Goal: Task Accomplishment & Management: Manage account settings

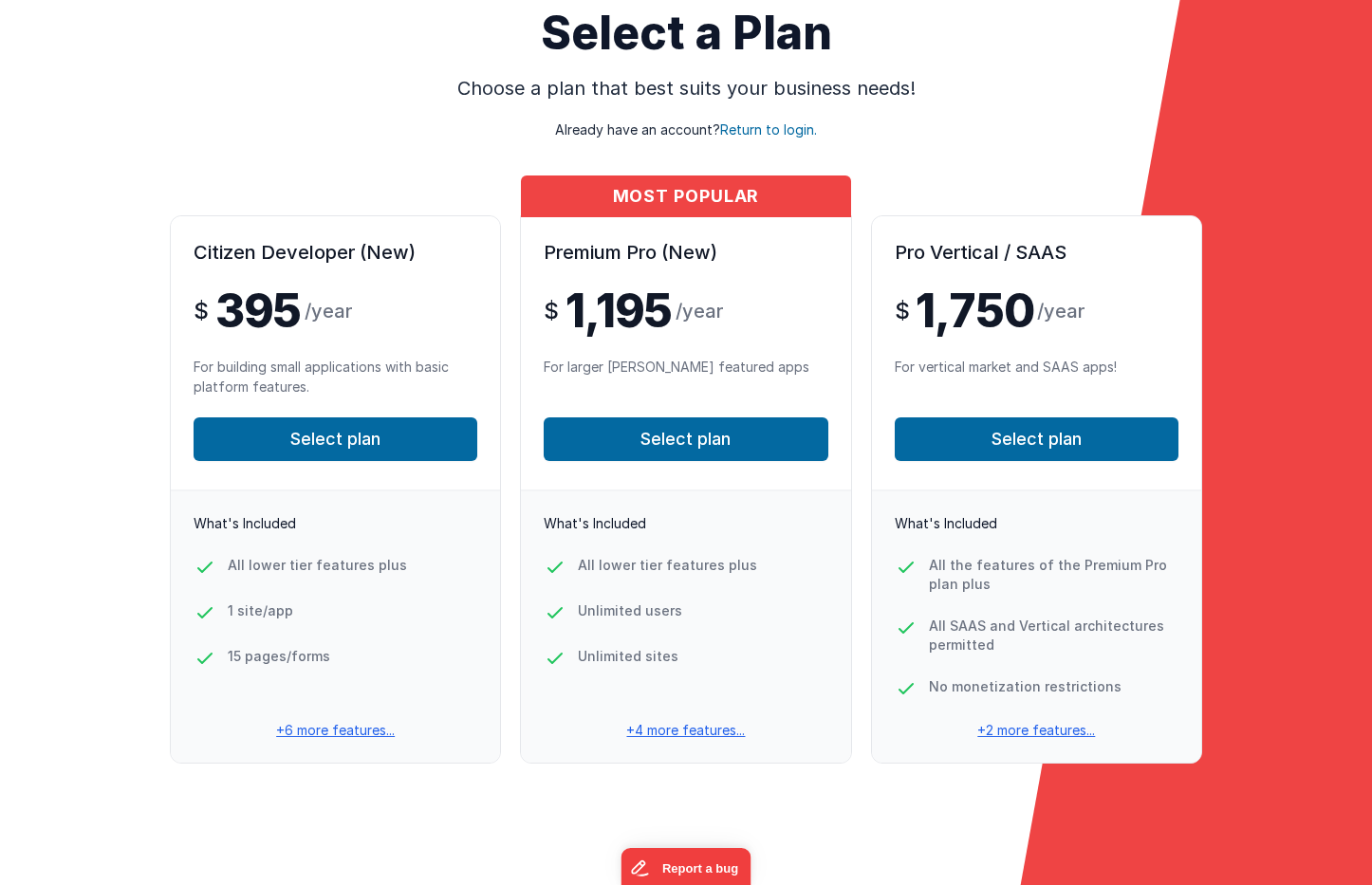
scroll to position [73, 0]
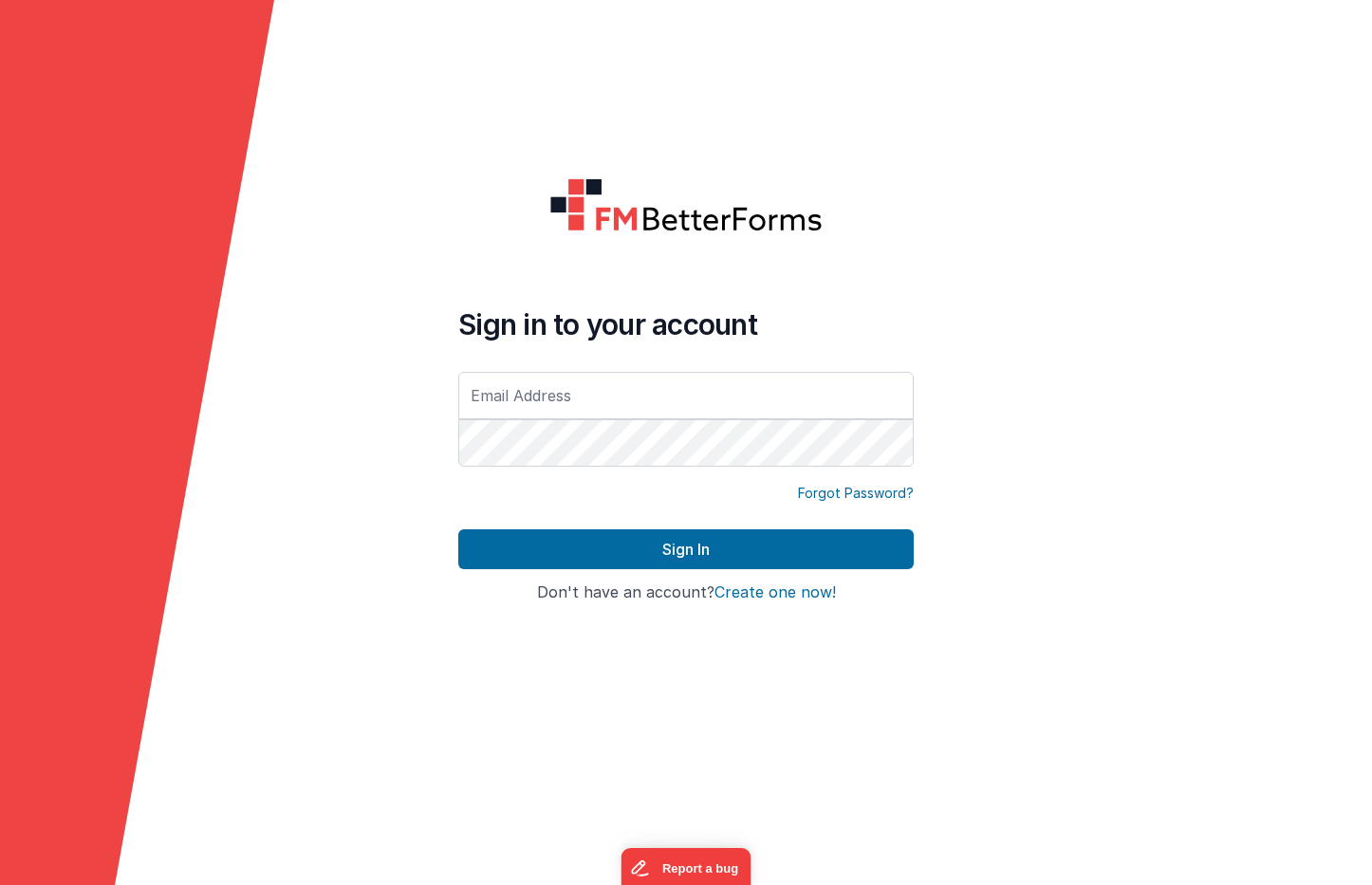
click at [529, 388] on input "text" at bounding box center [686, 396] width 455 height 47
type input "ktuley@mac.com"
click at [686, 549] on button "Sign In" at bounding box center [686, 549] width 455 height 40
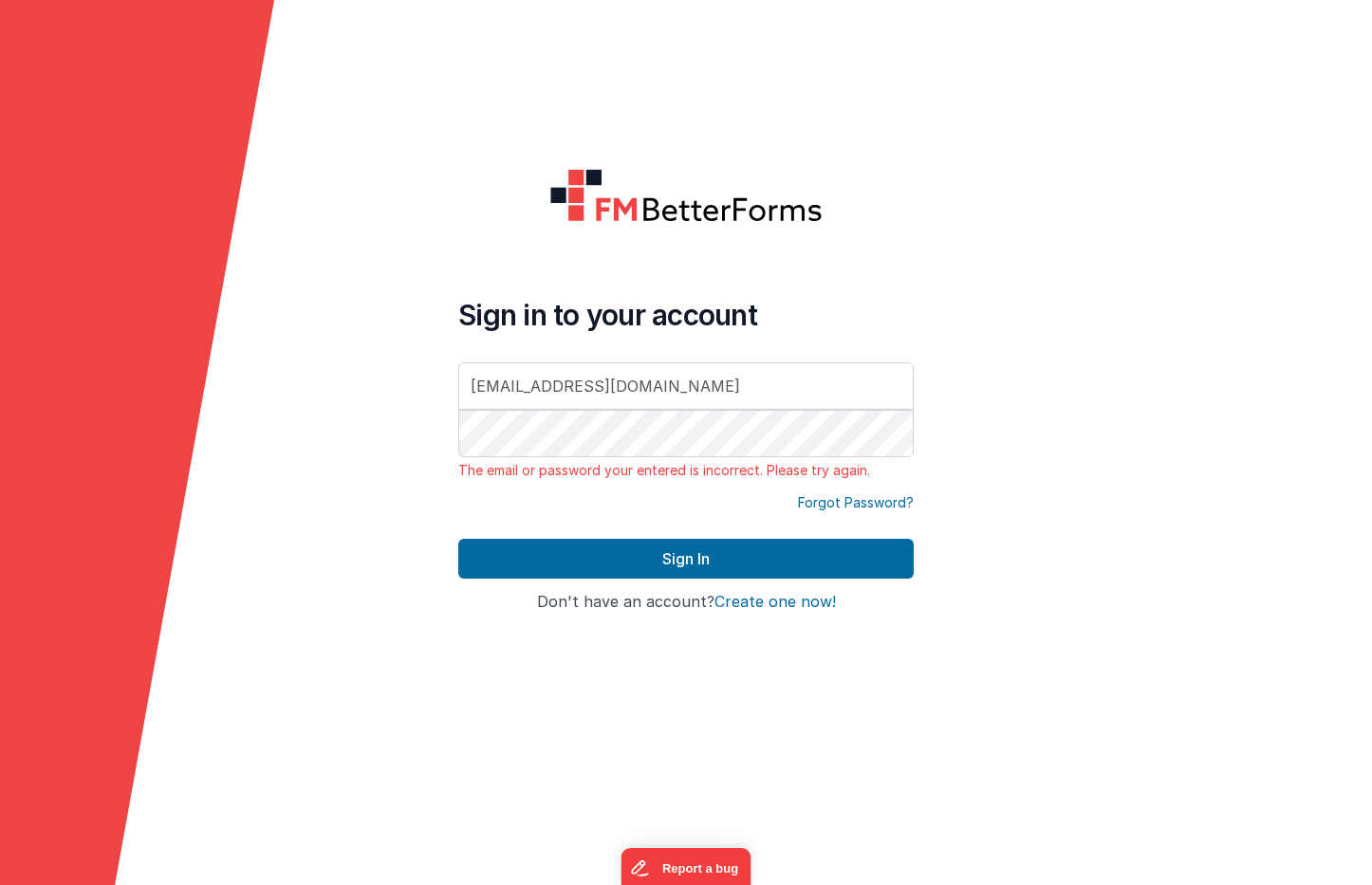
click at [787, 605] on button "Create one now!" at bounding box center [776, 602] width 121 height 17
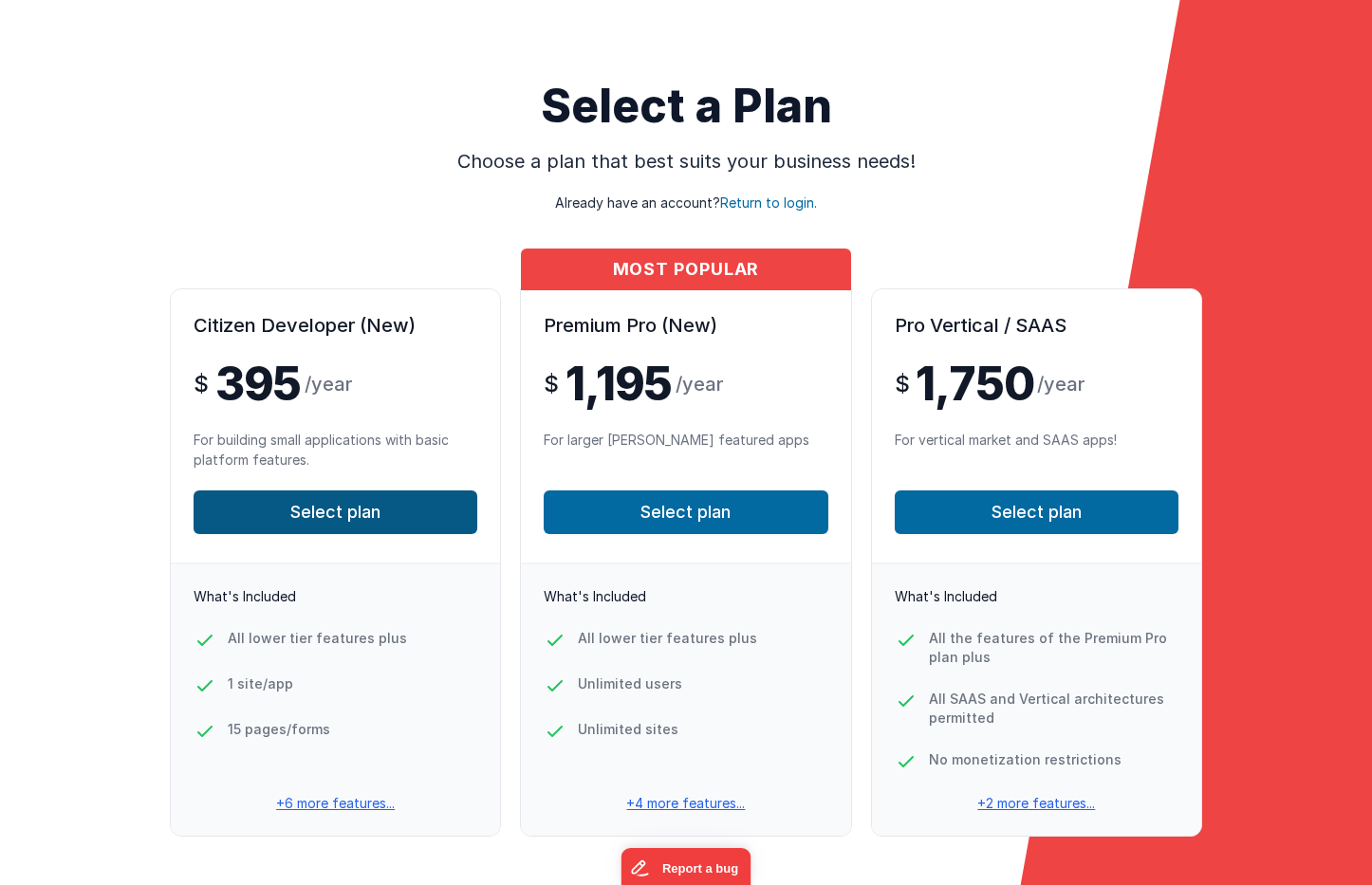
click at [312, 513] on button "Select plan" at bounding box center [336, 512] width 284 height 44
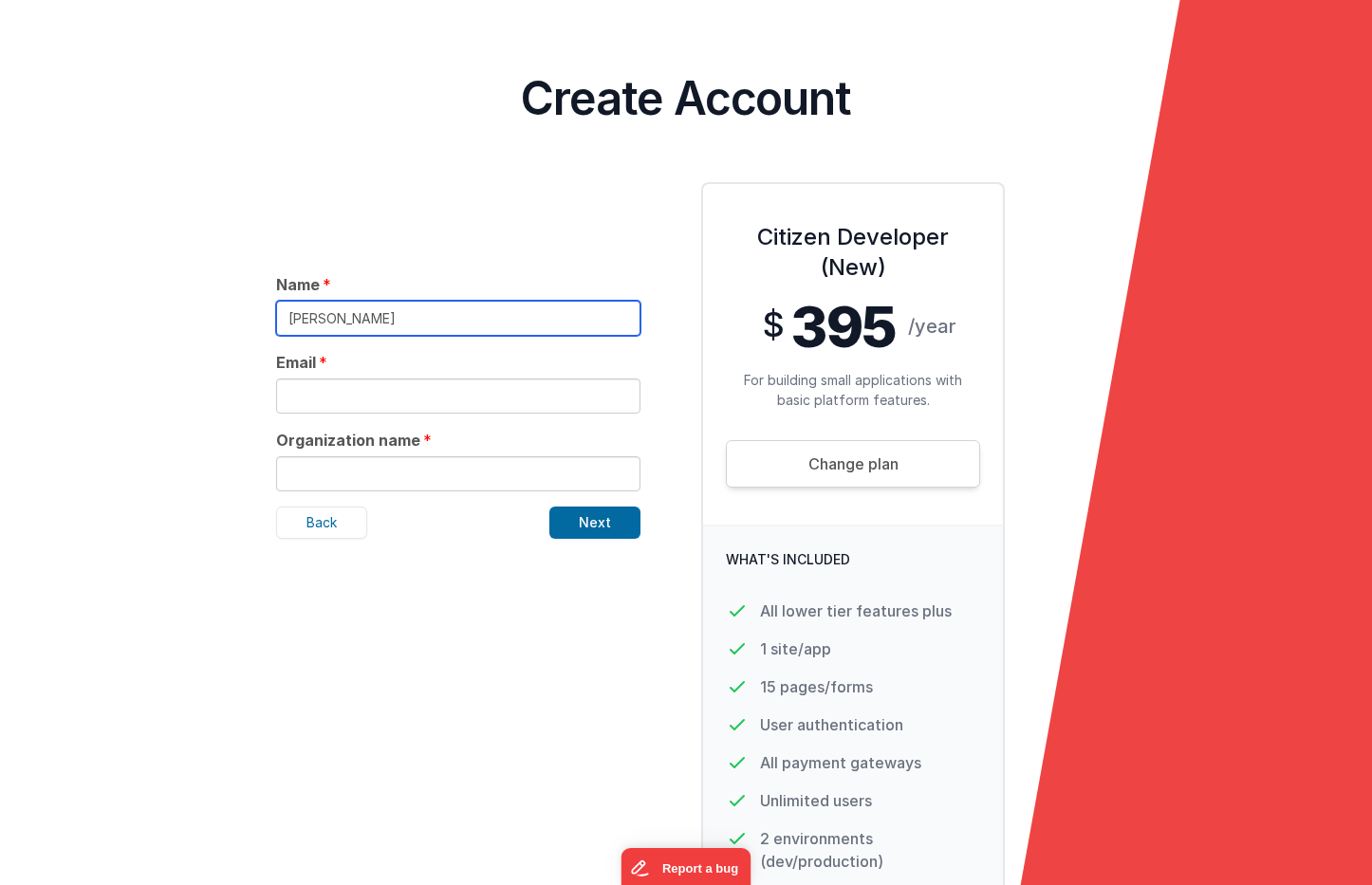
type input "[PERSON_NAME]"
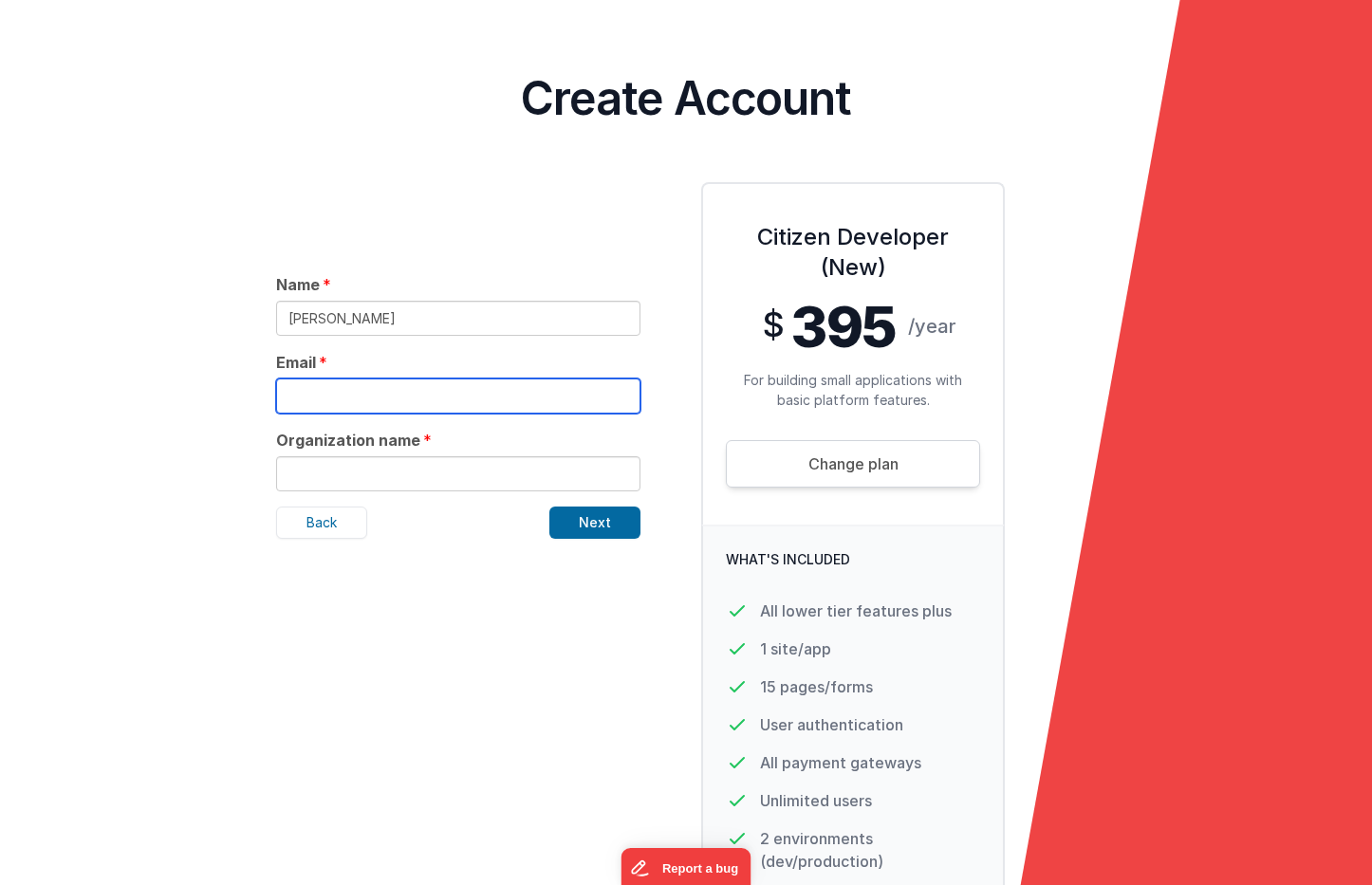
type input "T"
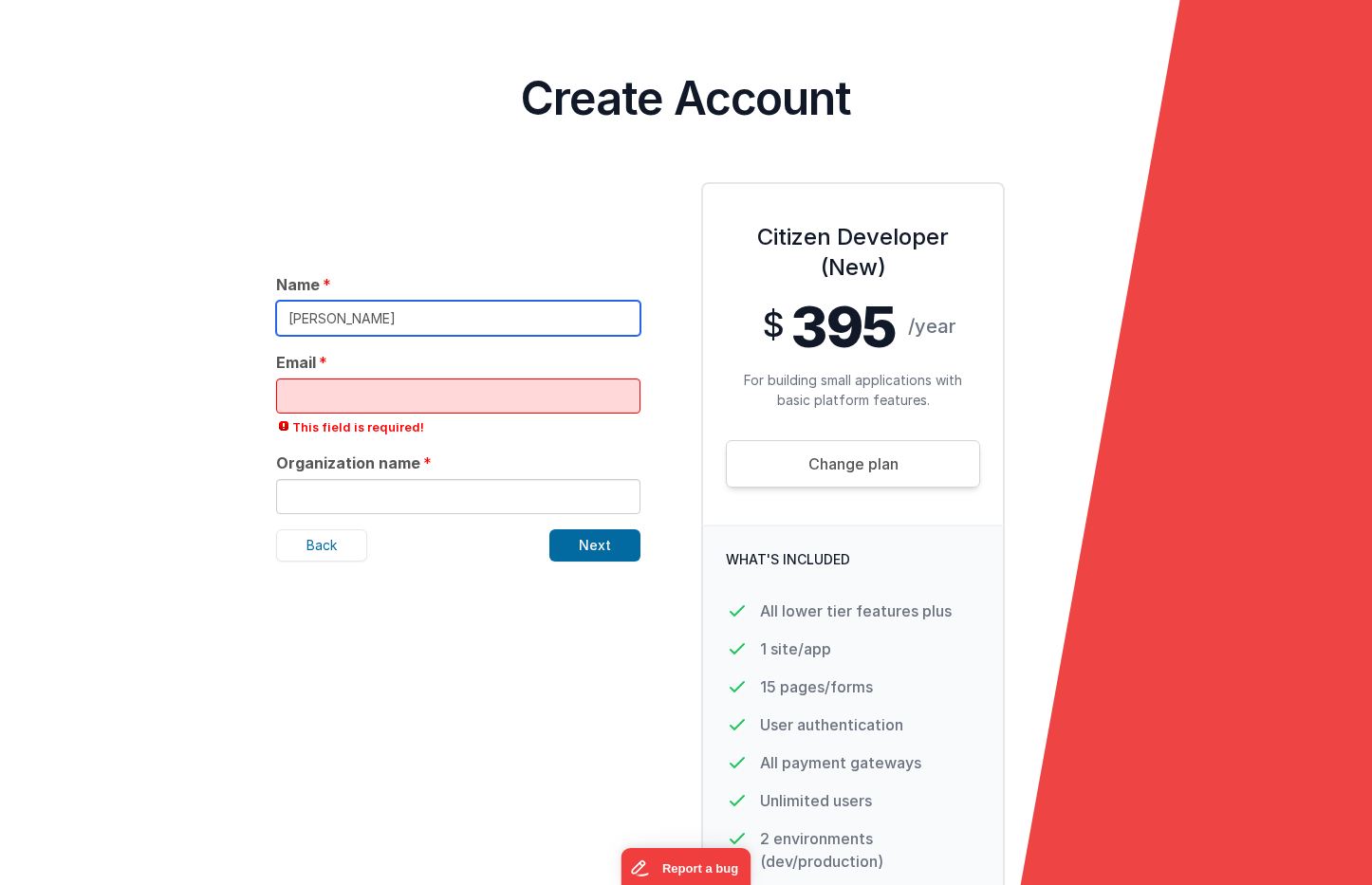
click at [350, 319] on input "[PERSON_NAME]" at bounding box center [458, 318] width 364 height 35
type input "Ken Tuley"
type input "[EMAIL_ADDRESS][DOMAIN_NAME]"
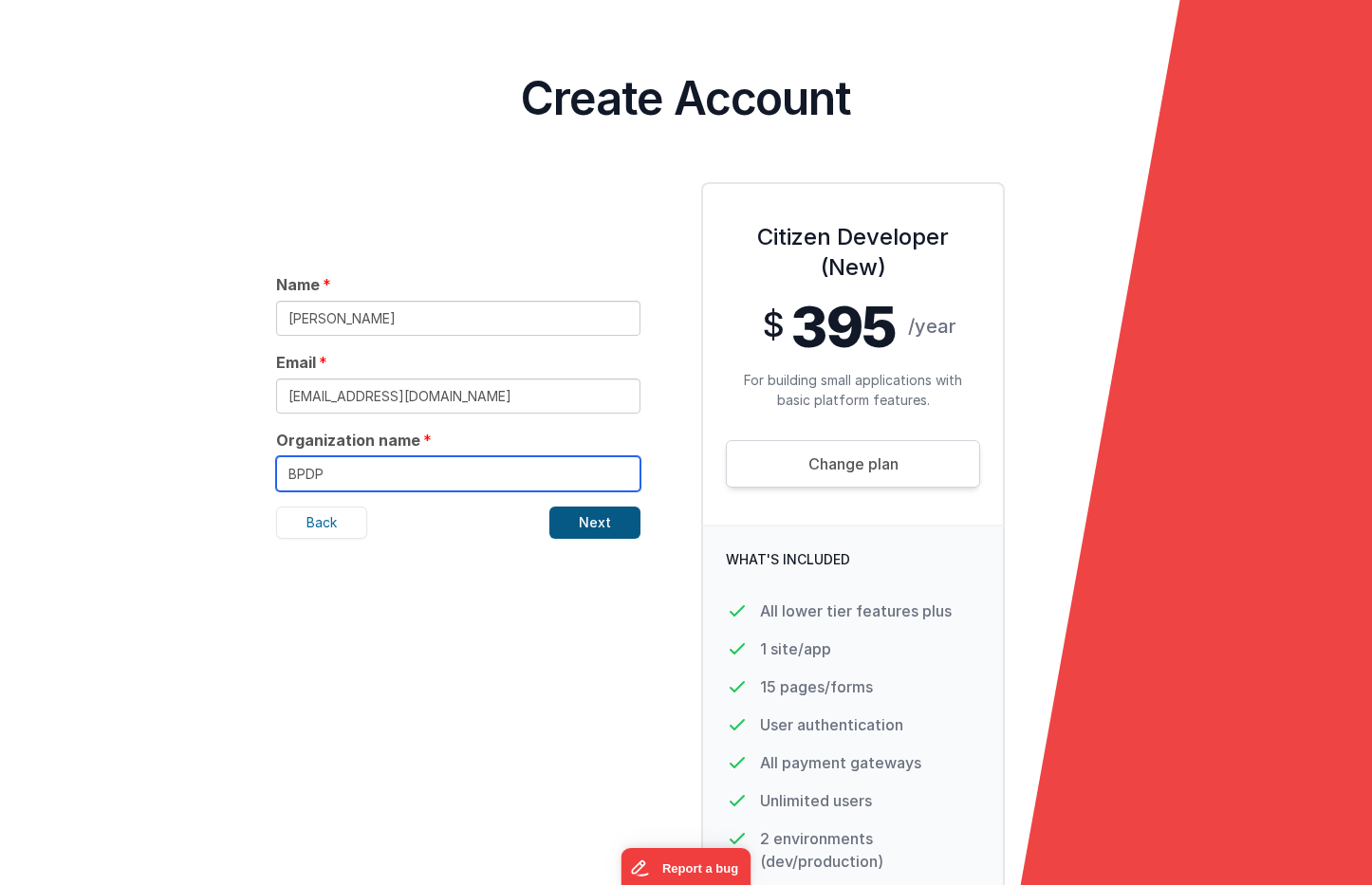
type input "BPDP"
click at [596, 515] on button "Next" at bounding box center [594, 522] width 91 height 32
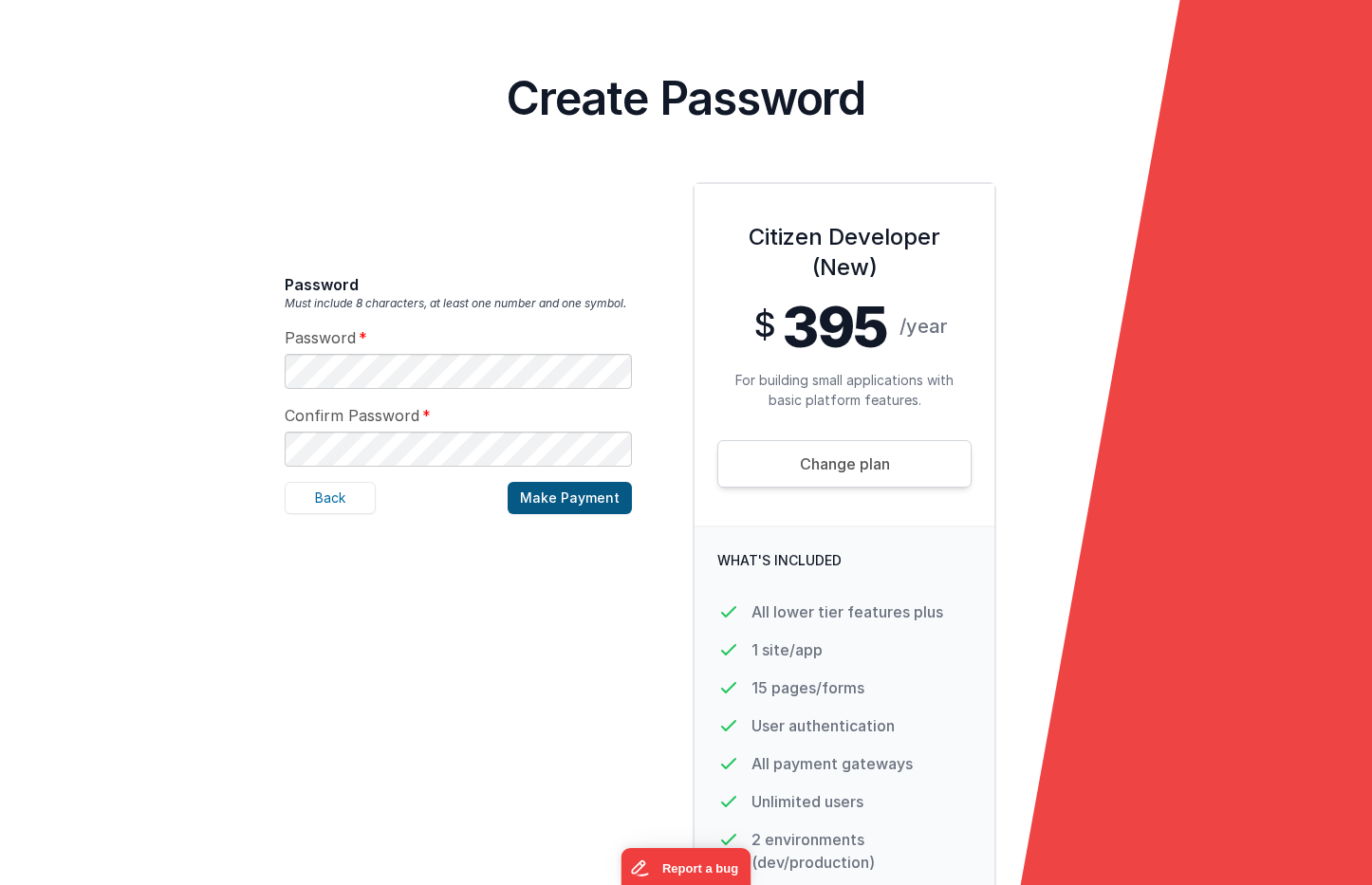
click at [553, 497] on button "Make Payment" at bounding box center [569, 497] width 124 height 32
click at [577, 498] on button "Make Payment" at bounding box center [569, 497] width 124 height 32
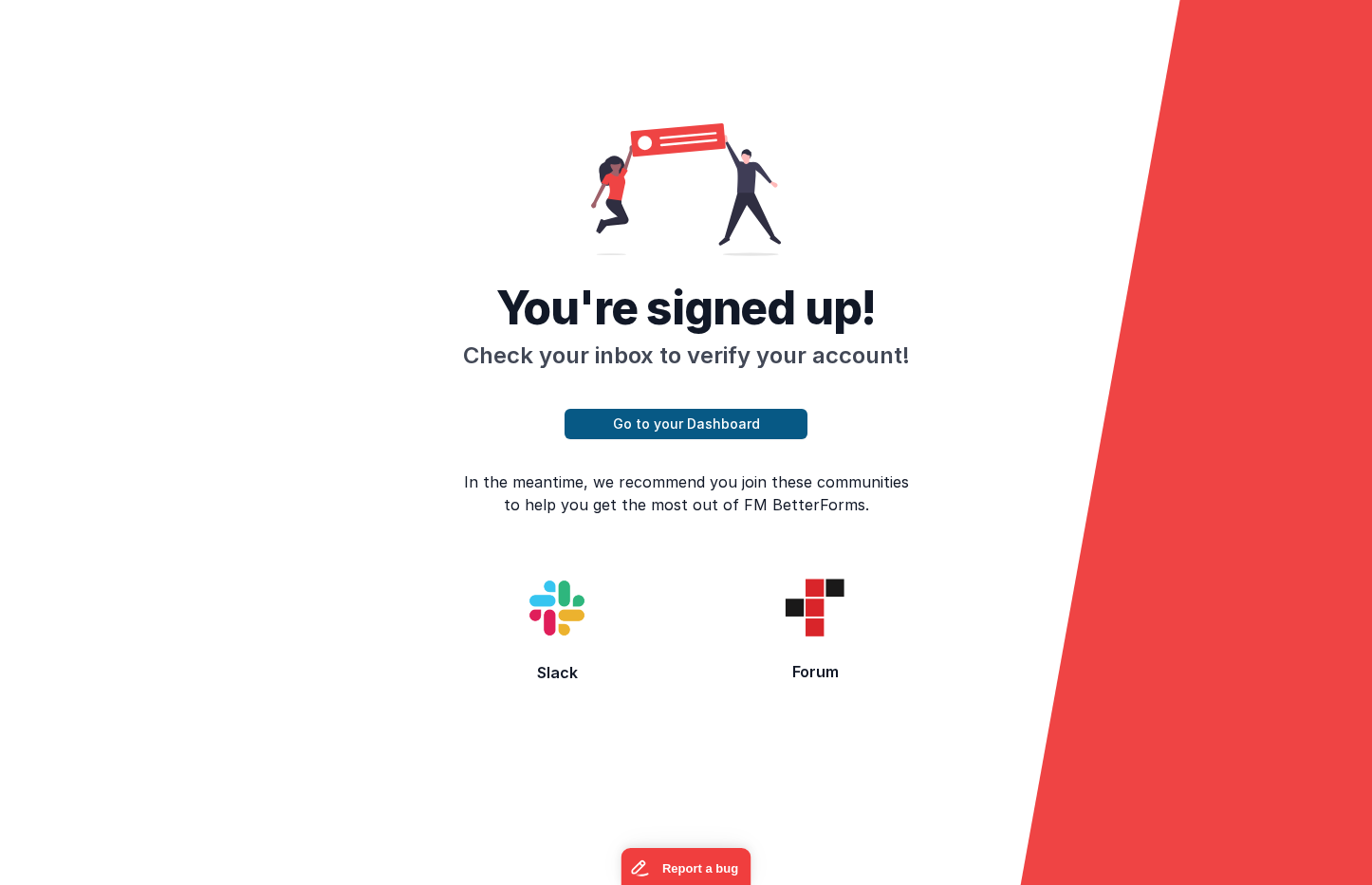
click at [659, 424] on button "Go to your Dashboard" at bounding box center [686, 424] width 243 height 30
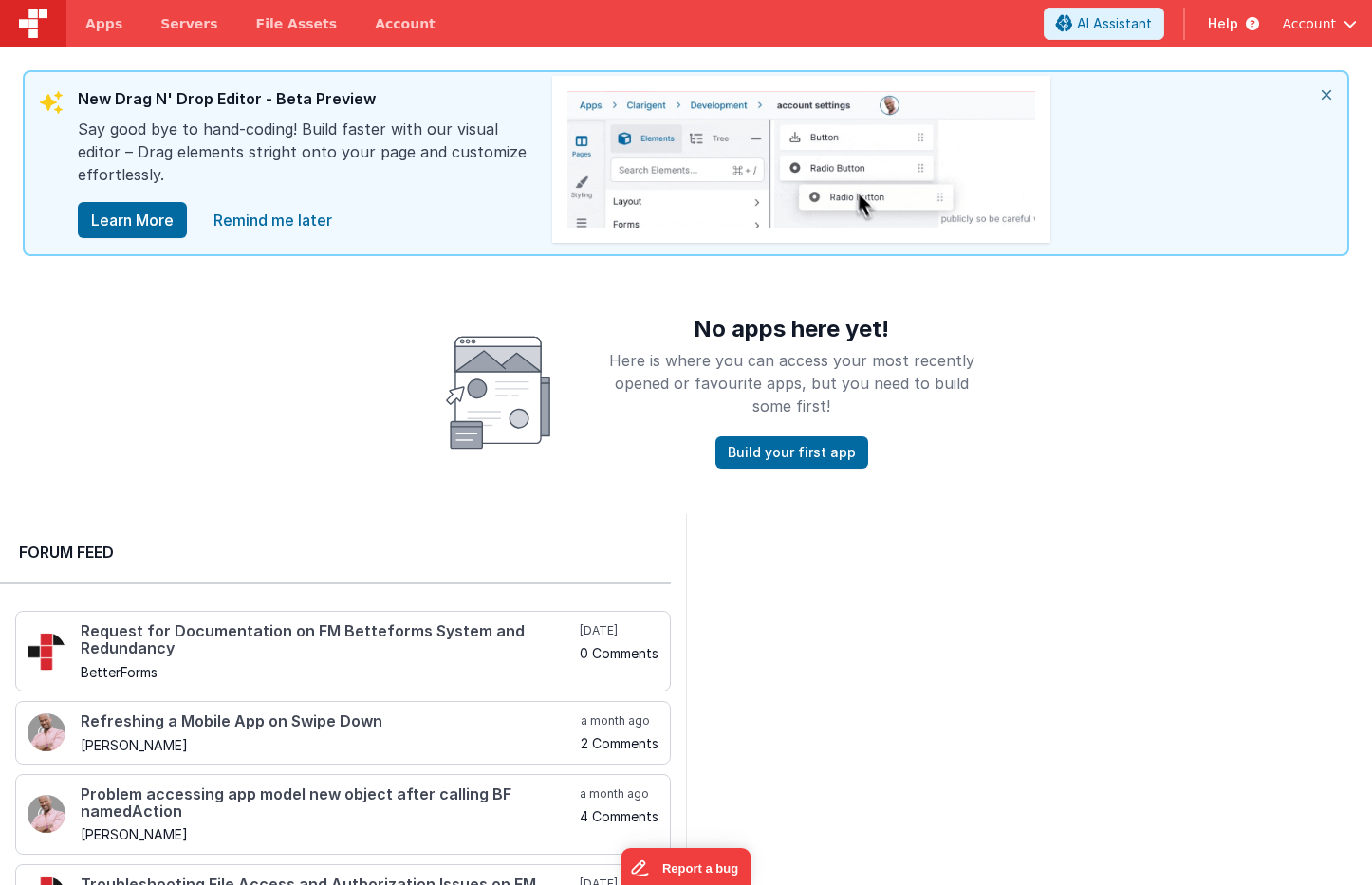
click at [1227, 17] on span "Help" at bounding box center [1223, 23] width 30 height 19
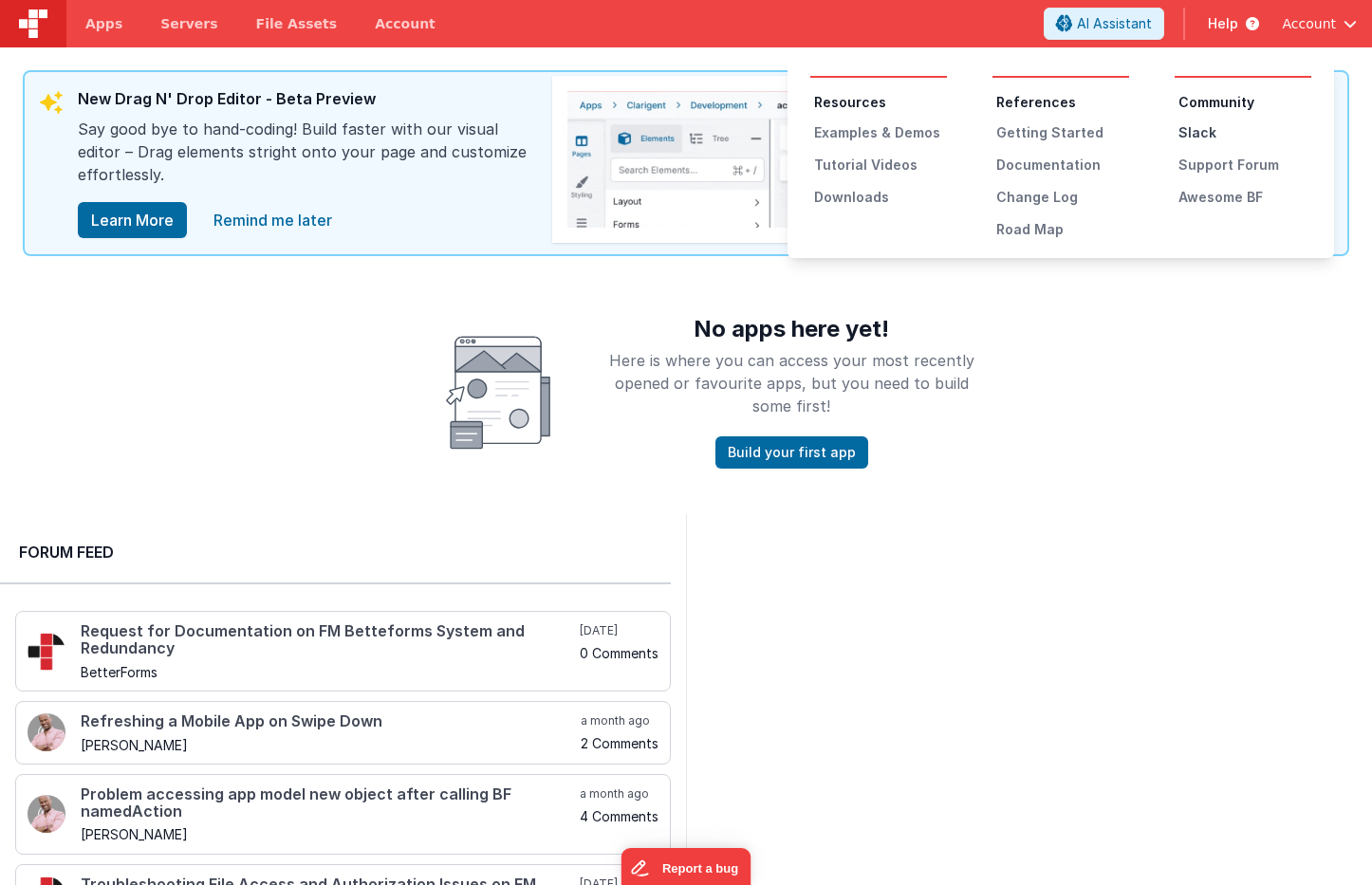
click at [1194, 127] on div "Slack" at bounding box center [1245, 132] width 133 height 19
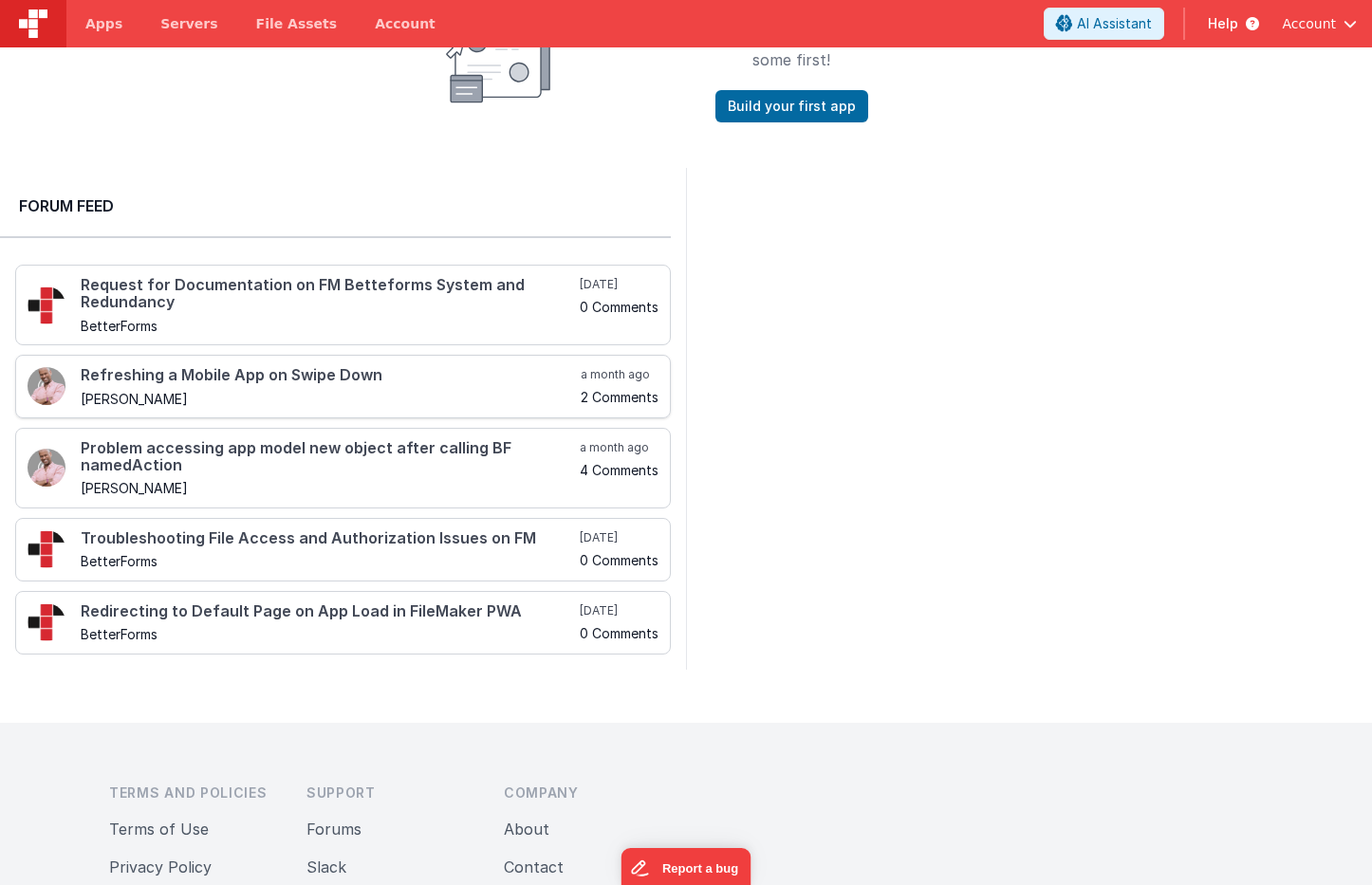
scroll to position [348, 0]
click at [149, 376] on h4 "Refreshing a Mobile App on Swipe Down" at bounding box center [328, 374] width 497 height 17
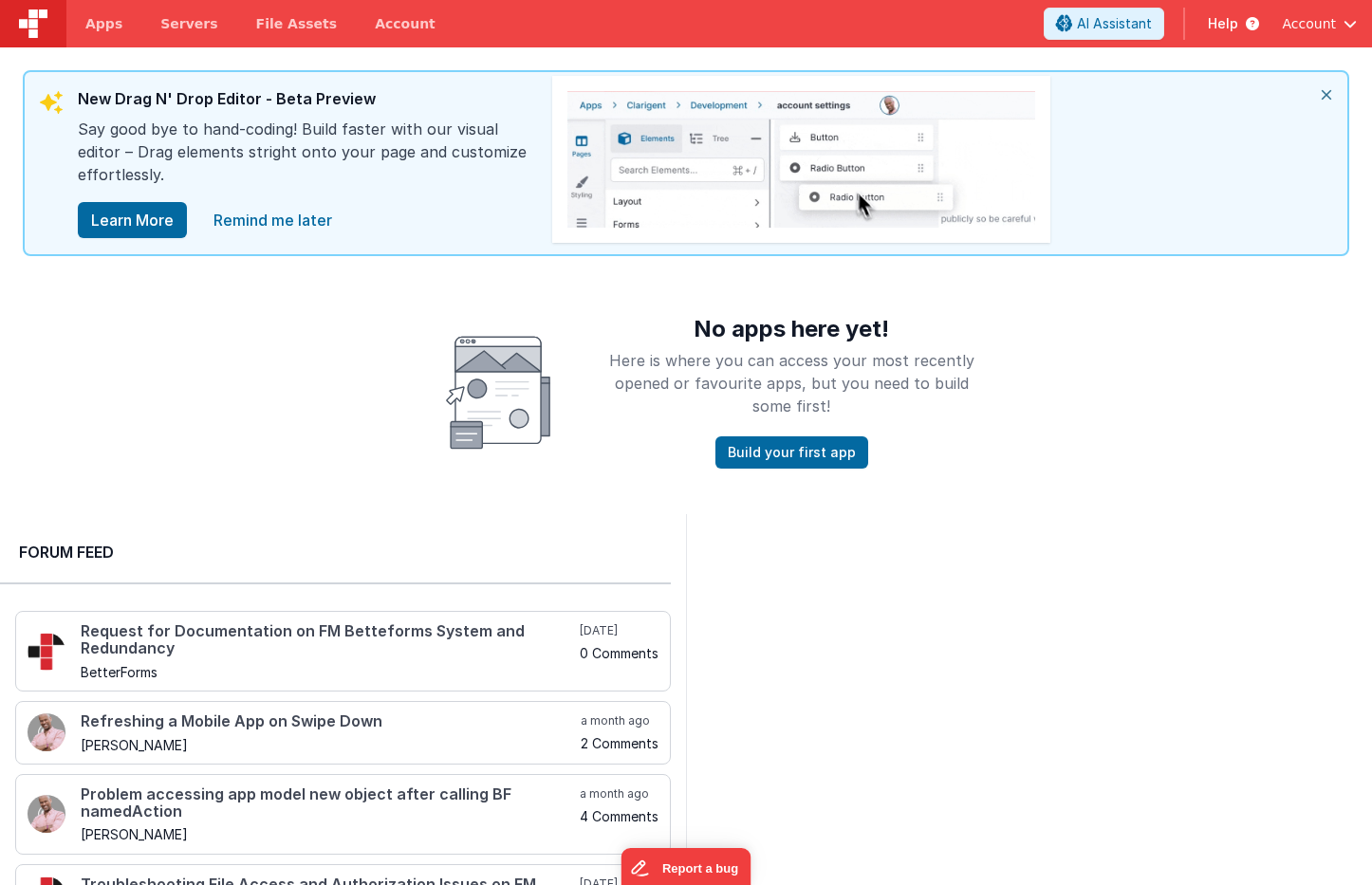
scroll to position [0, 0]
click at [100, 22] on span "Apps" at bounding box center [104, 23] width 37 height 19
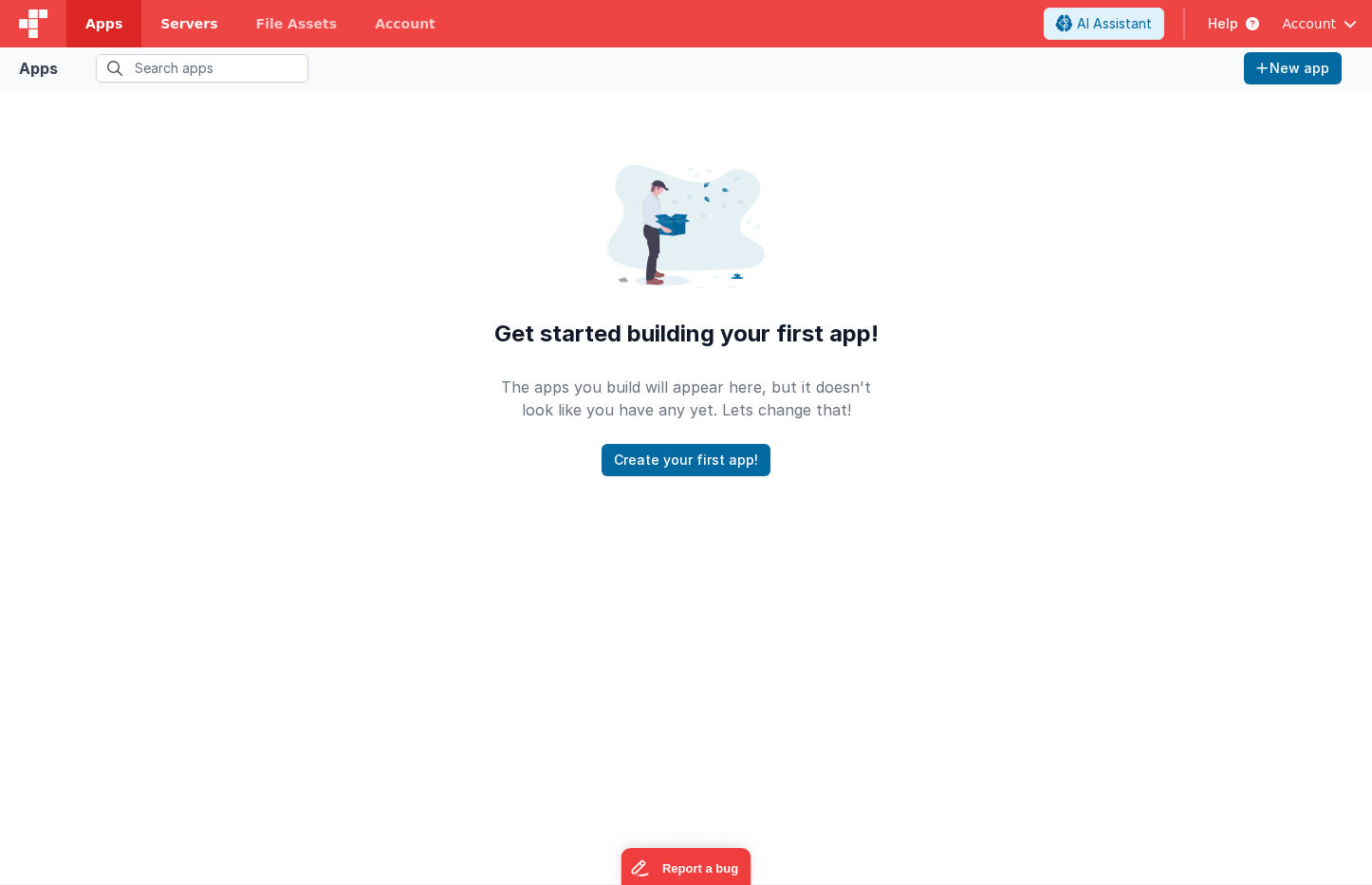
click at [187, 20] on span "Servers" at bounding box center [189, 23] width 57 height 19
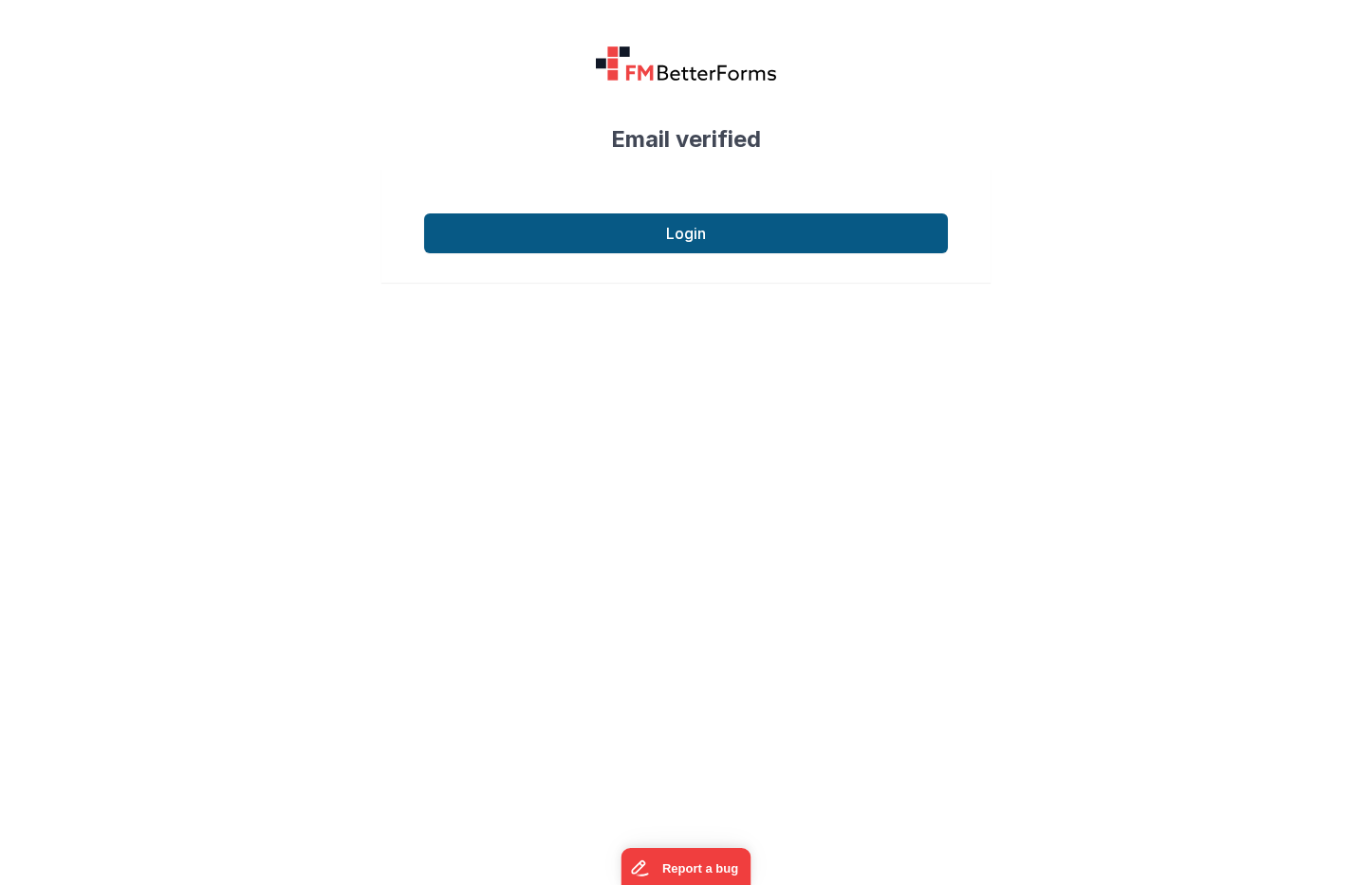
click at [689, 229] on button "Login" at bounding box center [686, 233] width 524 height 40
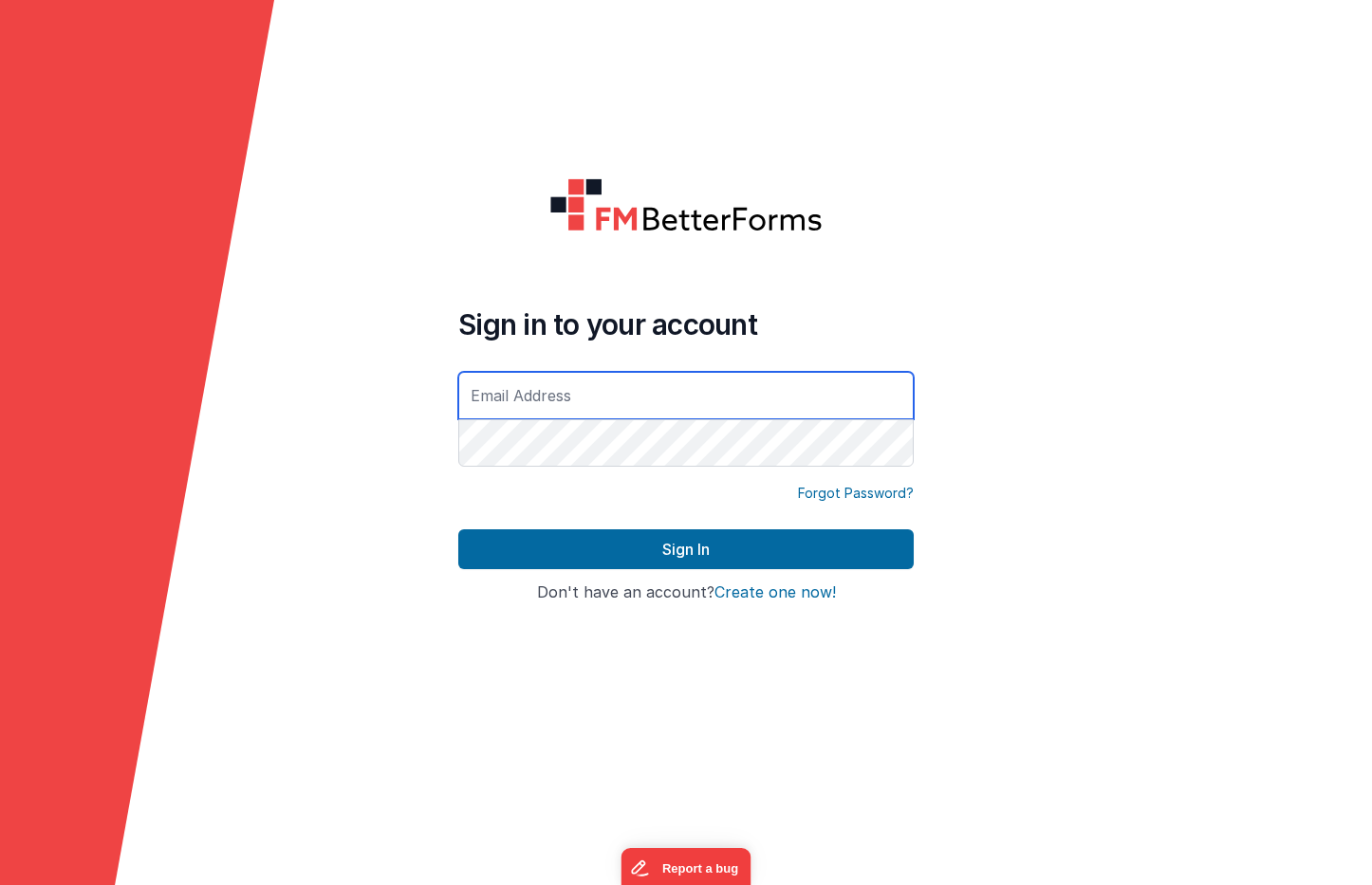
type input "[EMAIL_ADDRESS][DOMAIN_NAME]"
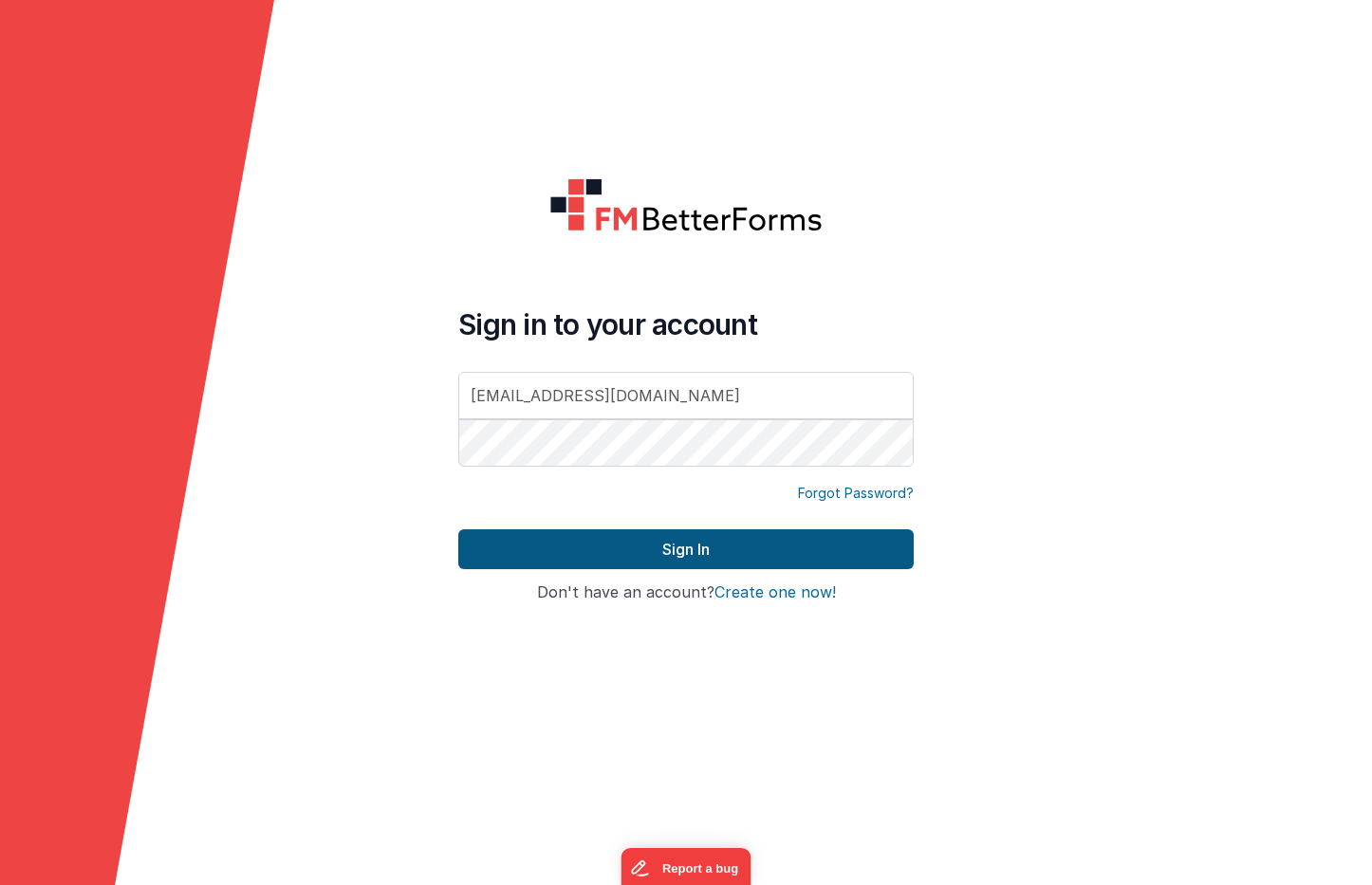
click at [692, 547] on button "Sign In" at bounding box center [686, 549] width 455 height 40
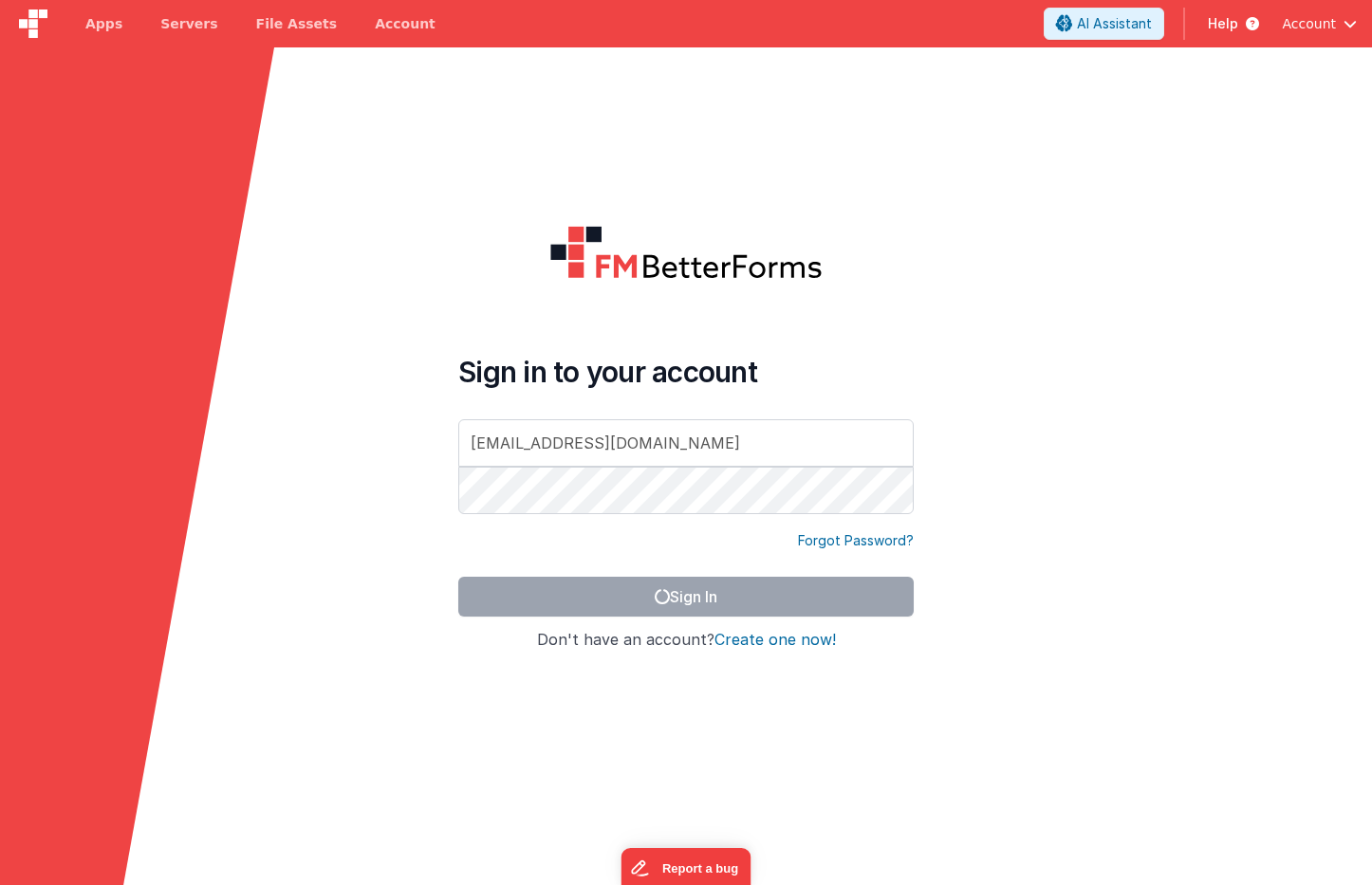
click at [692, 547] on div "Forgot Password?" at bounding box center [686, 540] width 455 height 19
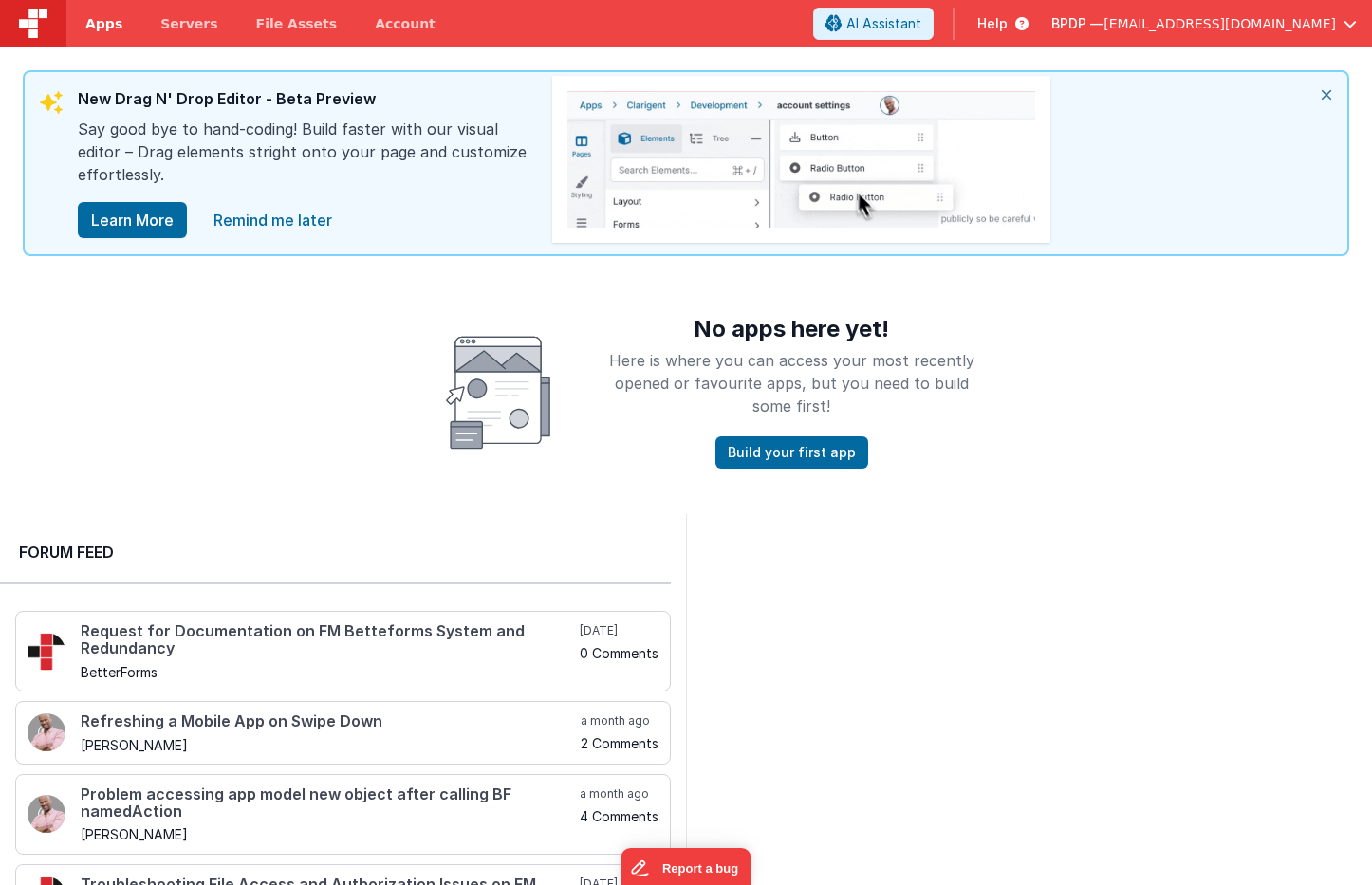
click at [97, 26] on span "Apps" at bounding box center [104, 23] width 37 height 19
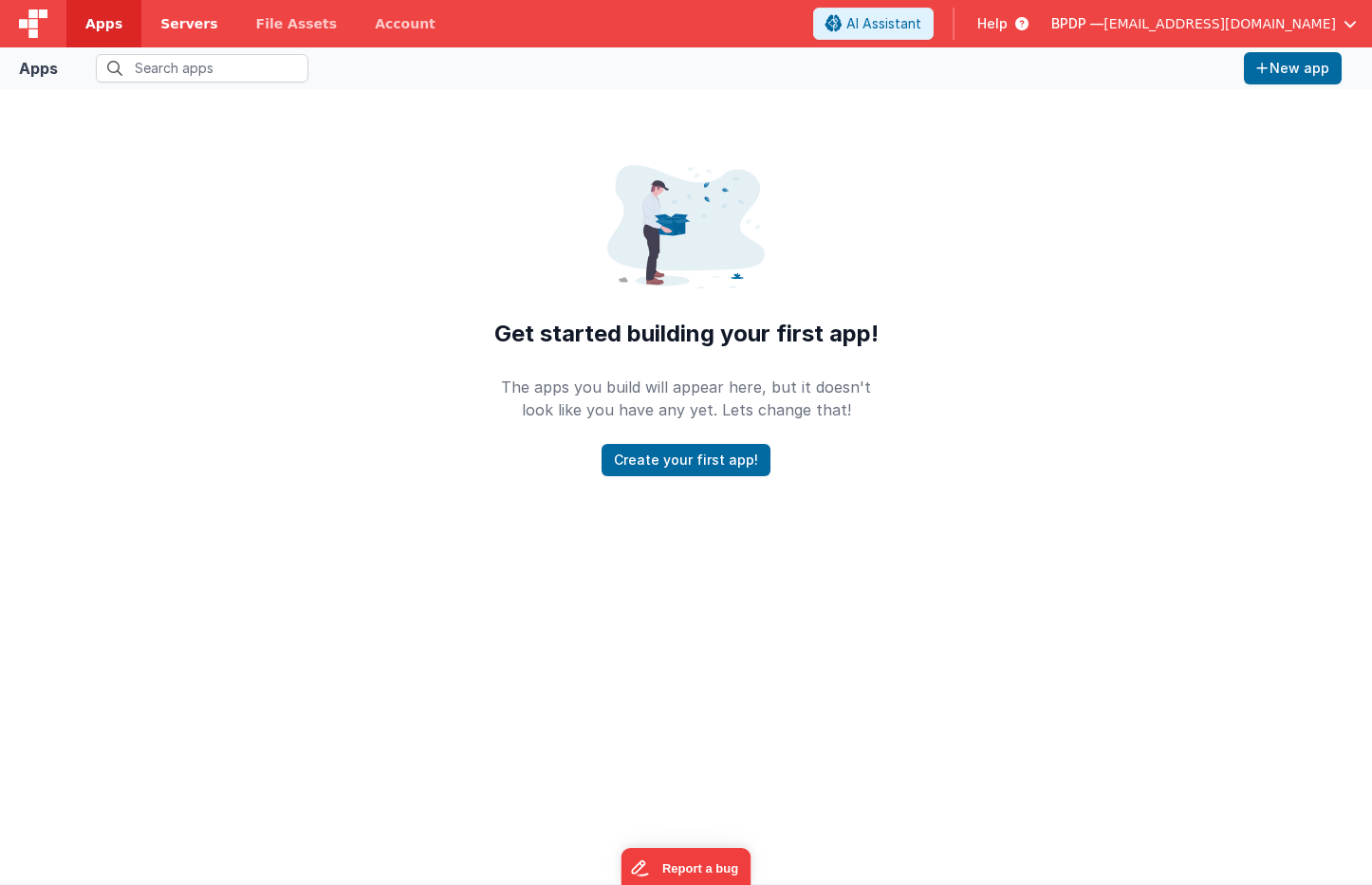
click at [180, 25] on span "Servers" at bounding box center [189, 23] width 57 height 19
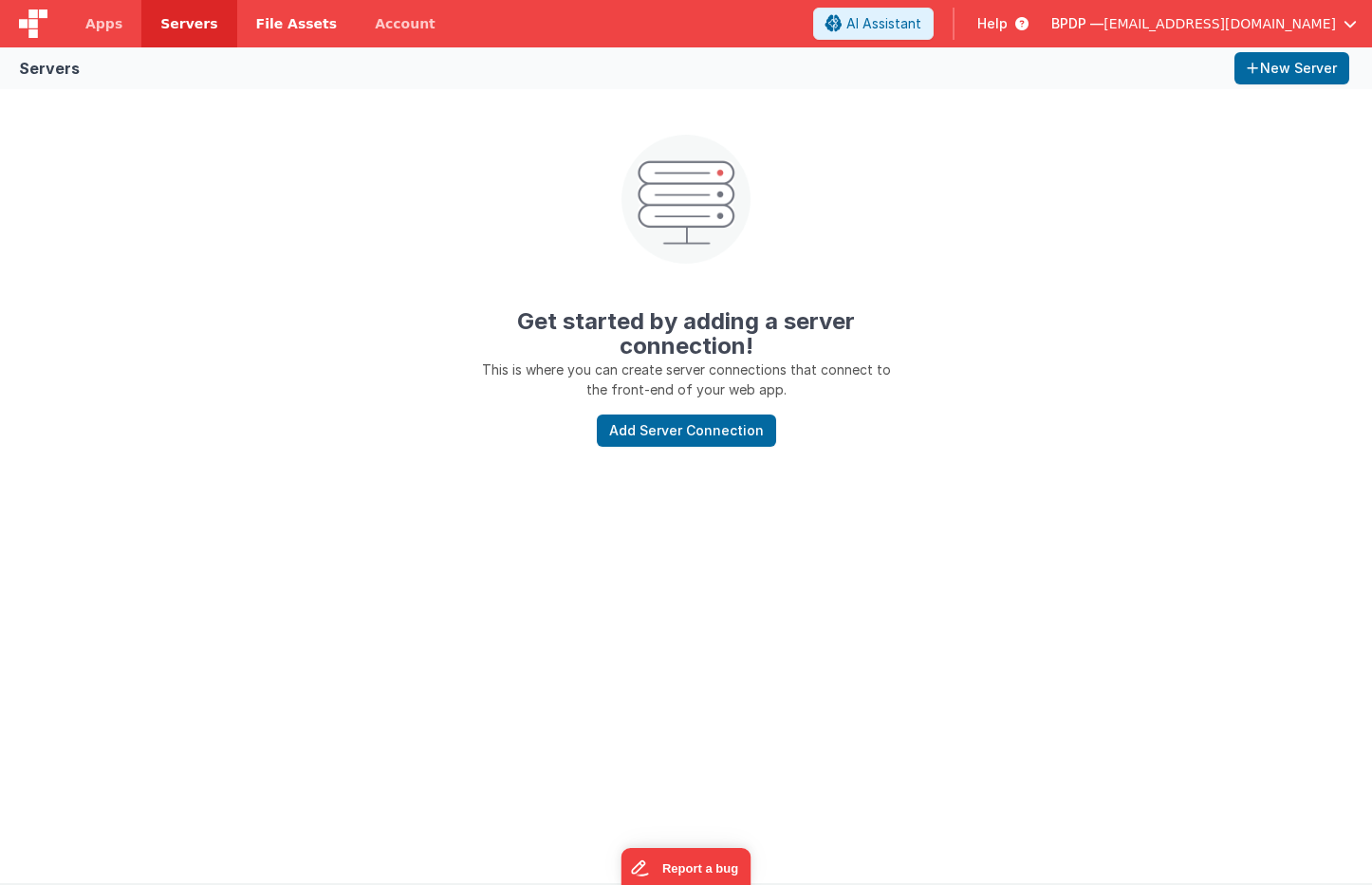
click at [272, 23] on span "File Assets" at bounding box center [297, 23] width 81 height 19
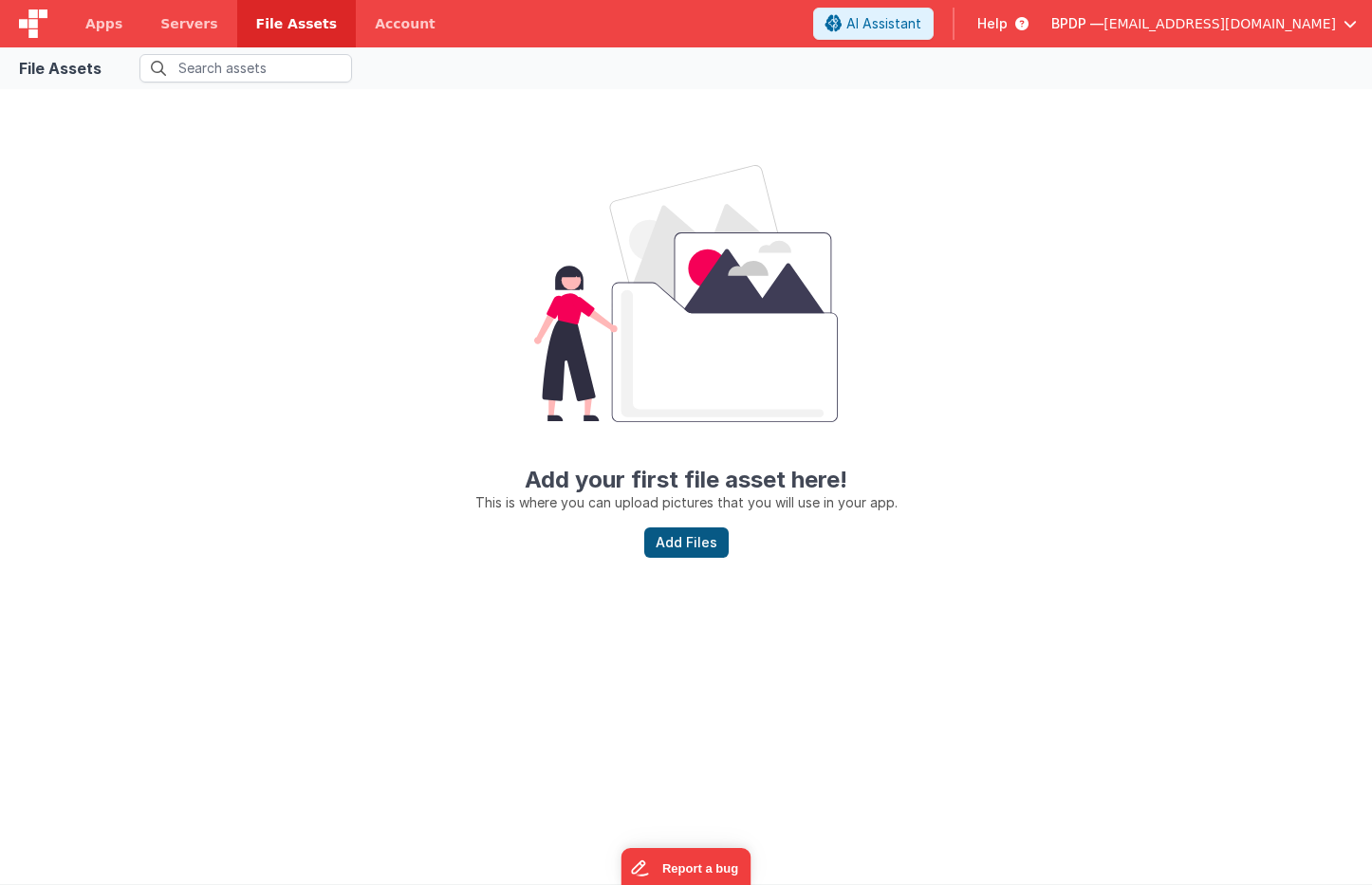
click at [696, 536] on button "Add Files" at bounding box center [686, 542] width 84 height 30
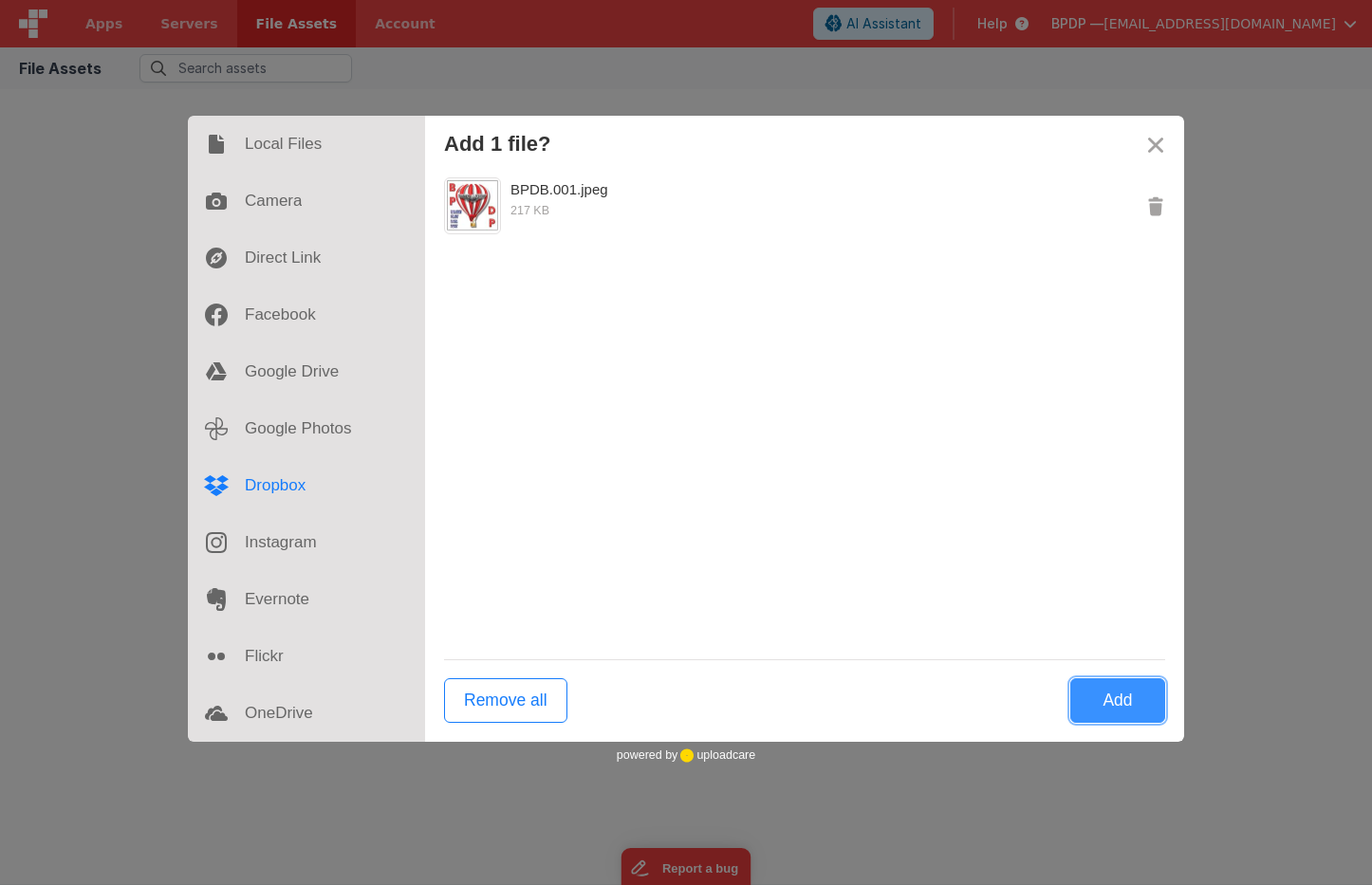
scroll to position [57, 0]
click at [1155, 140] on button "Close" at bounding box center [1156, 144] width 57 height 57
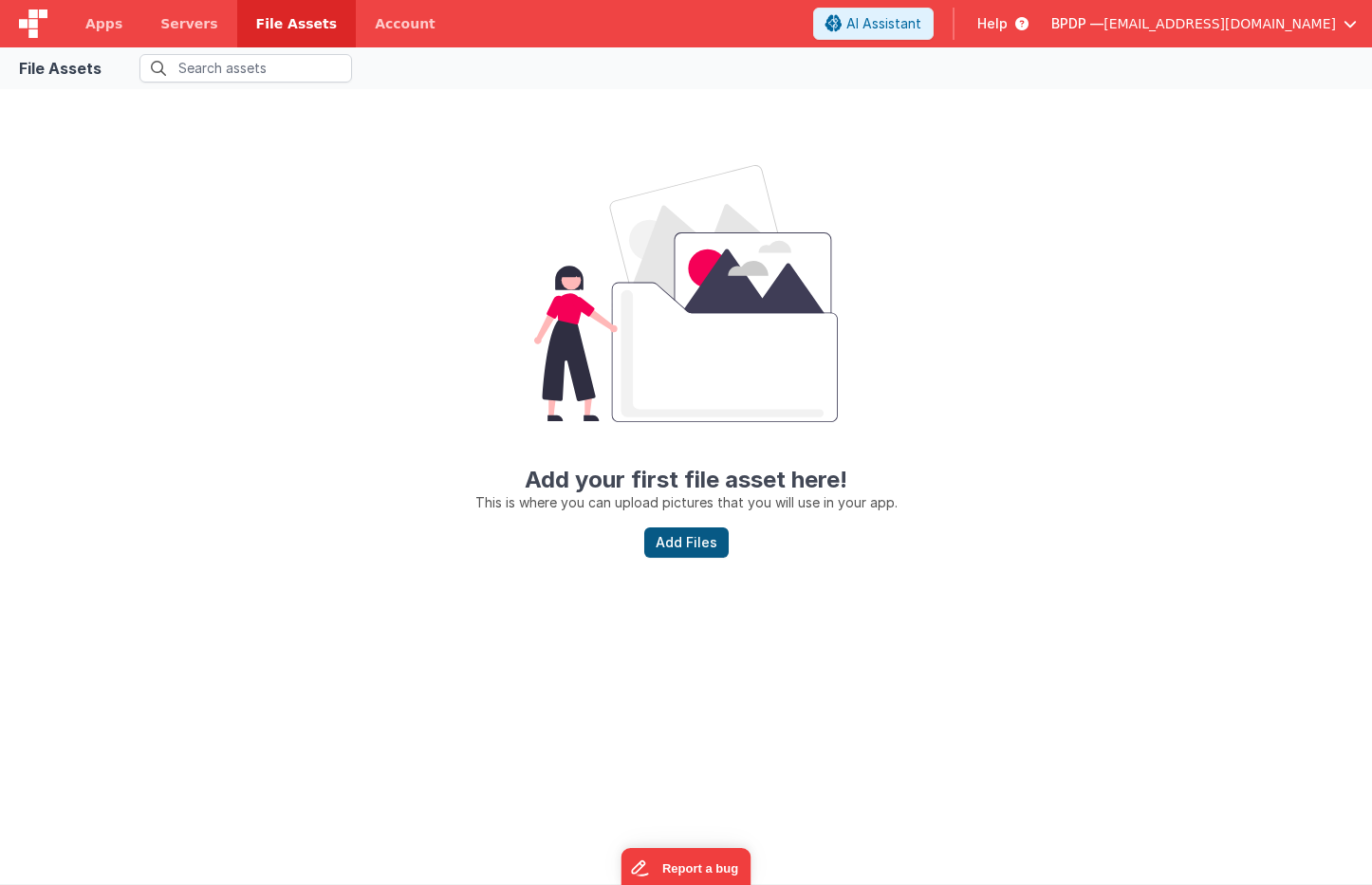
click at [694, 545] on button "Add Files" at bounding box center [686, 542] width 84 height 30
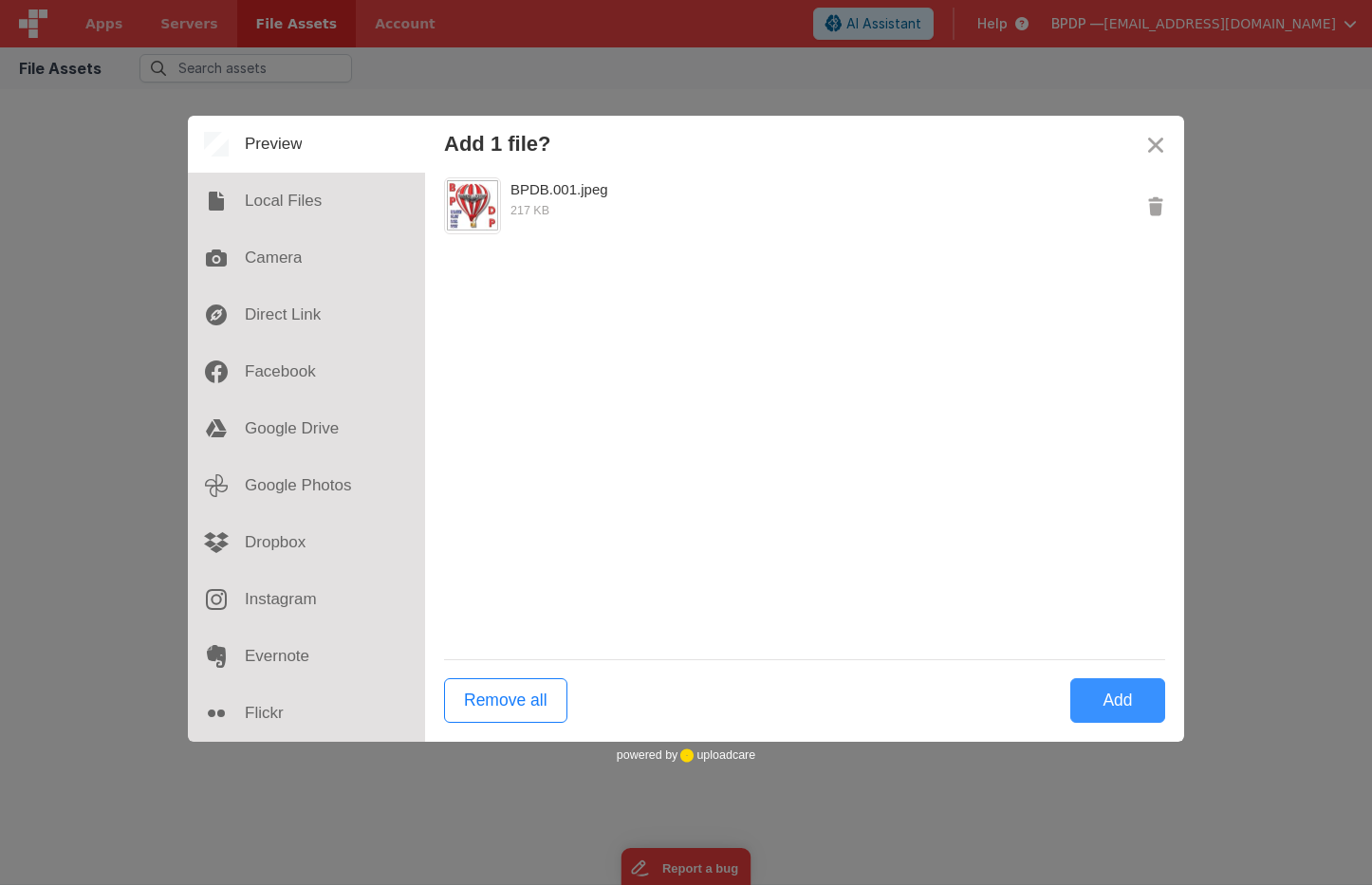
click at [1132, 696] on button "Add" at bounding box center [1117, 701] width 95 height 45
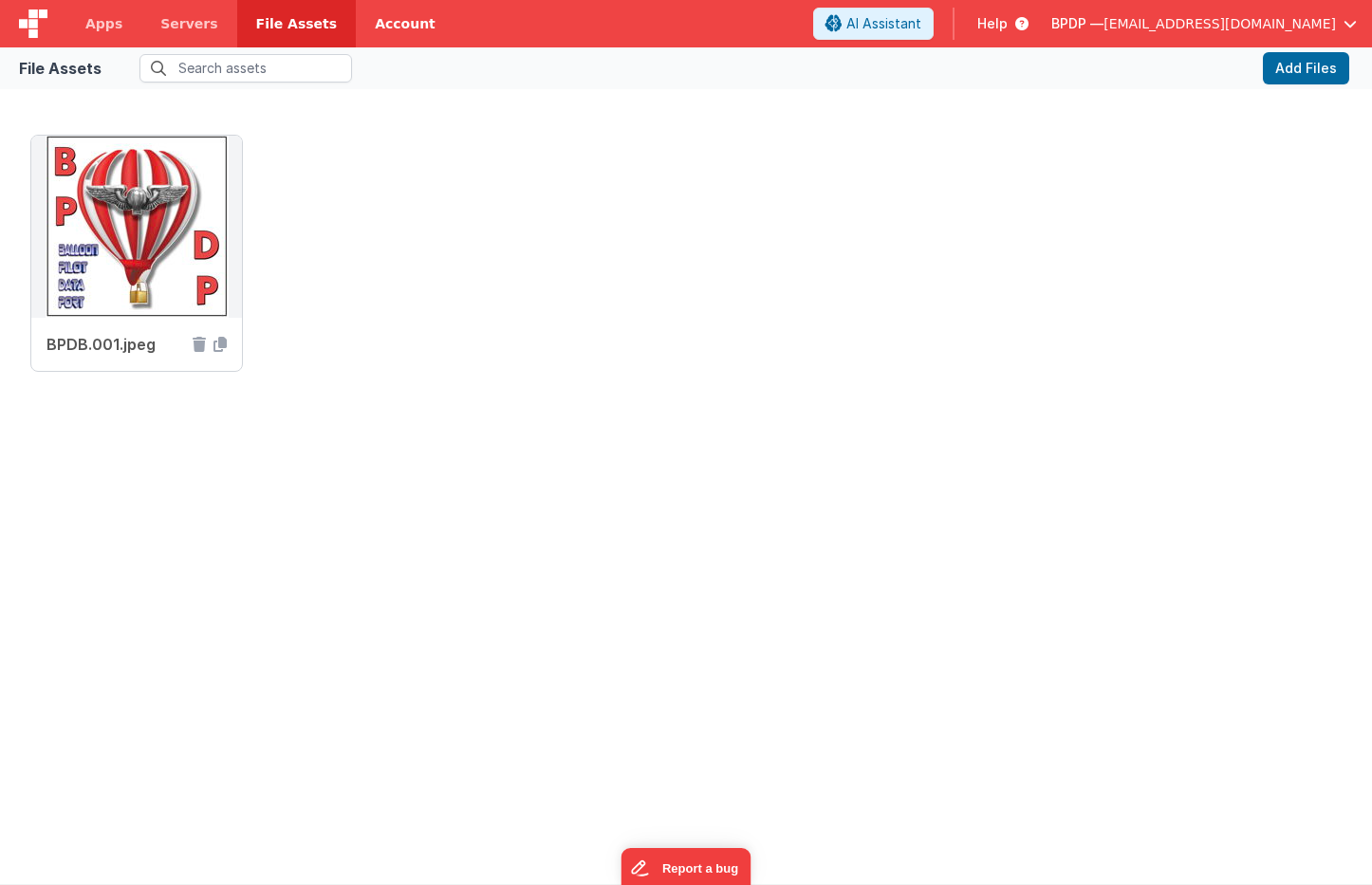
click at [392, 23] on link "Account" at bounding box center [404, 23] width 99 height 47
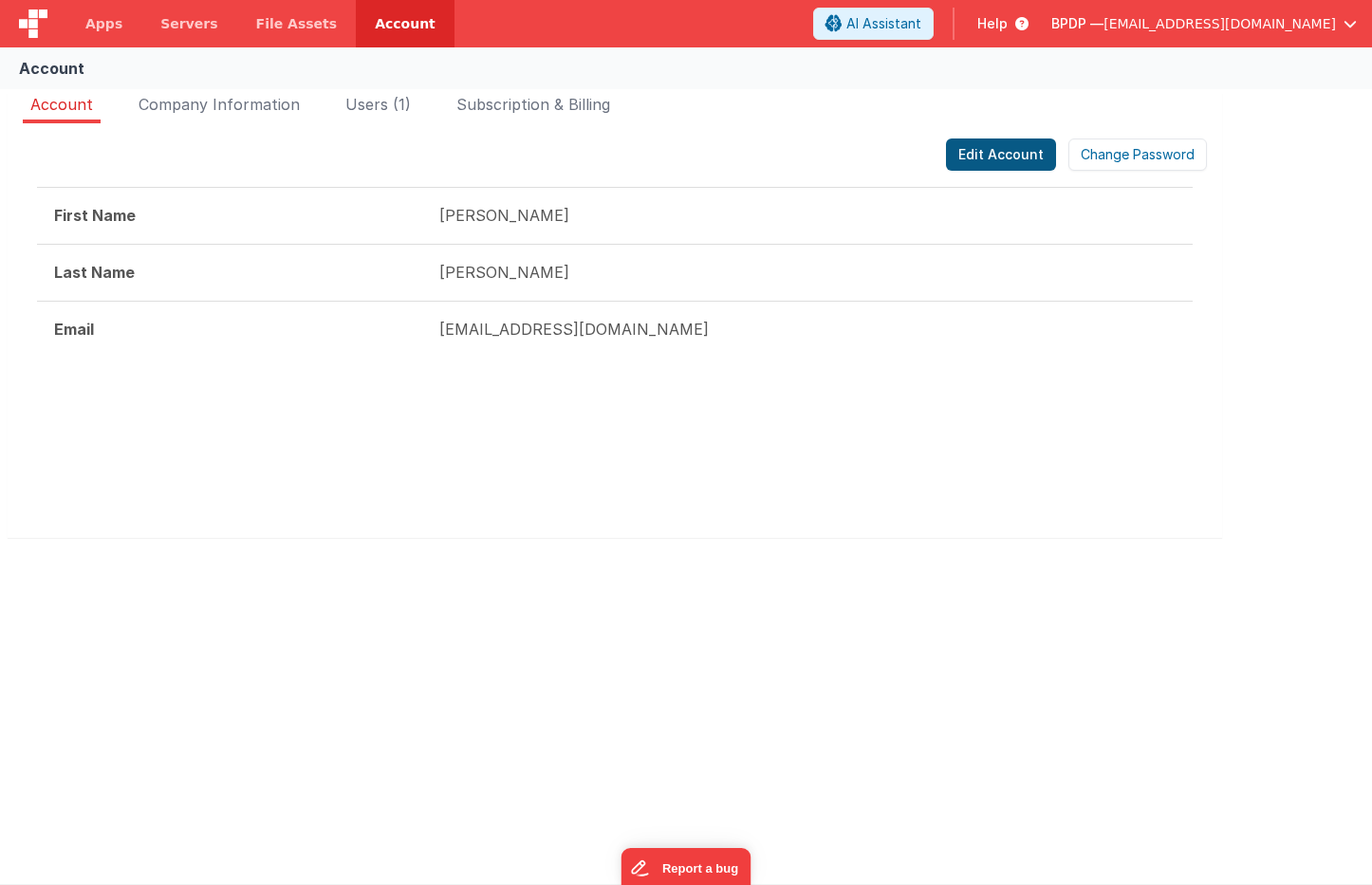
click at [1004, 150] on button "Edit Account" at bounding box center [1001, 154] width 110 height 32
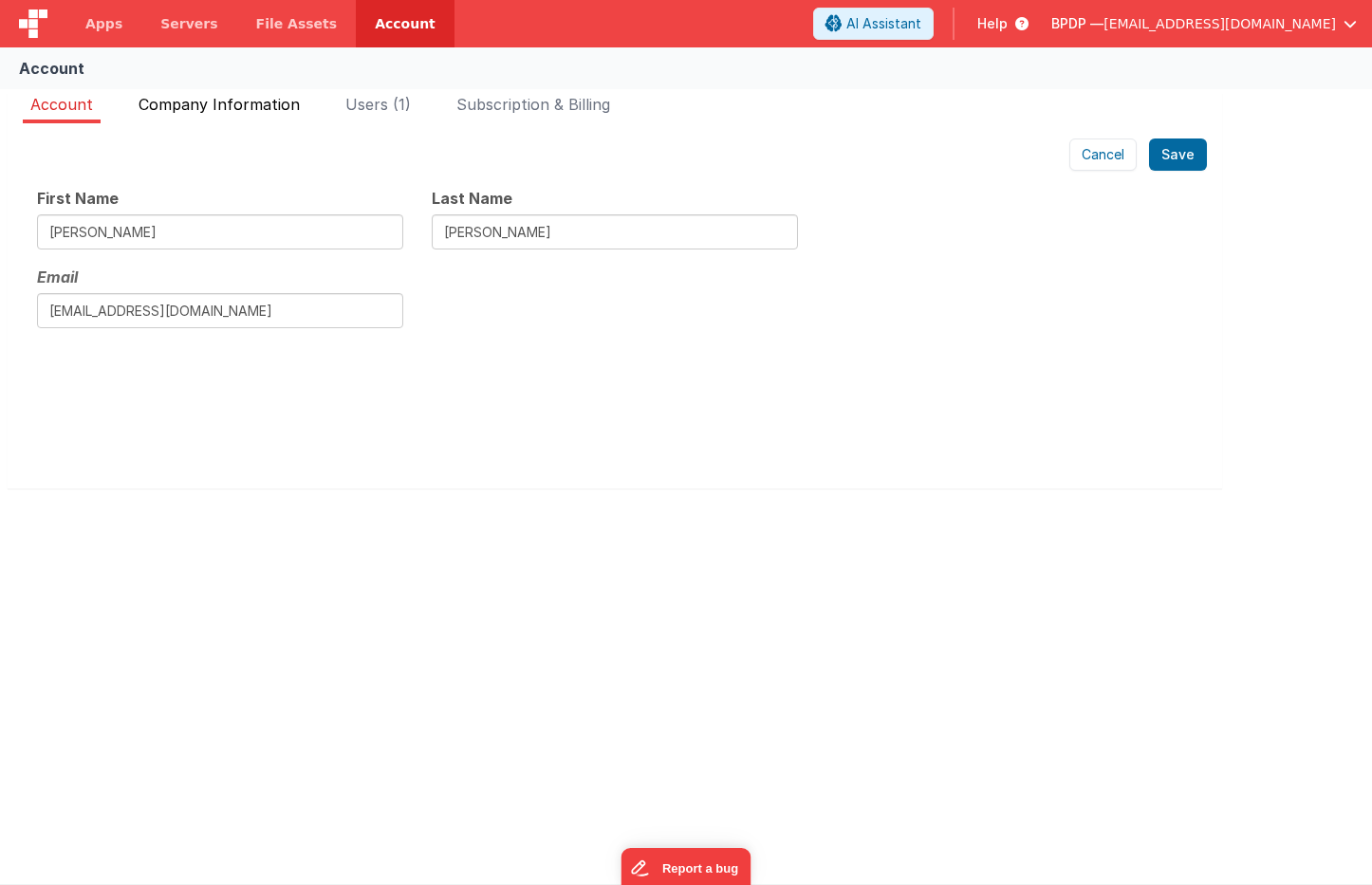
click at [215, 106] on span "Company Information" at bounding box center [218, 104] width 162 height 19
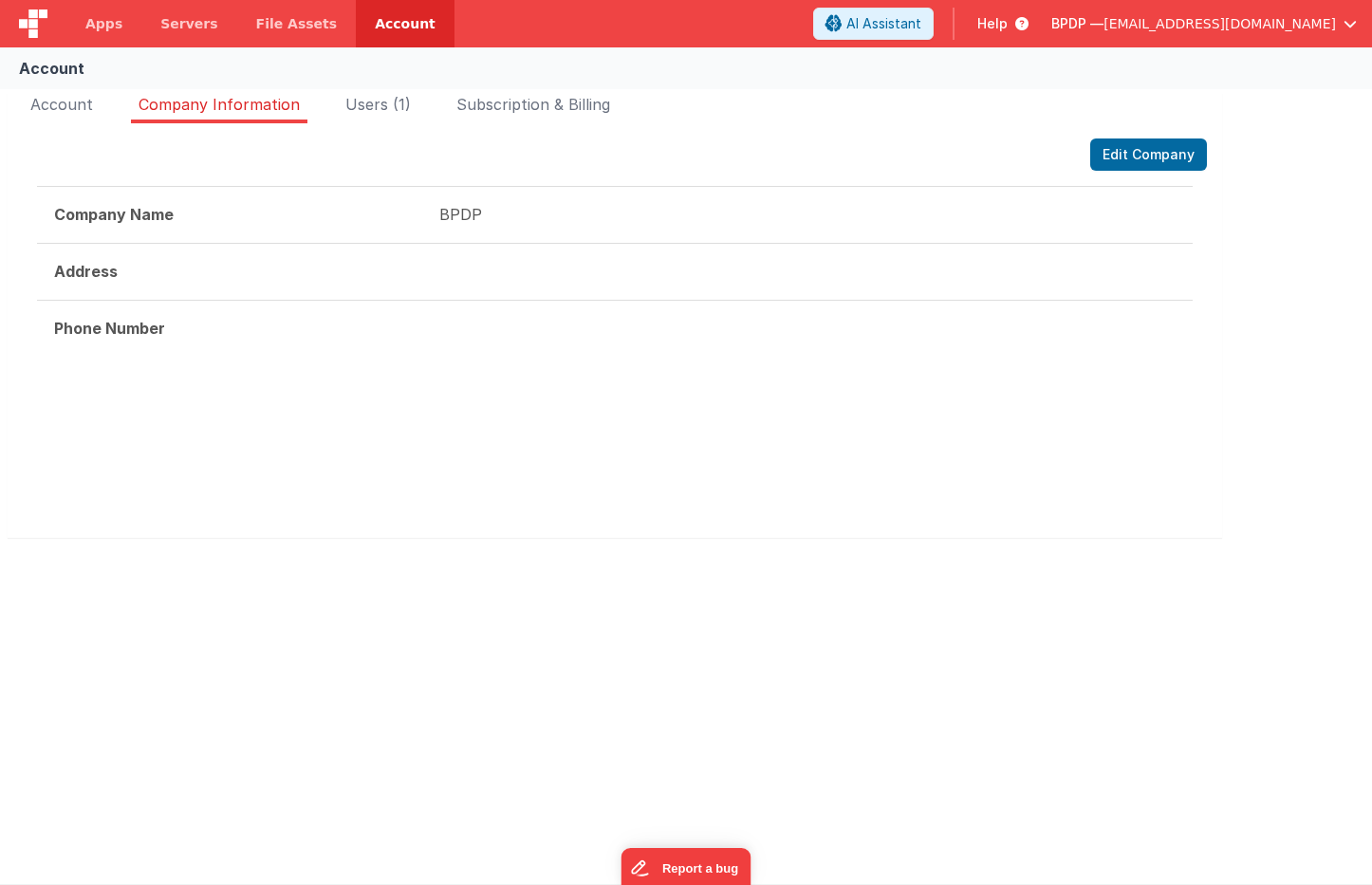
click at [109, 273] on strong "Address" at bounding box center [85, 270] width 64 height 19
click at [1166, 154] on button "Edit Company" at bounding box center [1148, 154] width 117 height 32
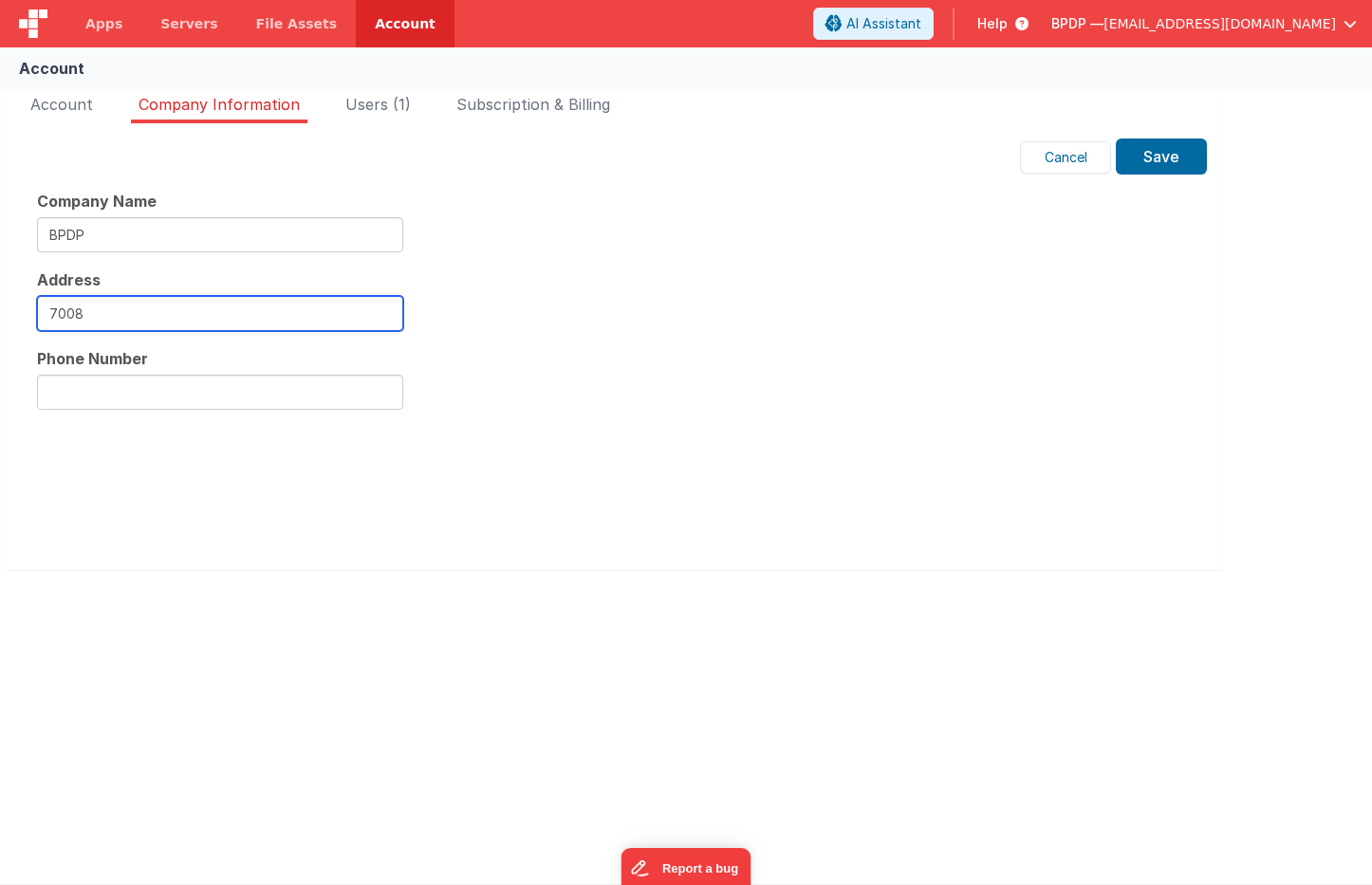
type input "7008"
type input "7008 Montano Rd. NW"
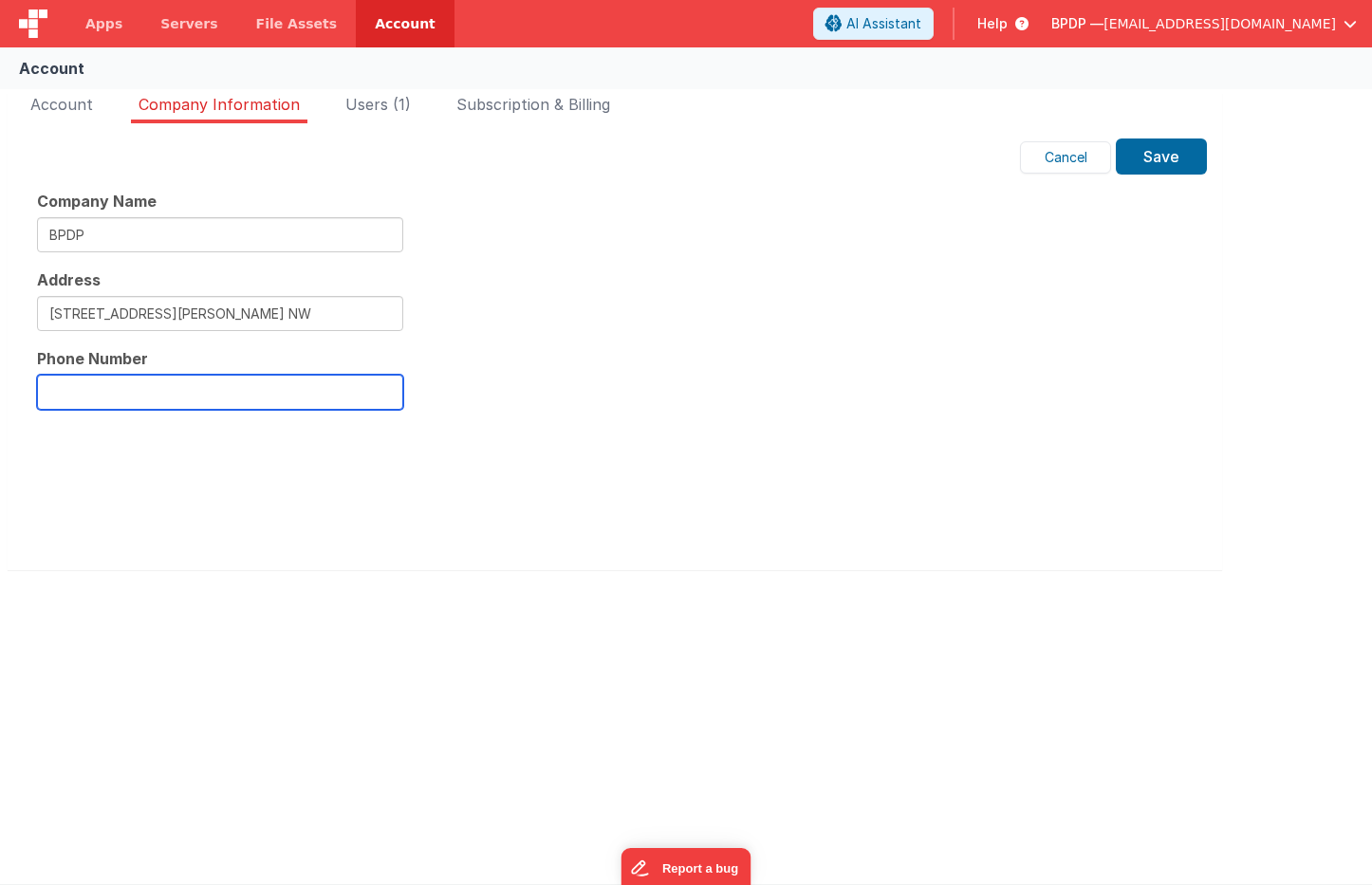
type input "5058970737"
drag, startPoint x: 157, startPoint y: 391, endPoint x: 5, endPoint y: 393, distance: 152.0
click at [382, 387] on input "5058970737" at bounding box center [220, 393] width 366 height 35
type input "5052695270"
click at [1154, 163] on button "Save" at bounding box center [1161, 156] width 91 height 36
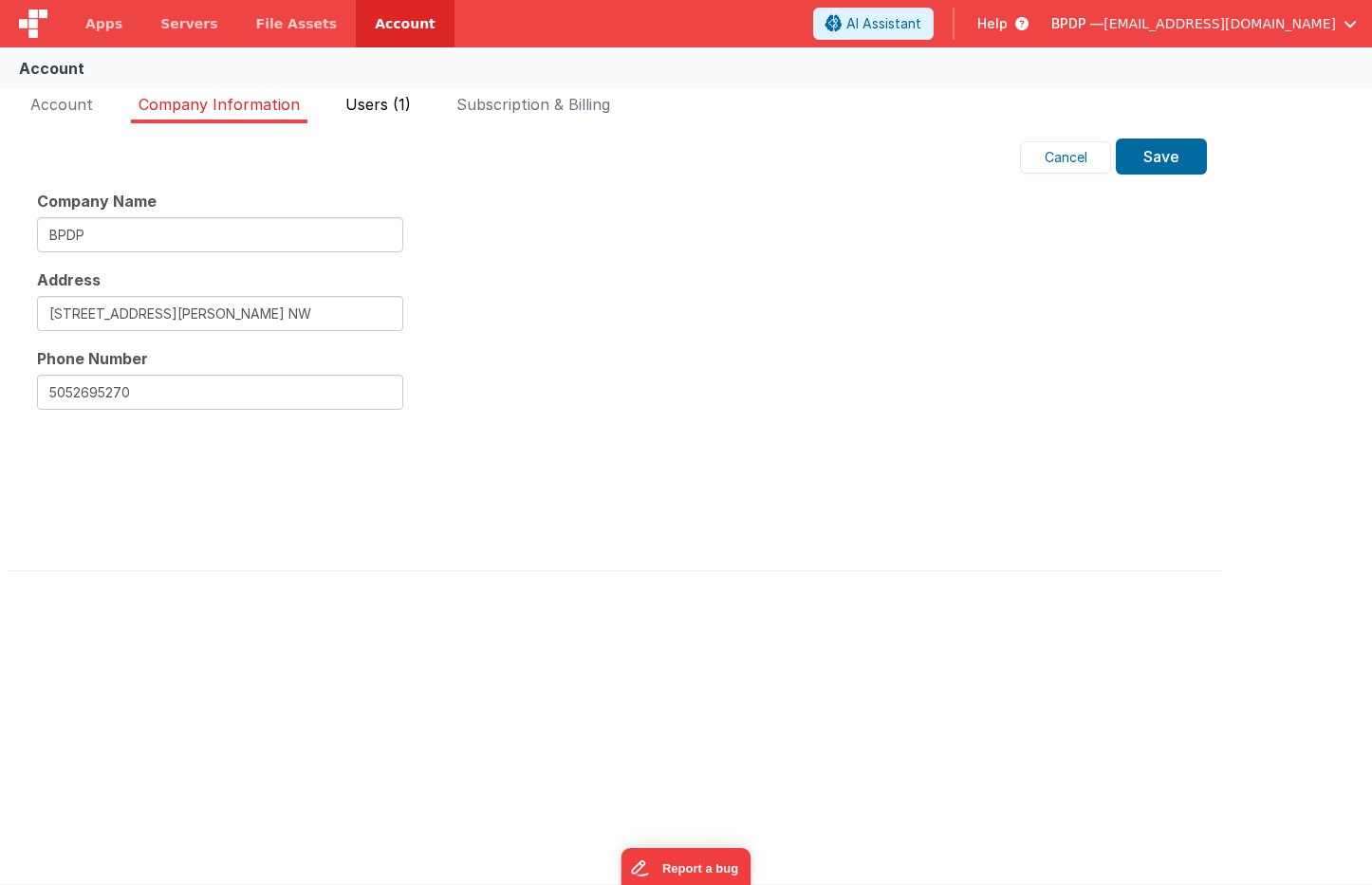
click at [385, 104] on span "Users (1)" at bounding box center [378, 104] width 66 height 19
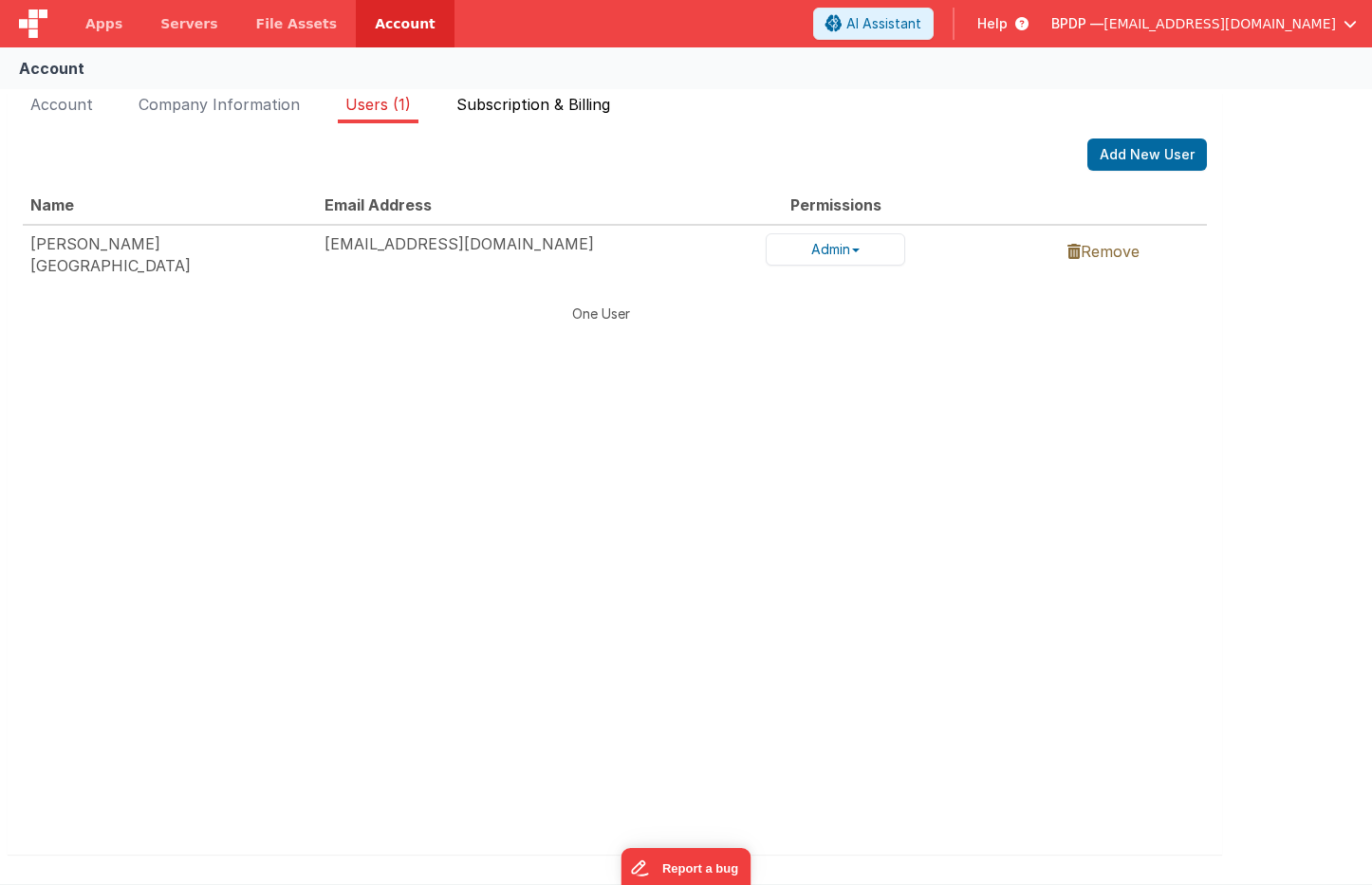
click at [506, 99] on span "Subscription & Billing" at bounding box center [533, 104] width 154 height 19
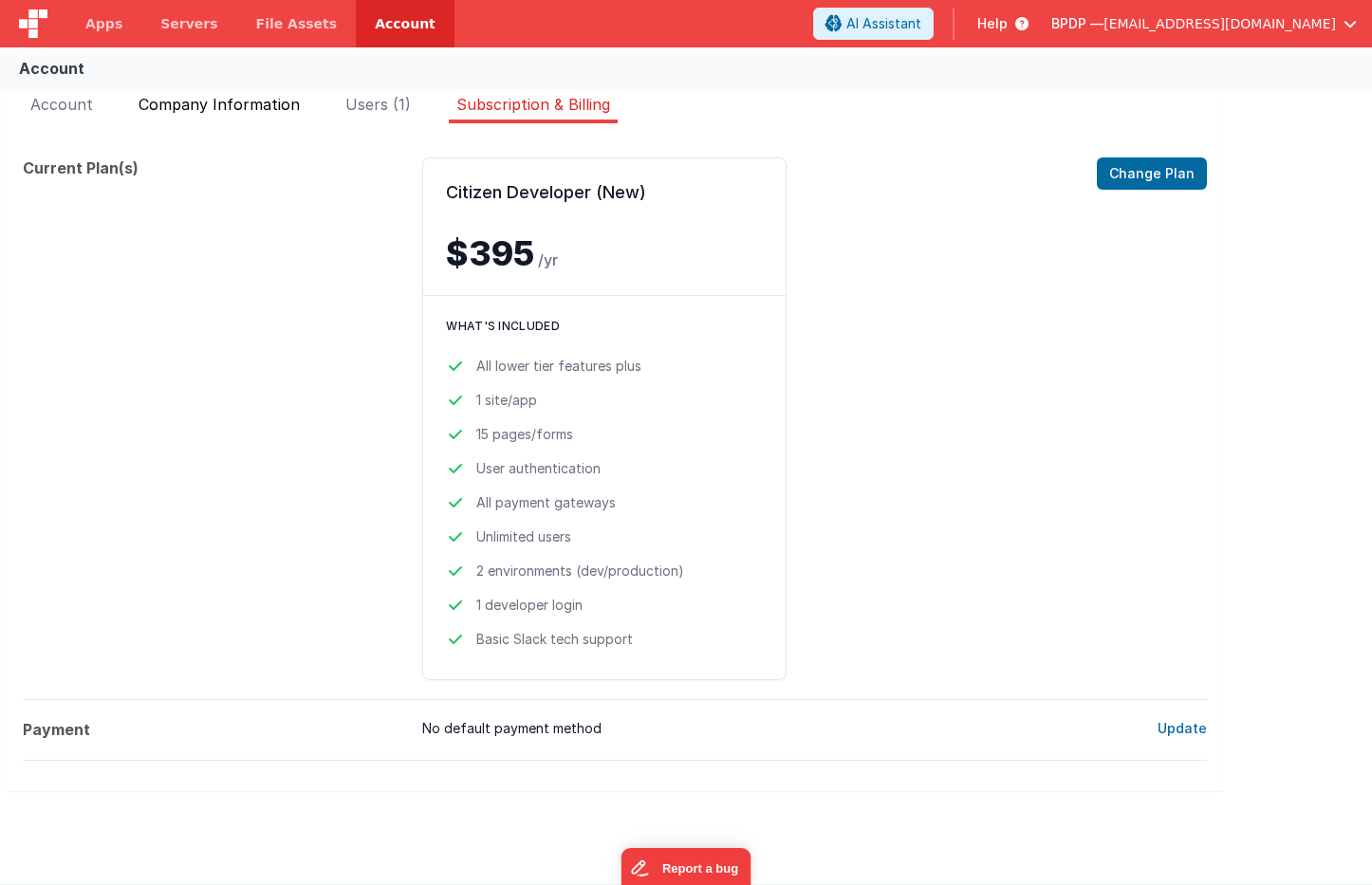
click at [219, 101] on span "Company Information" at bounding box center [218, 104] width 162 height 19
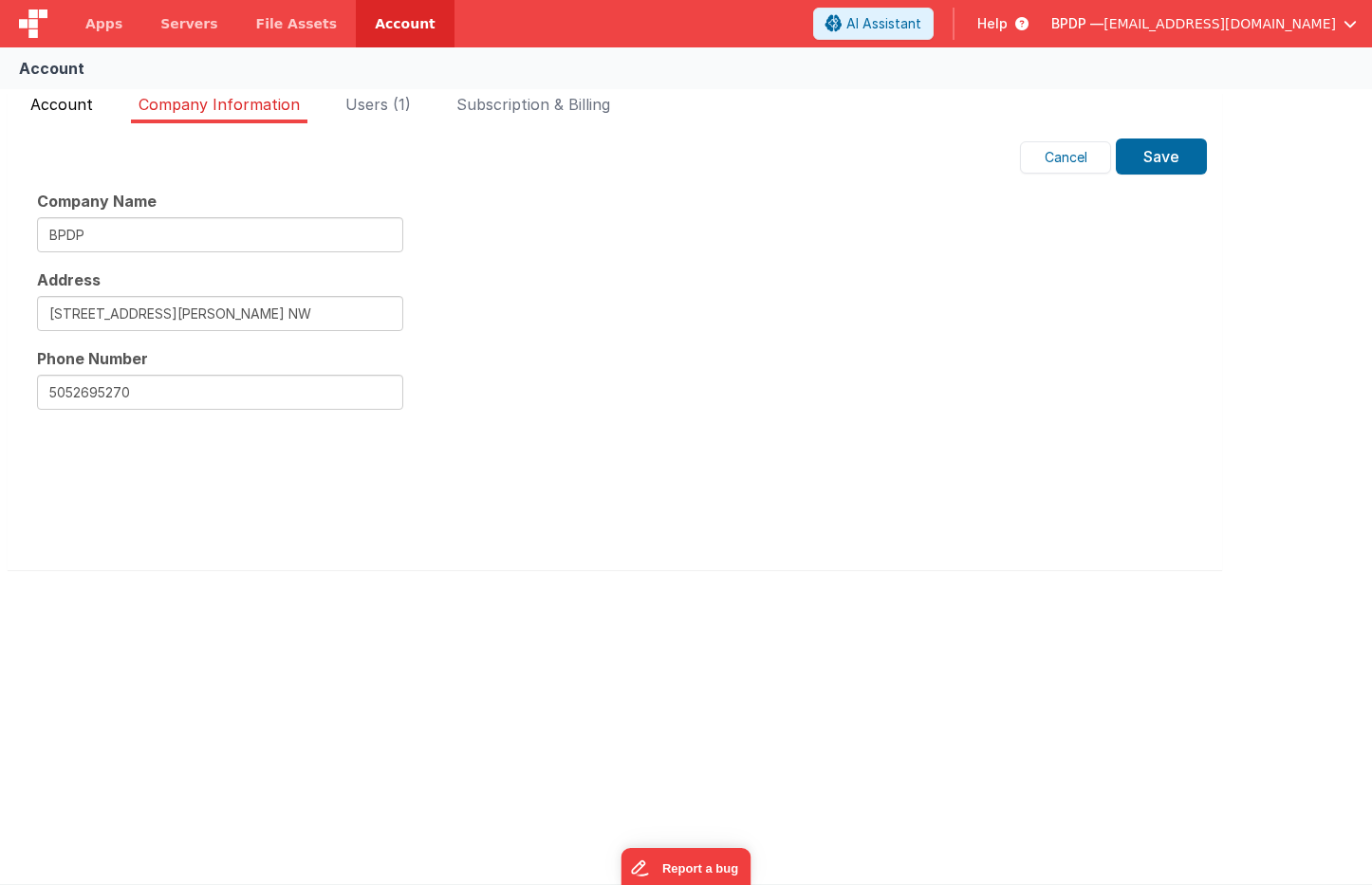
click at [60, 105] on span "Account" at bounding box center [62, 104] width 63 height 19
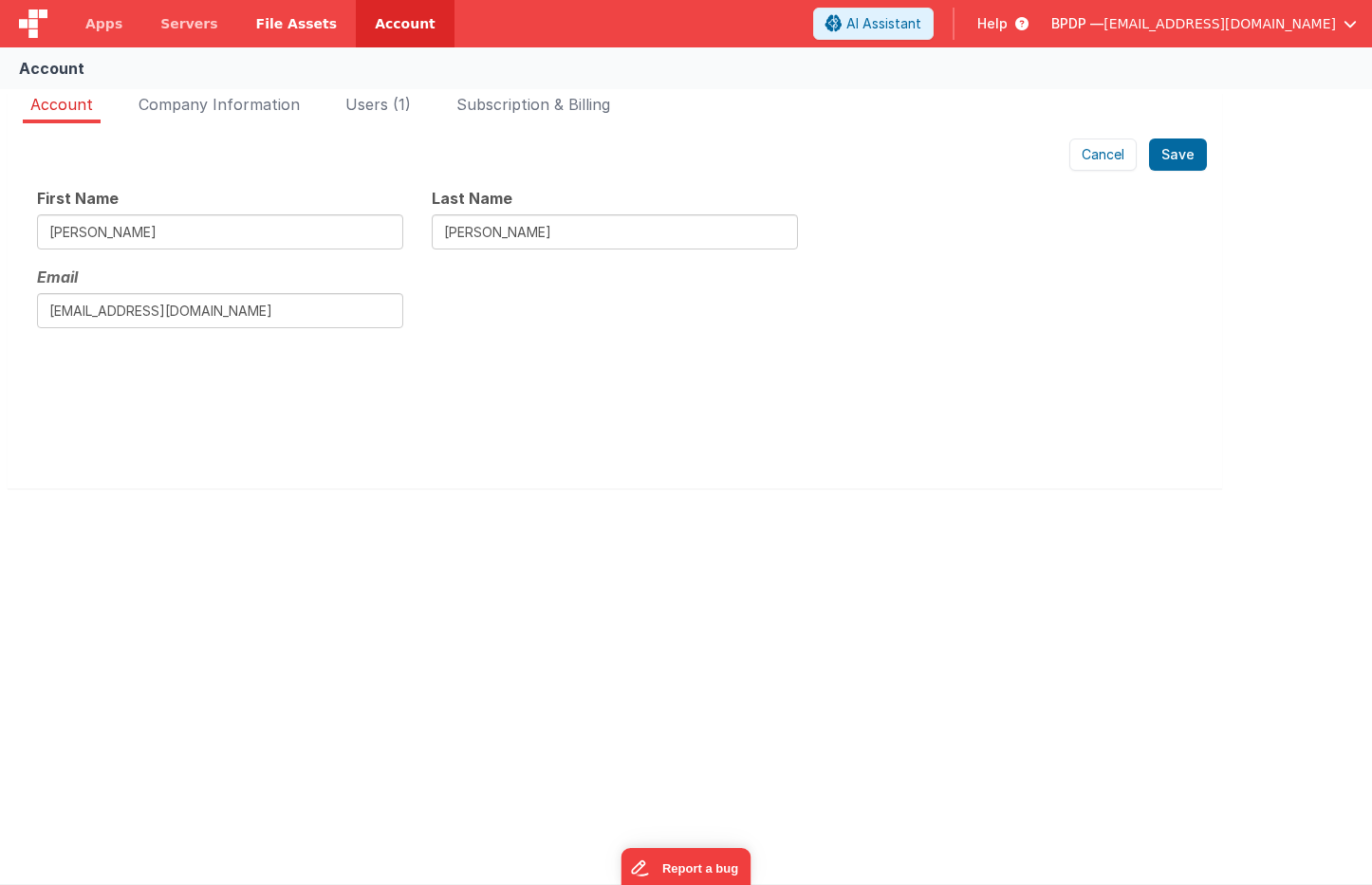
click at [274, 19] on span "File Assets" at bounding box center [297, 23] width 81 height 19
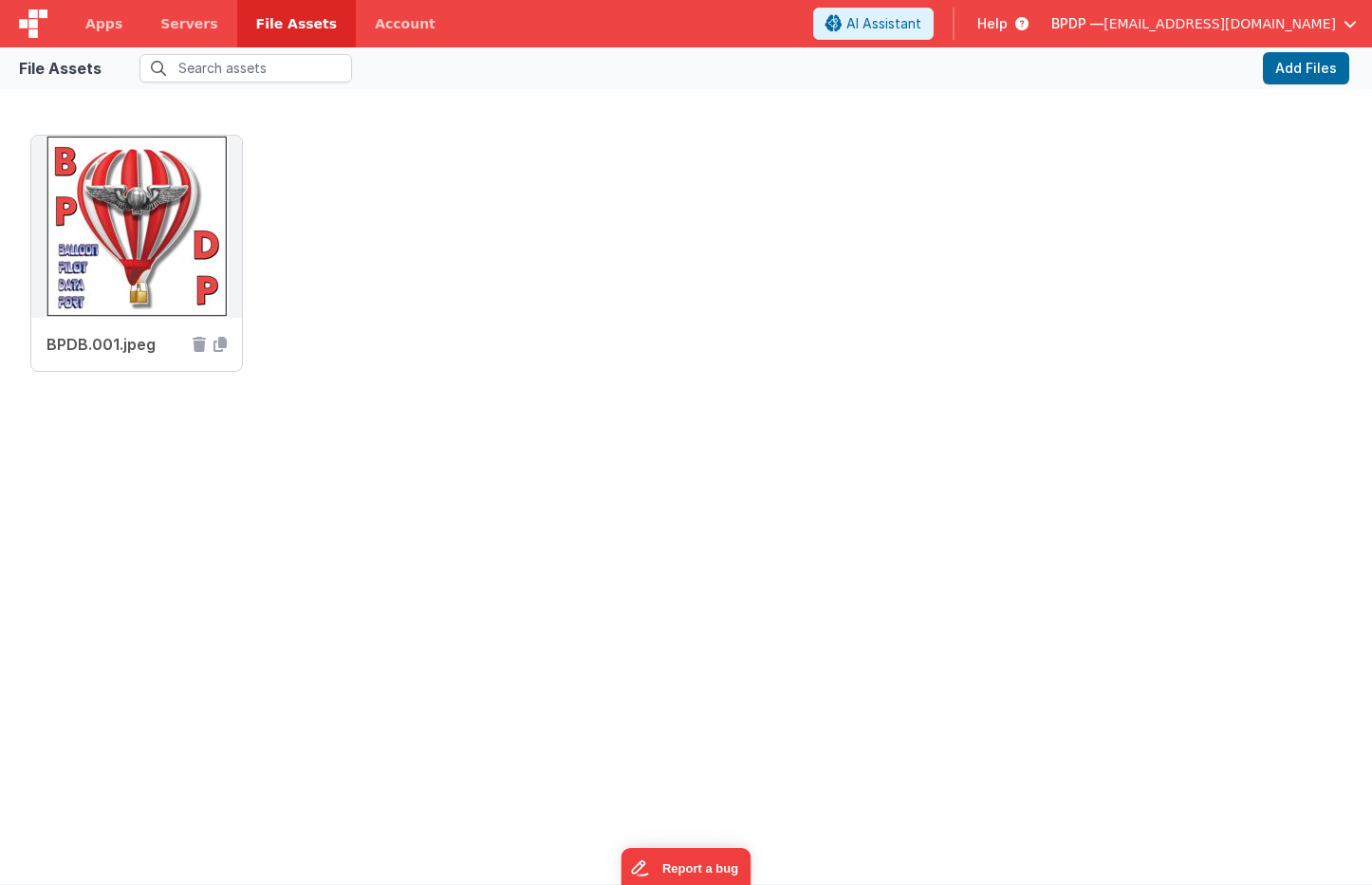
click at [1028, 18] on icon at bounding box center [1017, 23] width 21 height 19
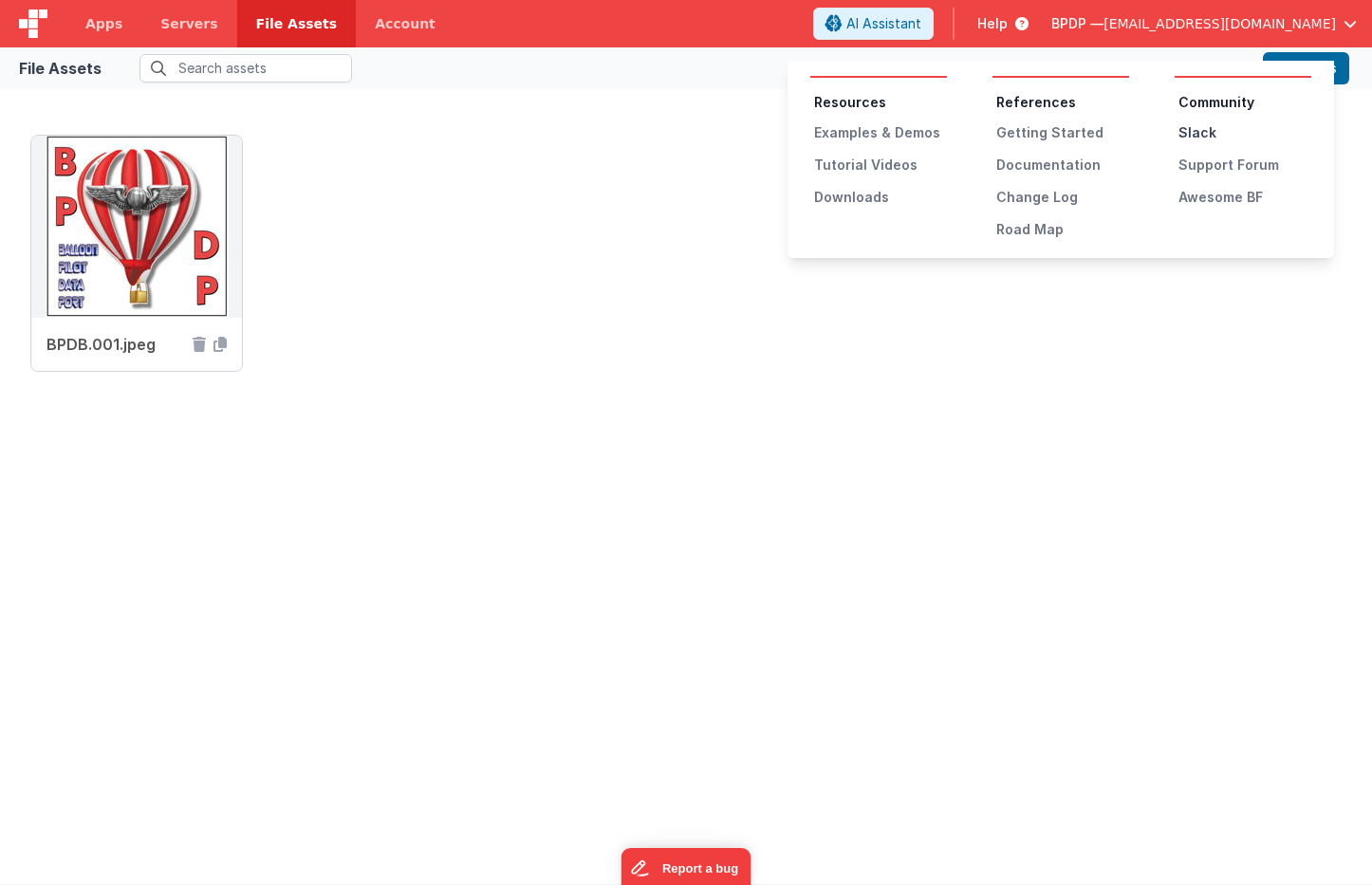
click at [1217, 128] on div "Slack" at bounding box center [1245, 132] width 133 height 19
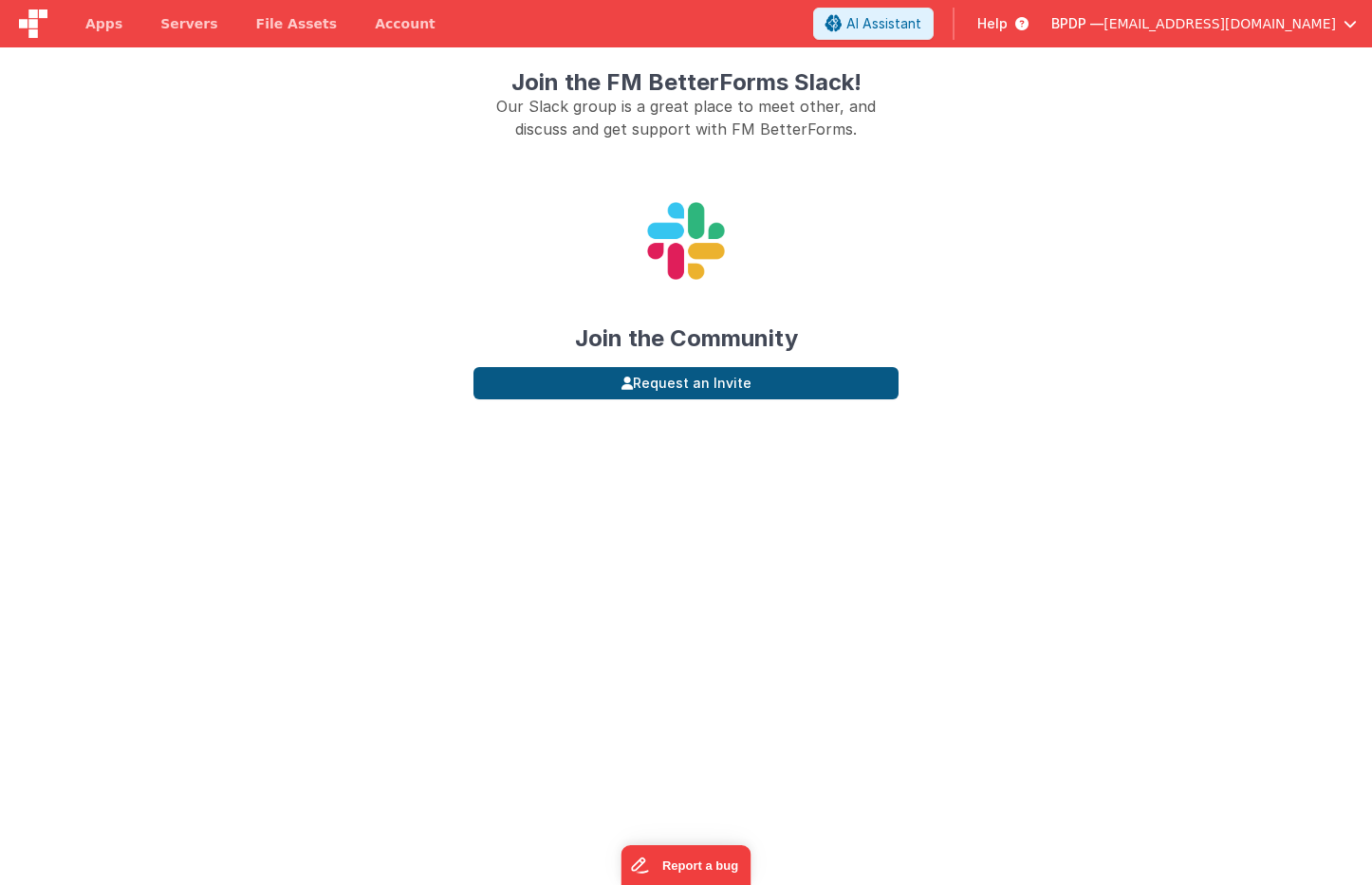
click at [663, 382] on button "Request an Invite" at bounding box center [686, 383] width 425 height 32
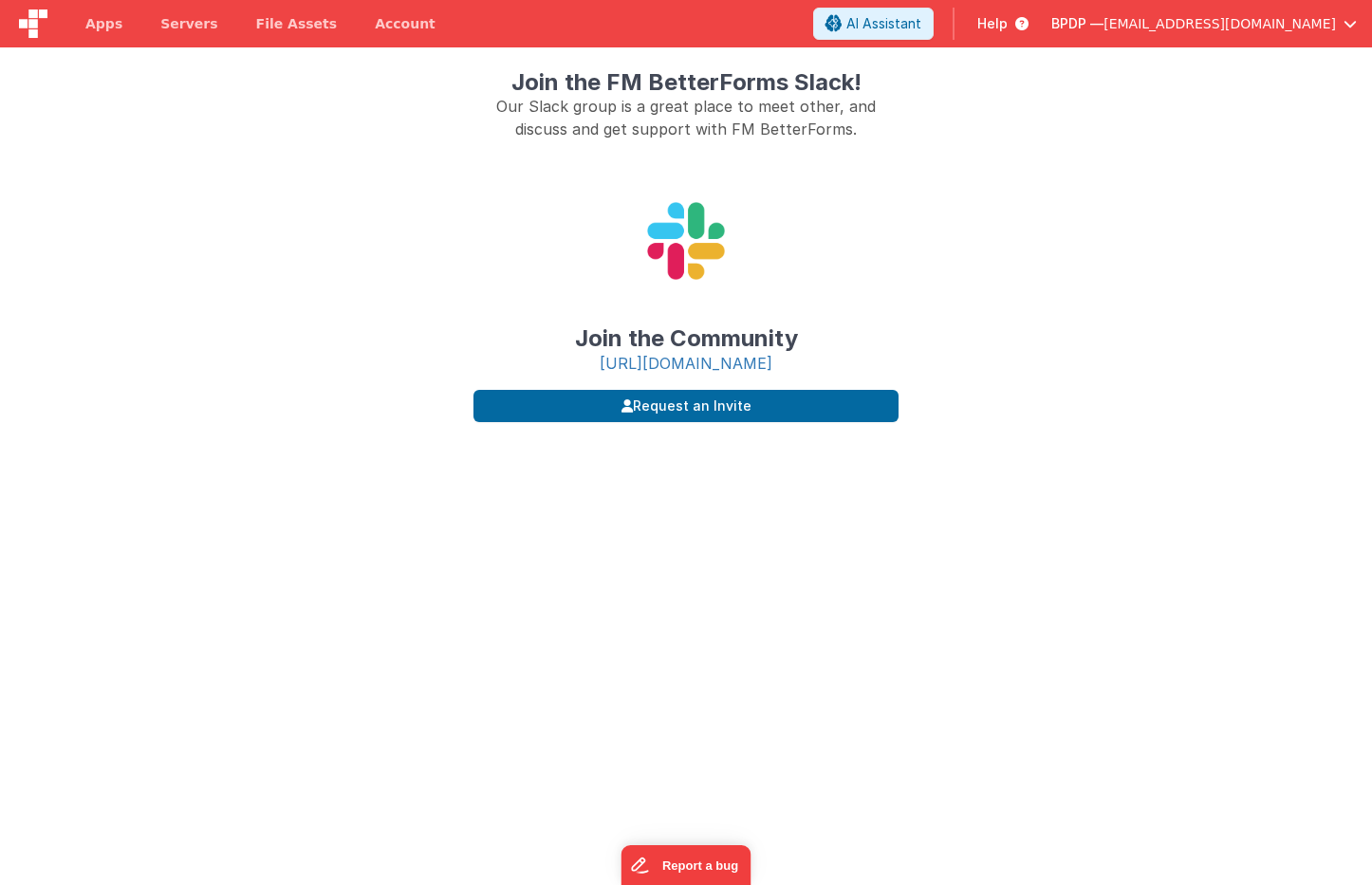
click at [773, 373] on link "https://join.slack.com/t/fmbetterforms/shared_invite/zt-1ql6k4v36-ytwrgQHtiCro3…" at bounding box center [686, 362] width 172 height 19
drag, startPoint x: 835, startPoint y: 385, endPoint x: 478, endPoint y: 360, distance: 357.9
click at [478, 360] on div "Join the Community https://join.slack.com/t/fmbetterforms/shared_invite/zt-1ql6…" at bounding box center [686, 264] width 425 height 218
copy link "https://join.slack.com/t/fmbetterforms/shared_invite/zt-1ql6k4v36-ytwrgQHtiCro3…"
click at [478, 360] on div "Join the Community https://join.slack.com/t/fmbetterforms/shared_invite/zt-1ql6…" at bounding box center [686, 264] width 425 height 218
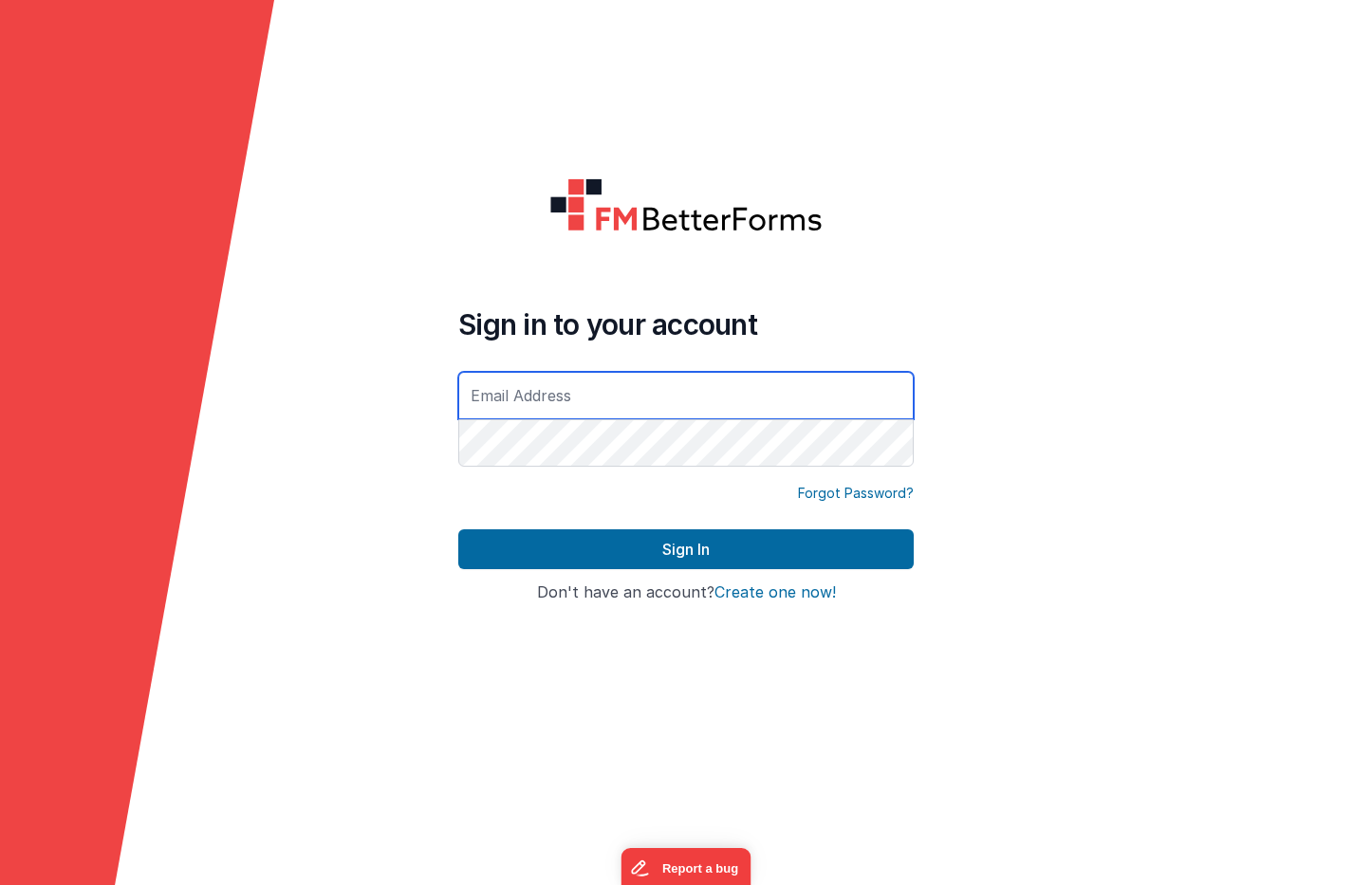
type input "[EMAIL_ADDRESS][DOMAIN_NAME]"
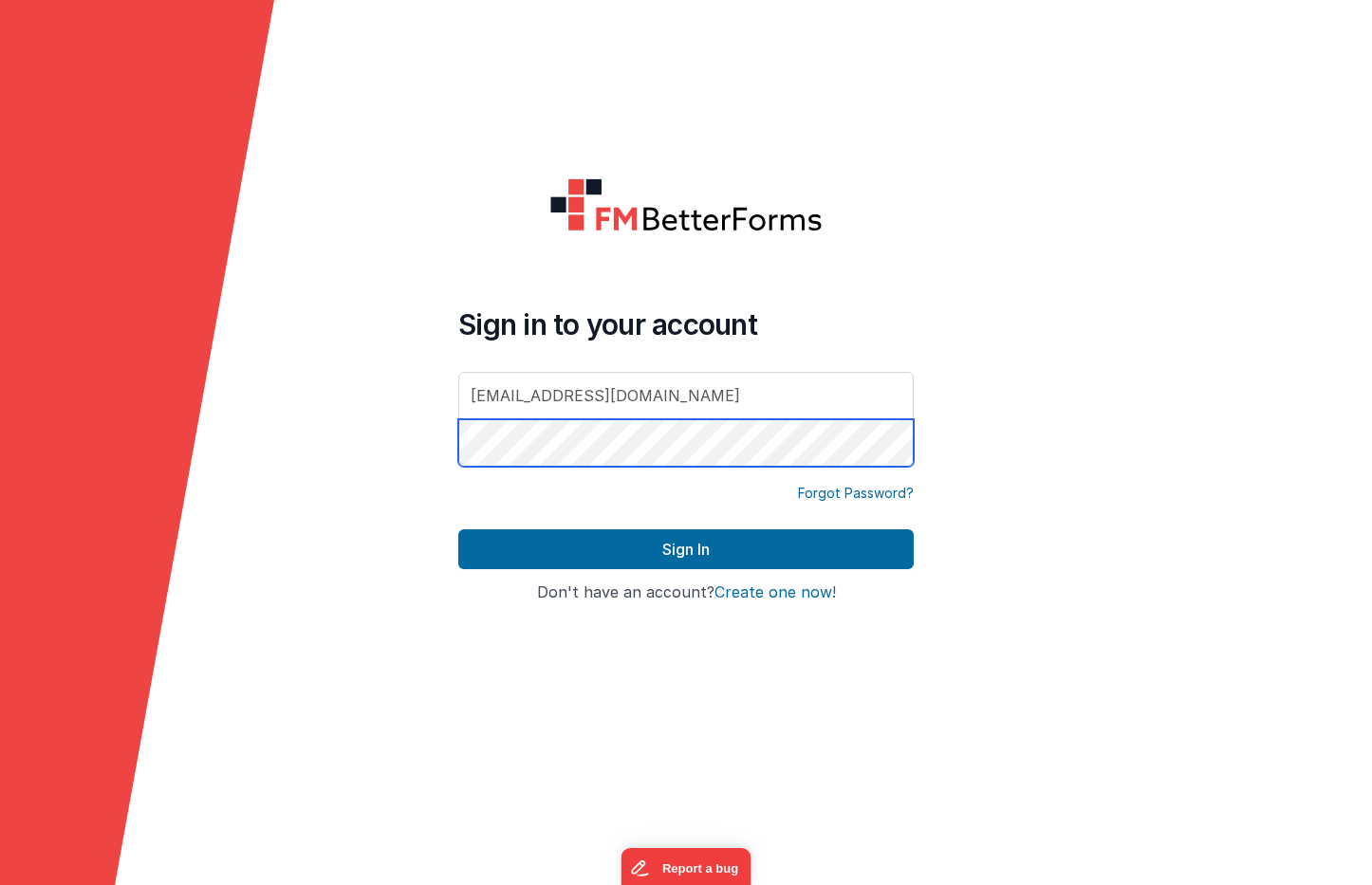
click at [686, 549] on button "Sign In" at bounding box center [686, 549] width 455 height 40
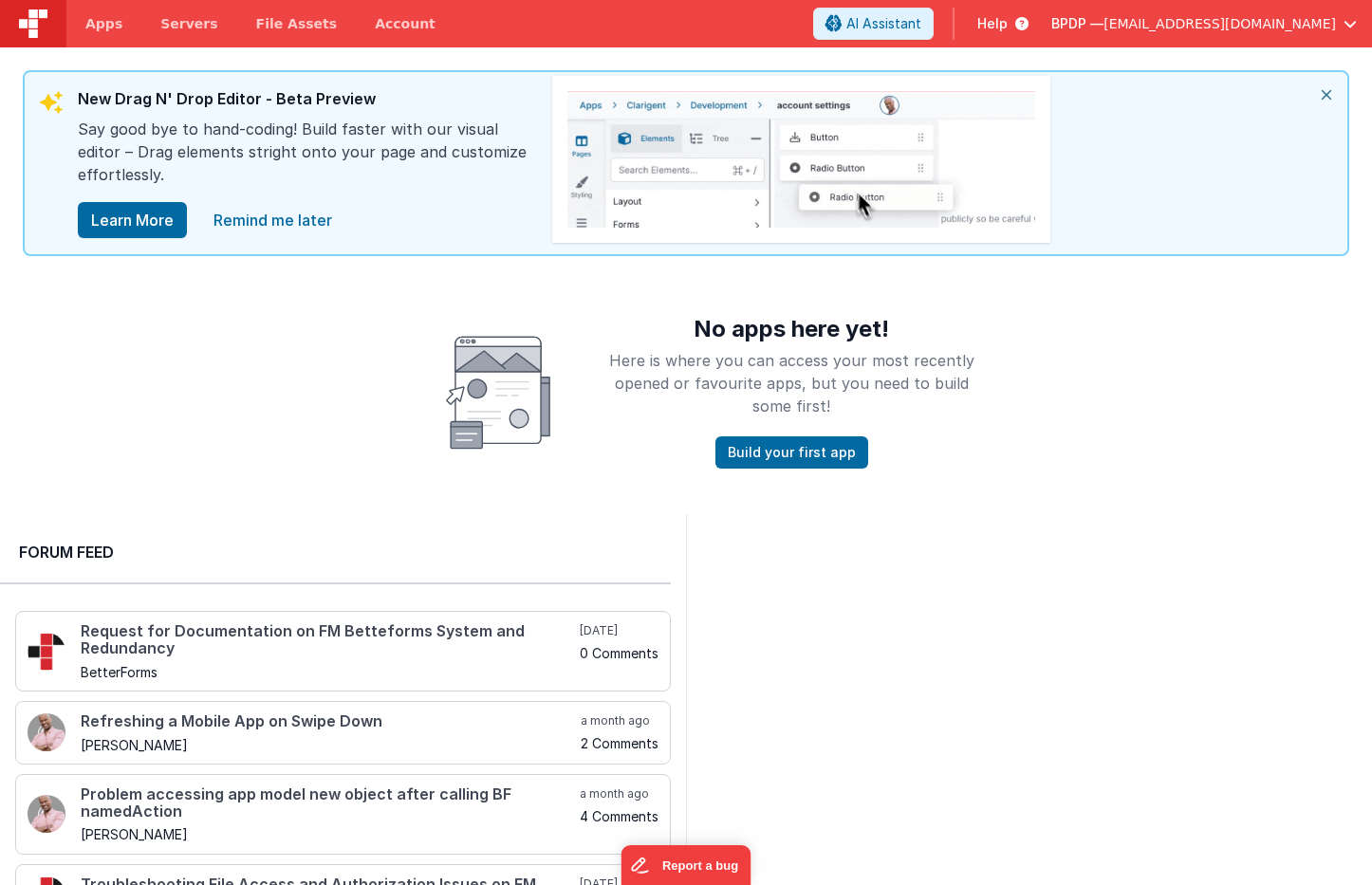
click at [1008, 27] on span "Help" at bounding box center [992, 23] width 30 height 19
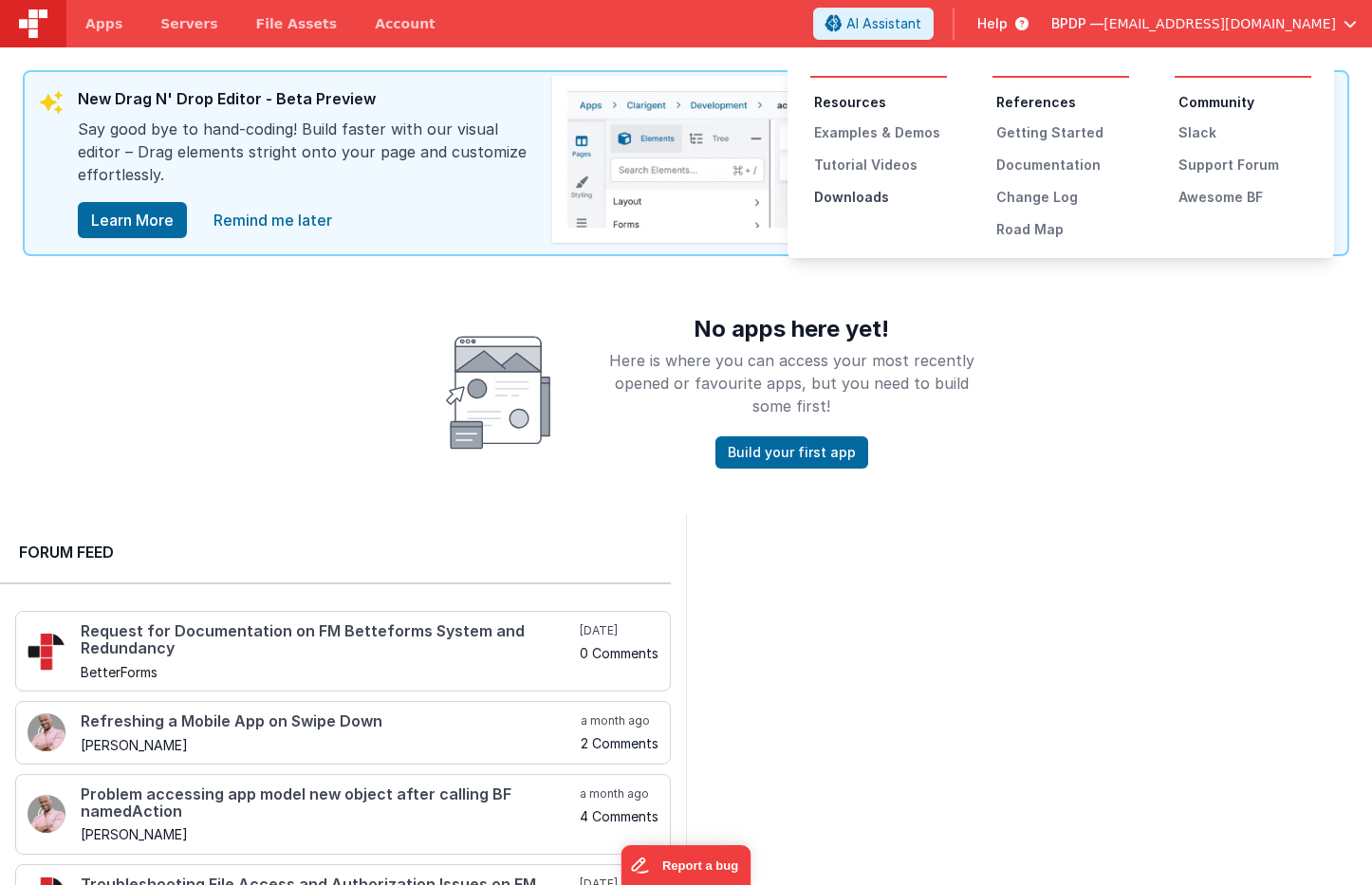
click at [854, 195] on div "Downloads" at bounding box center [880, 197] width 133 height 19
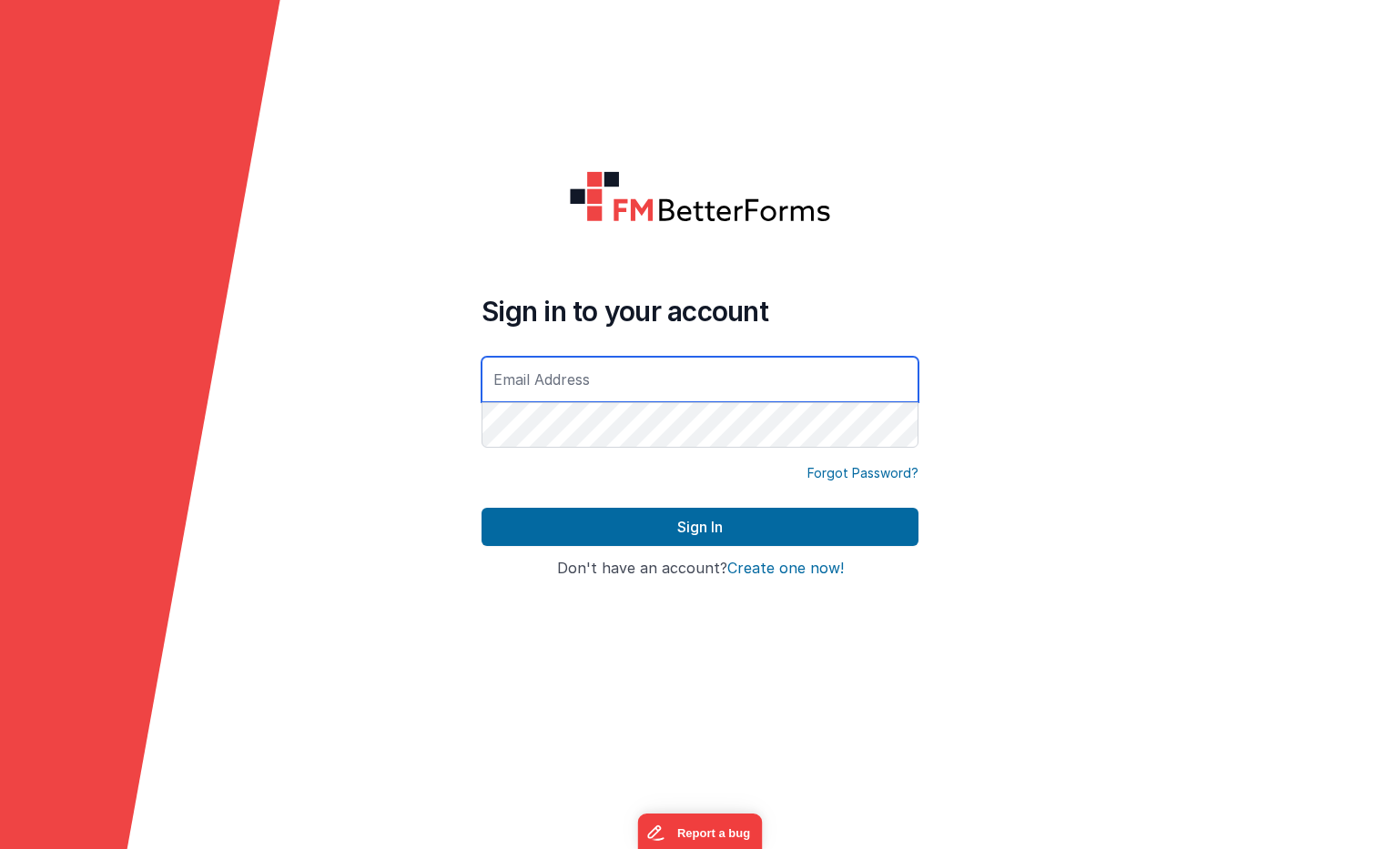
type input "[EMAIL_ADDRESS][DOMAIN_NAME]"
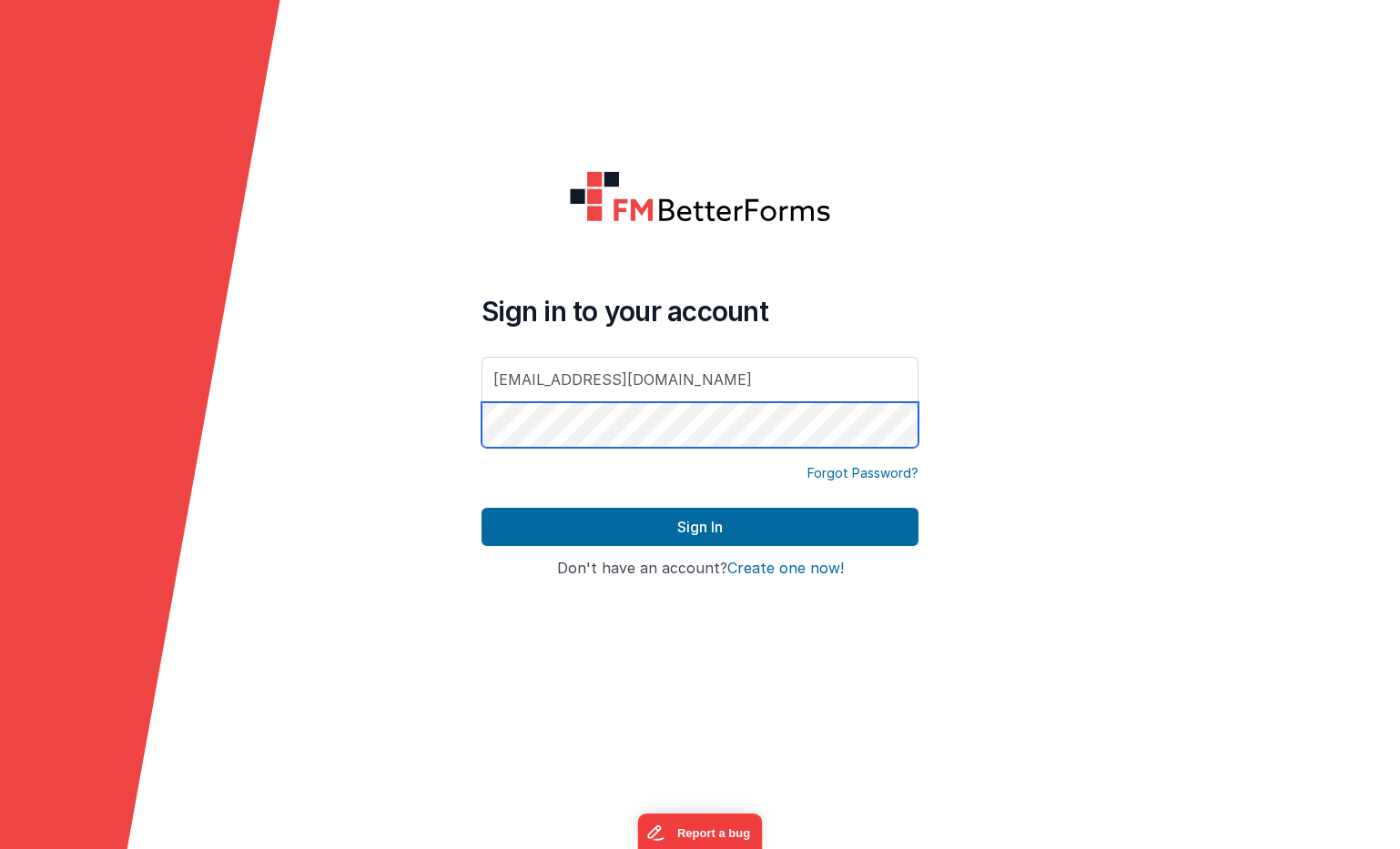
click at [700, 527] on button "Sign In" at bounding box center [700, 527] width 437 height 39
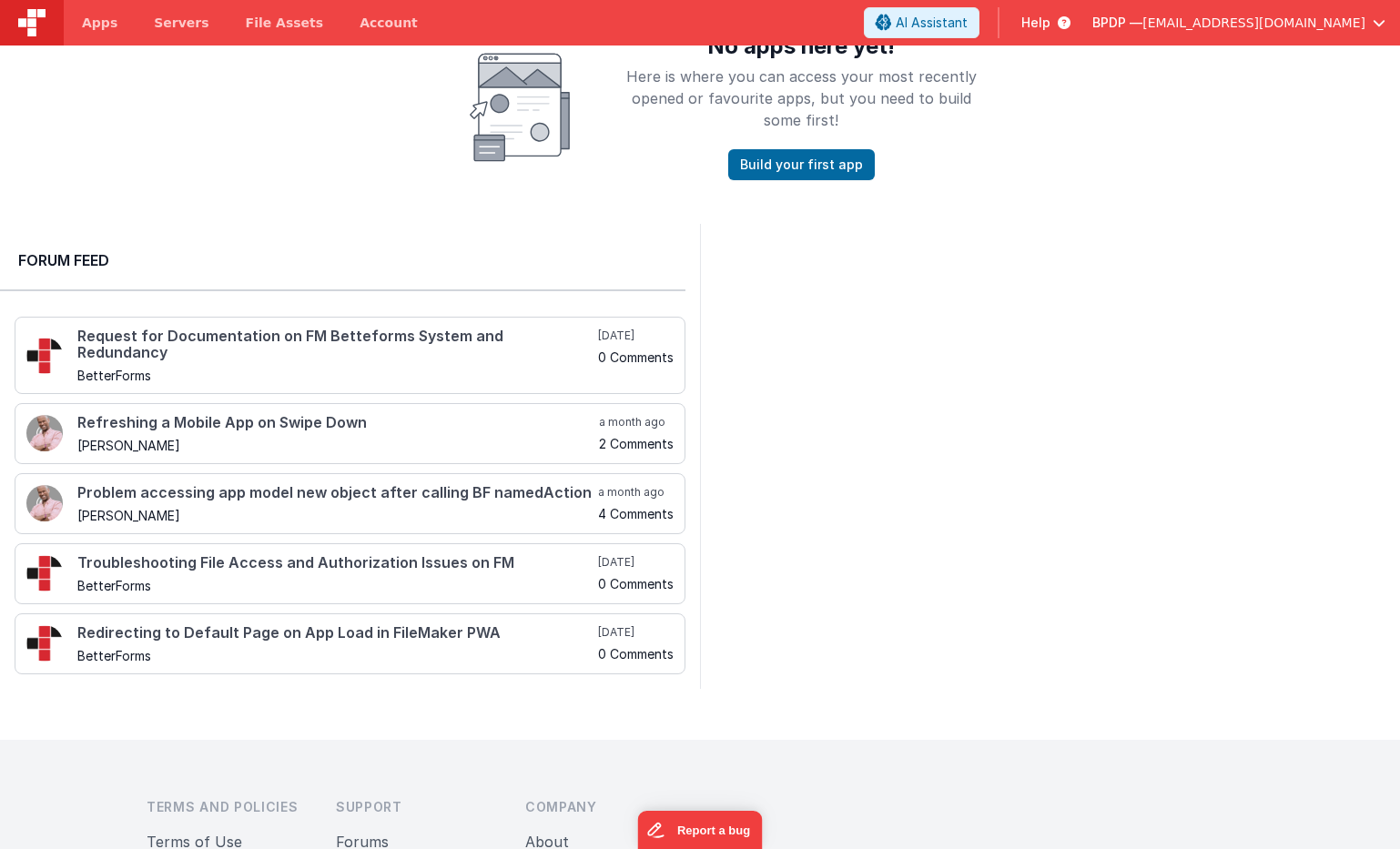
scroll to position [271, 0]
click at [190, 333] on h4 "Request for Documentation on FM Betteforms System and Redundancy" at bounding box center [335, 343] width 517 height 32
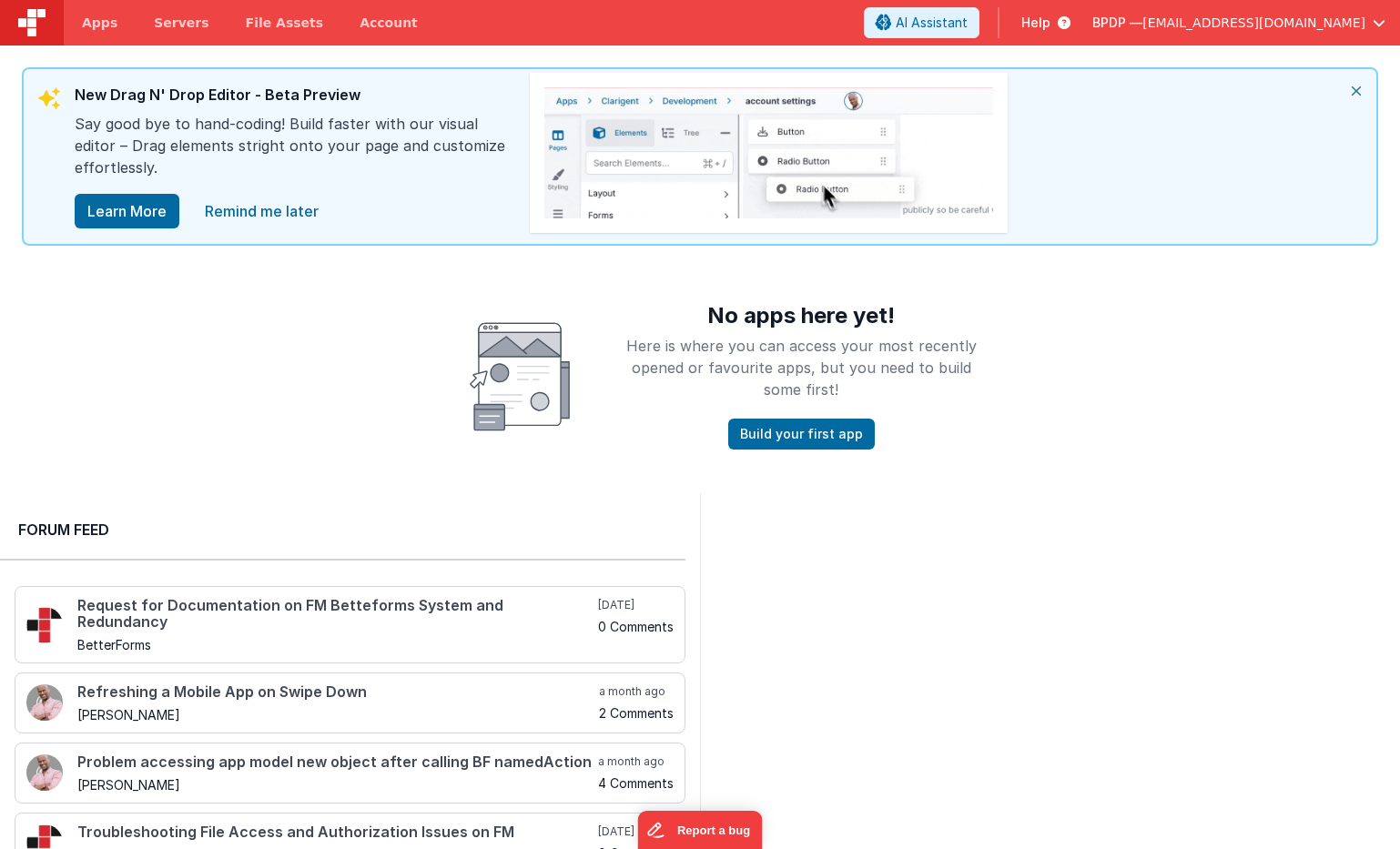
scroll to position [0, 0]
click at [172, 21] on span "Servers" at bounding box center [181, 23] width 54 height 18
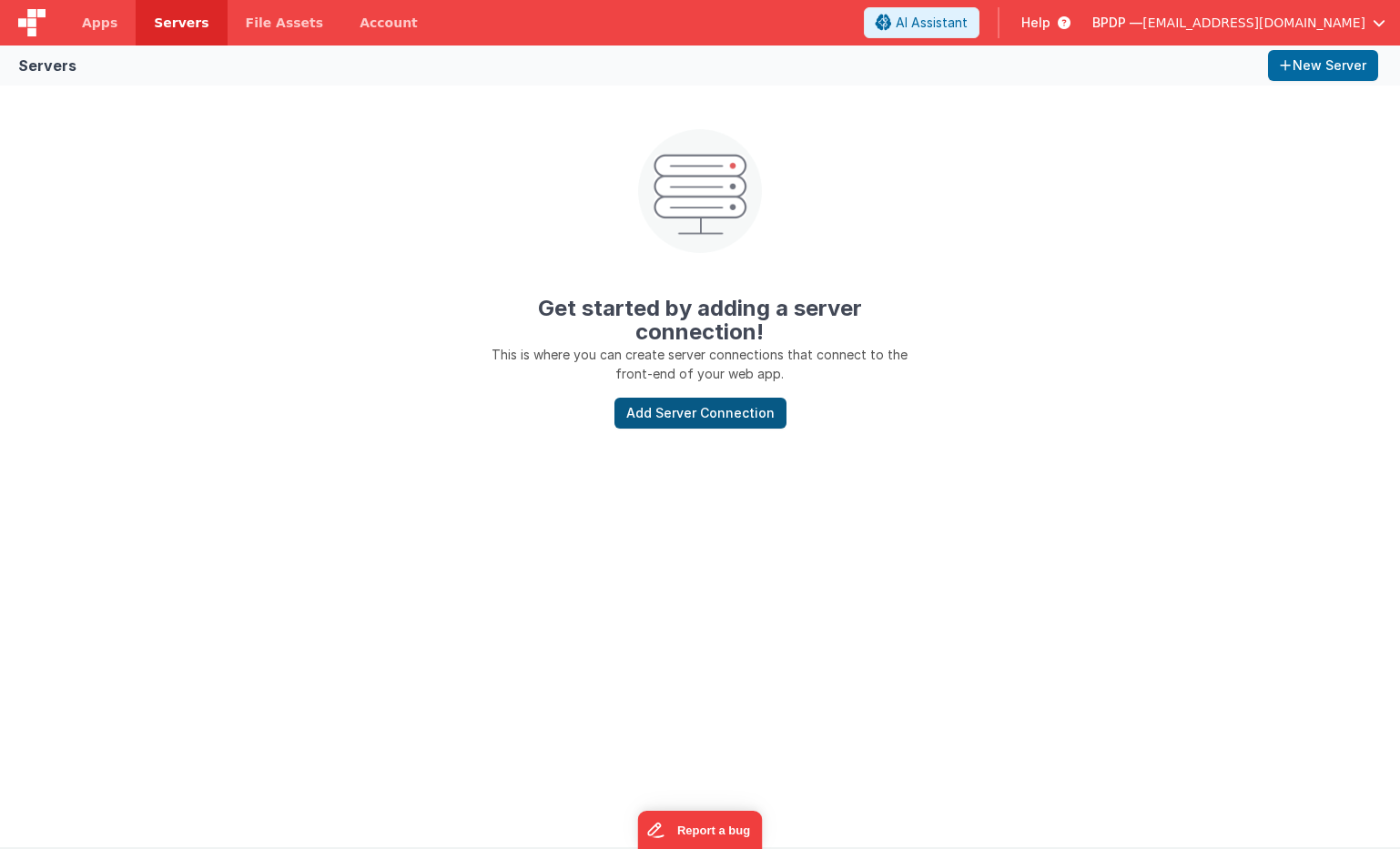
click at [695, 411] on button "Add Server Connection" at bounding box center [700, 412] width 172 height 31
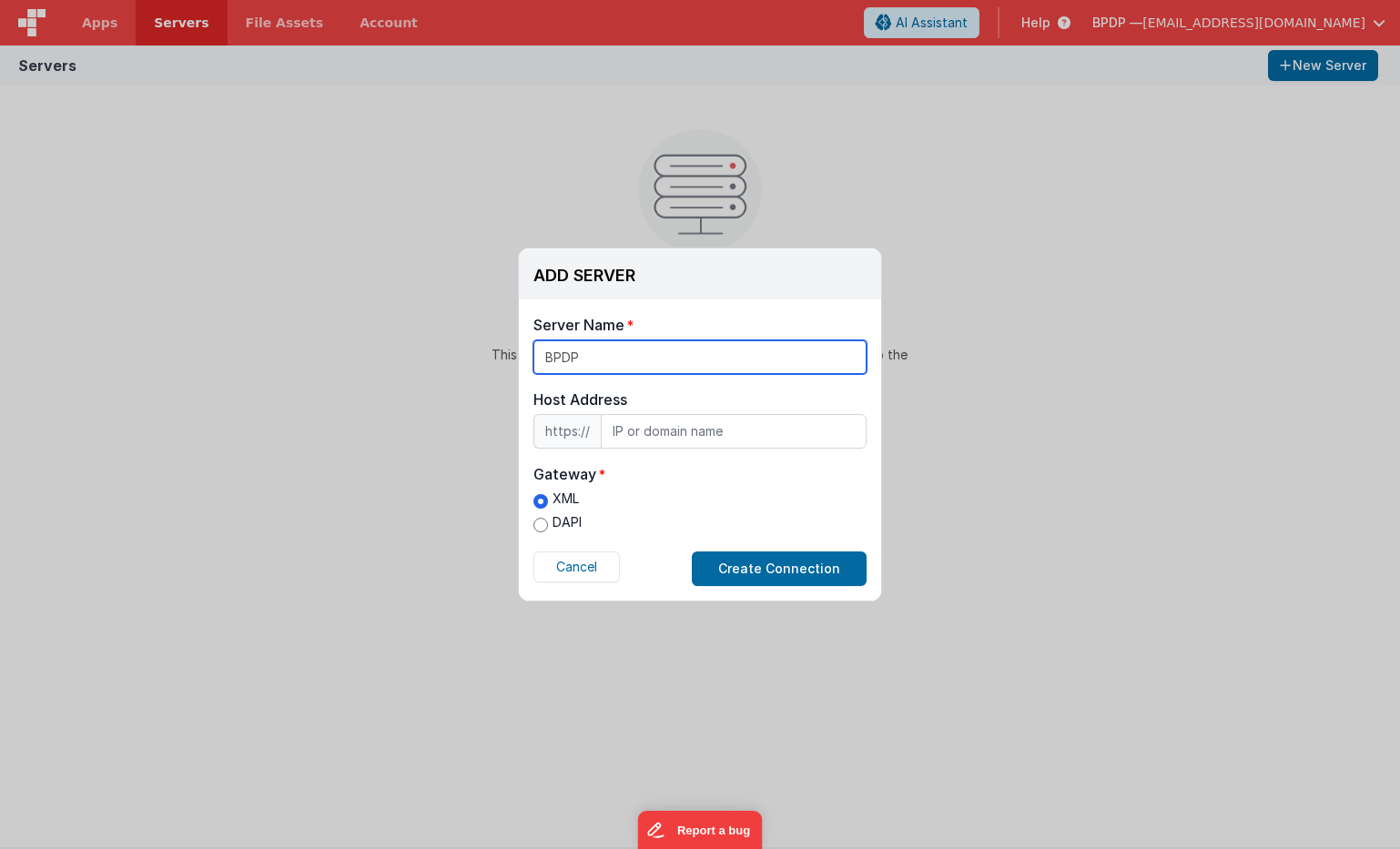
type input "BPDP"
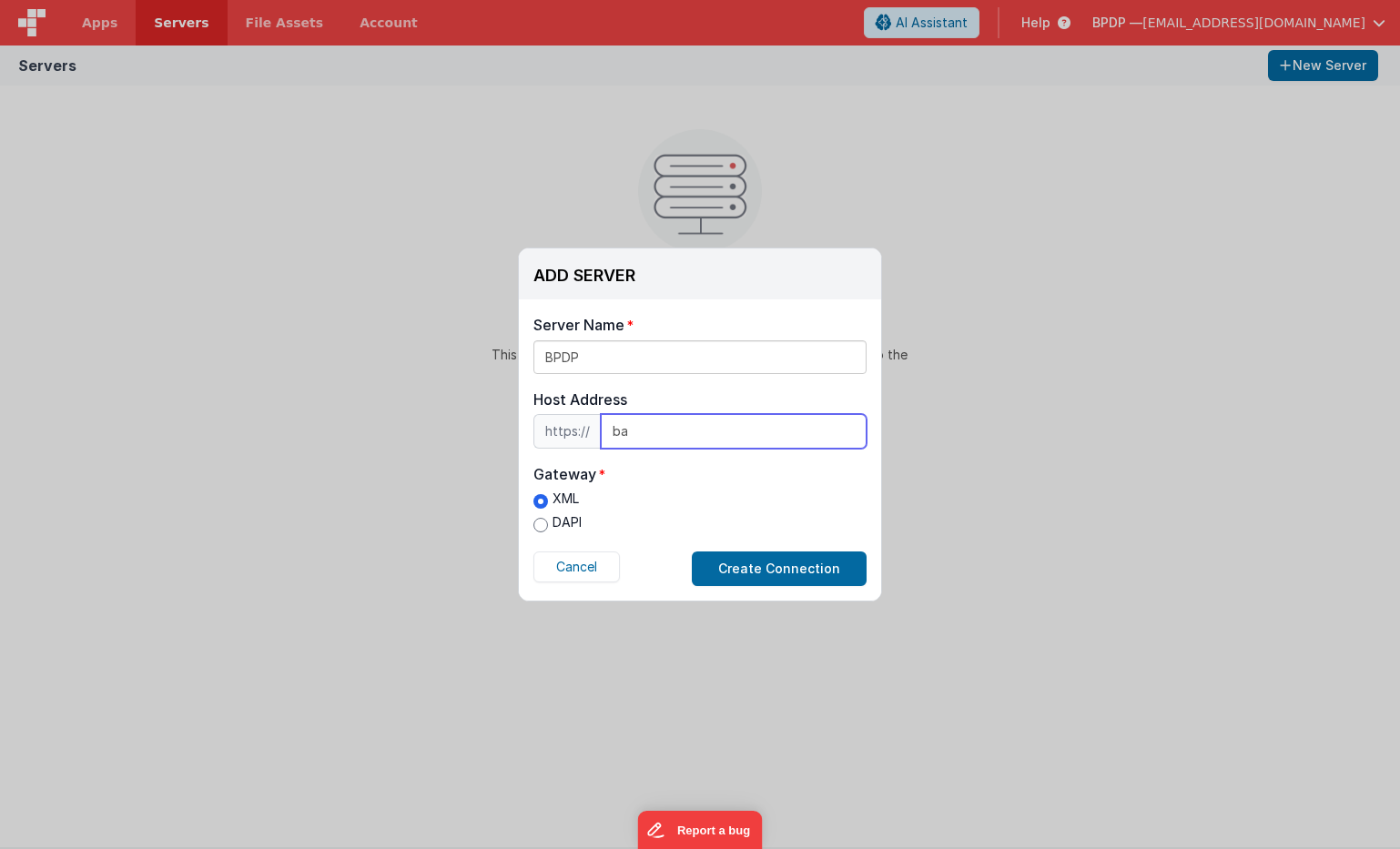
type input "b"
type input "[DOMAIN_NAME]"
click at [539, 523] on input "DAPI" at bounding box center [541, 525] width 15 height 15
radio input "true"
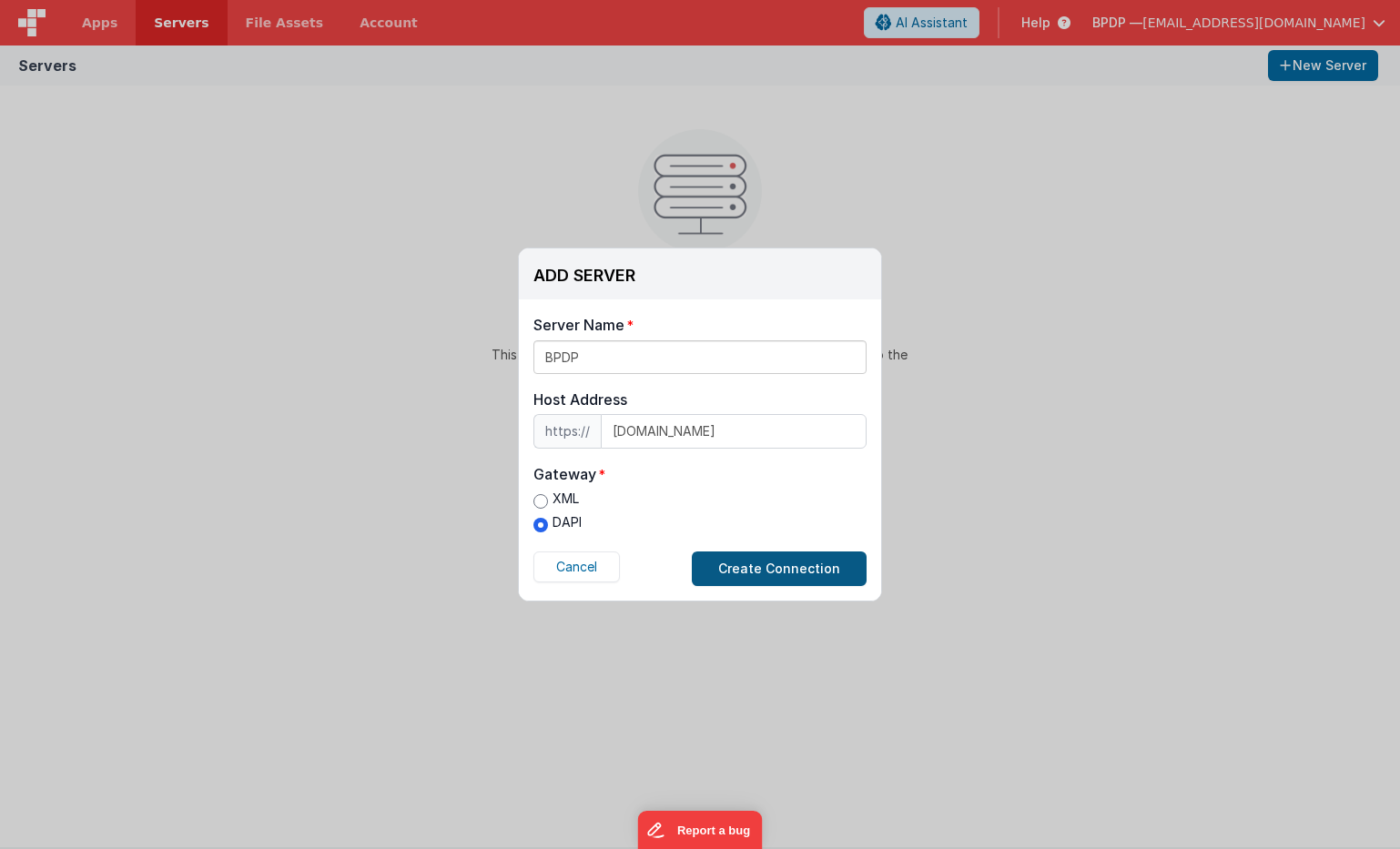
click at [795, 565] on button "Create Connection" at bounding box center [779, 568] width 175 height 35
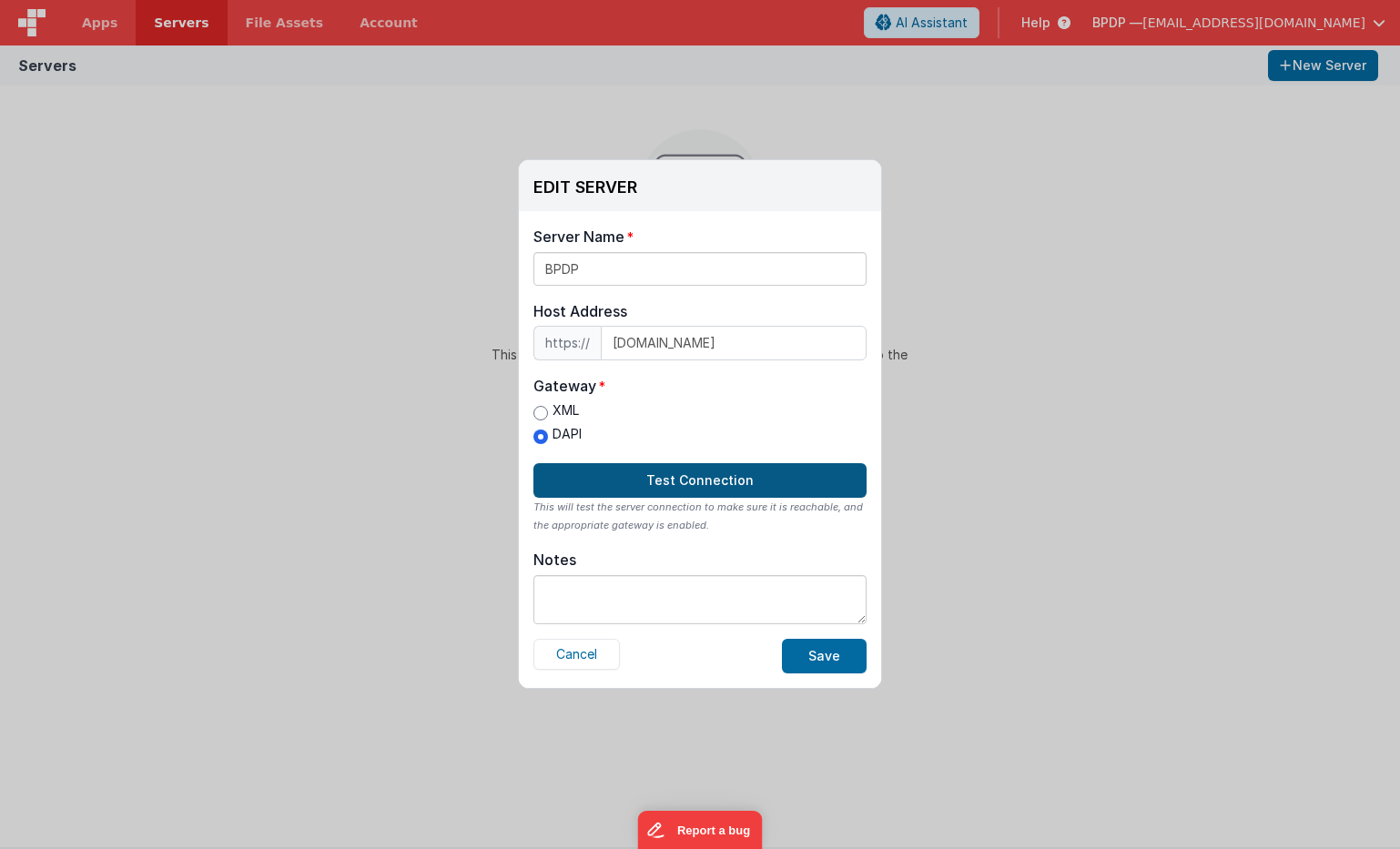
click at [662, 479] on button "Test Connection" at bounding box center [700, 480] width 334 height 35
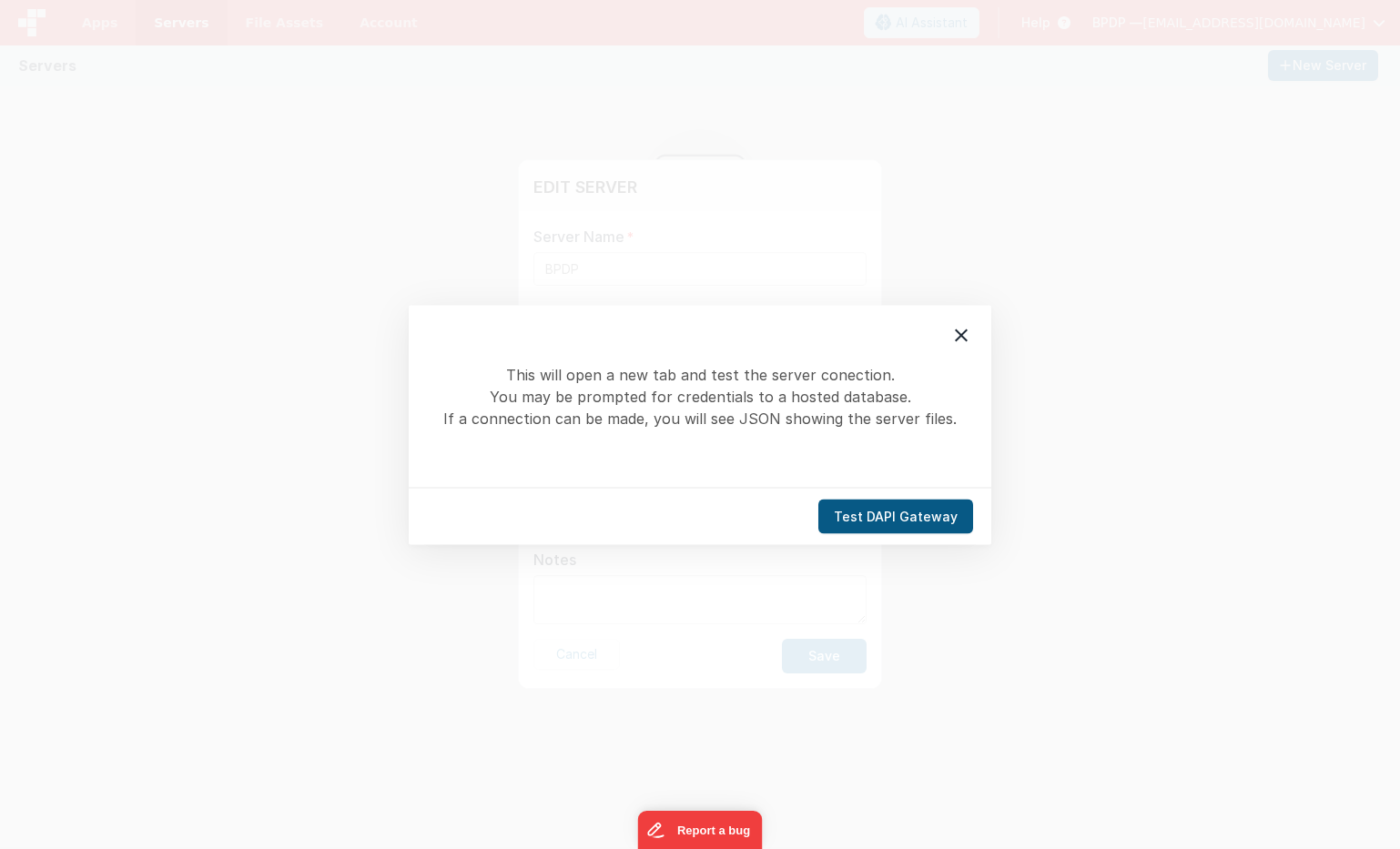
click at [901, 513] on button "Test DAPI Gateway" at bounding box center [895, 516] width 155 height 35
click at [891, 514] on button "Test DAPI Gateway" at bounding box center [895, 516] width 155 height 35
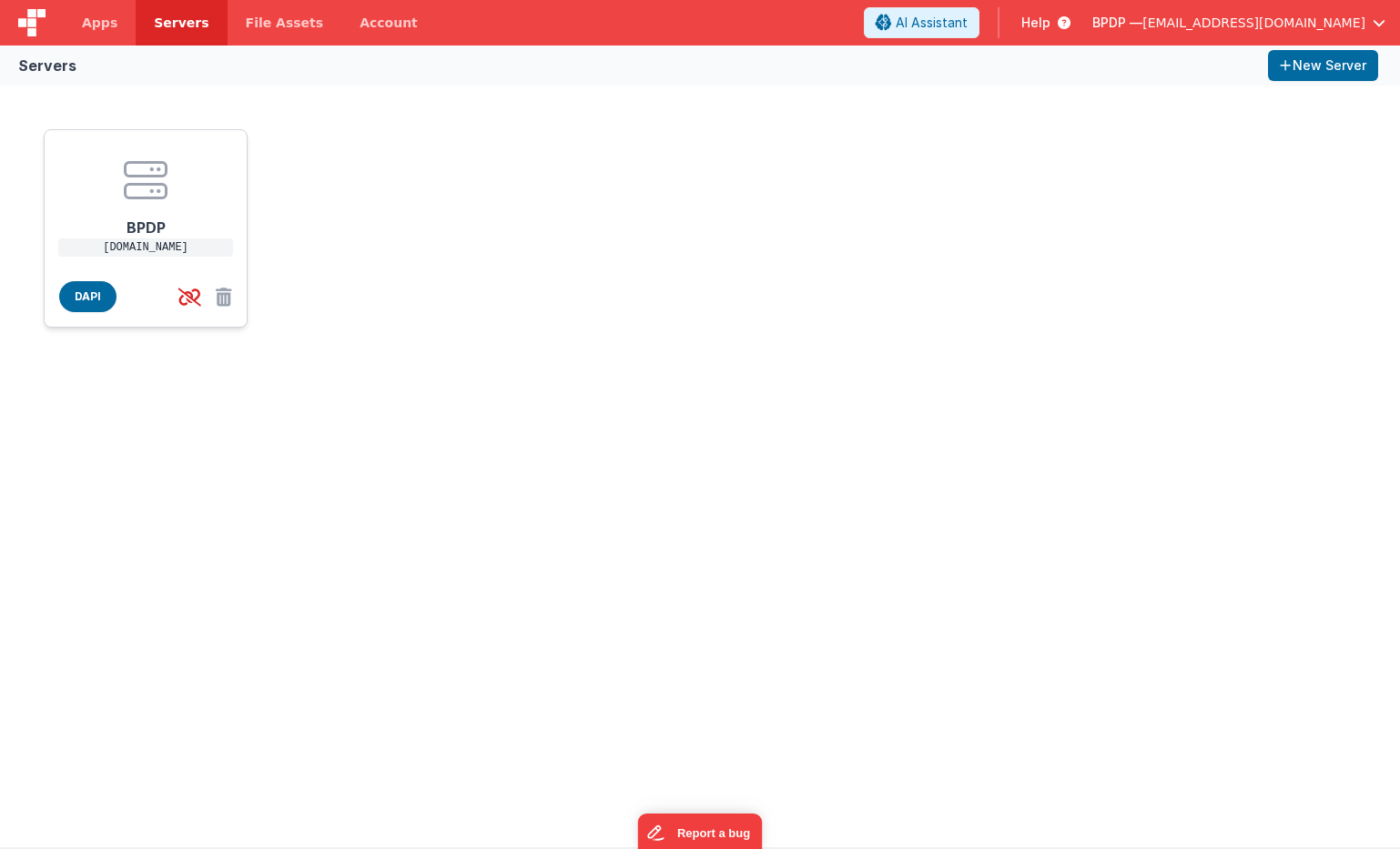
click at [142, 222] on h1 "BPDP" at bounding box center [146, 220] width 146 height 37
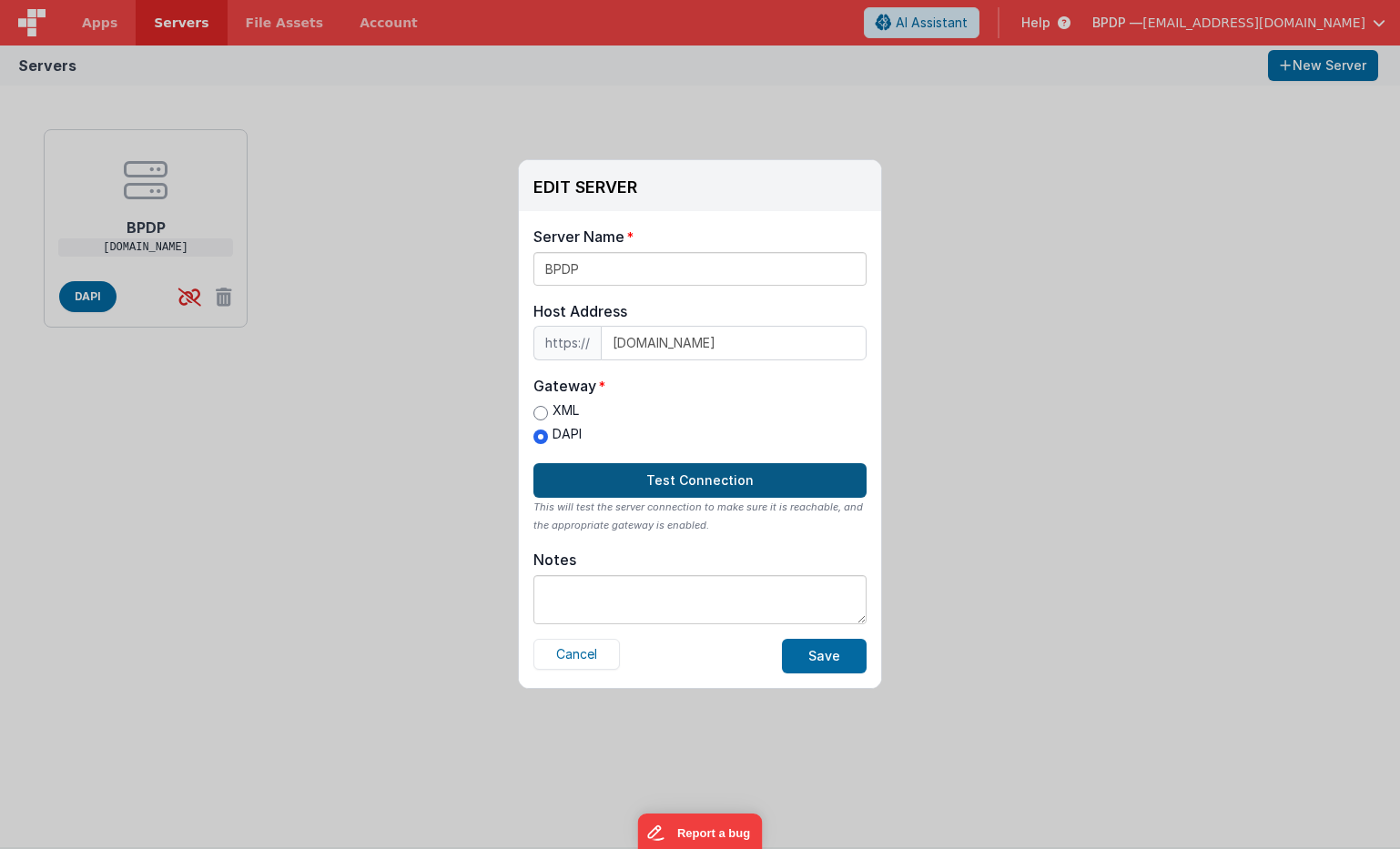
click at [688, 482] on button "Test Connection" at bounding box center [700, 480] width 334 height 35
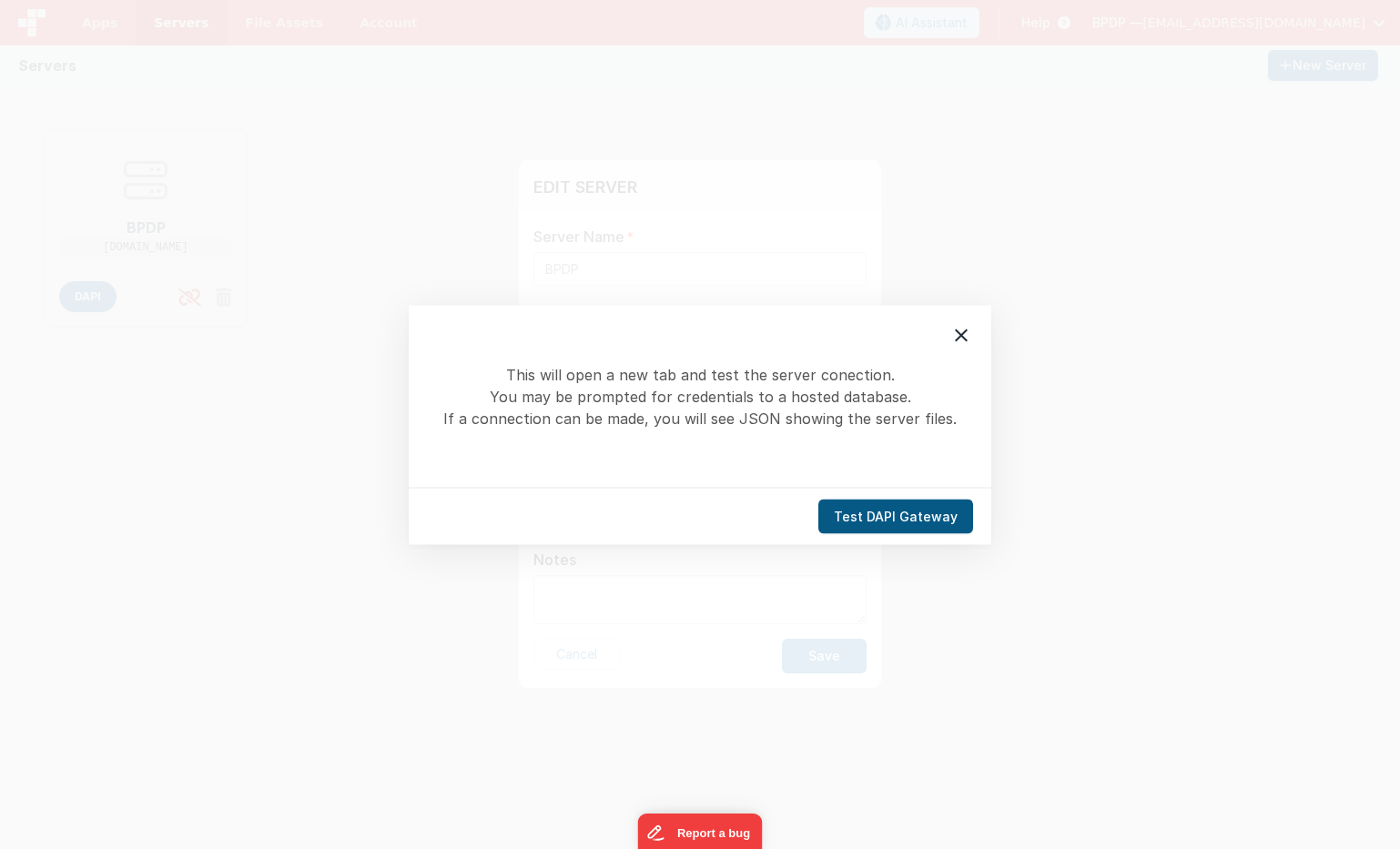
click at [895, 511] on button "Test DAPI Gateway" at bounding box center [895, 516] width 155 height 35
click at [888, 517] on button "Test DAPI Gateway" at bounding box center [895, 516] width 155 height 35
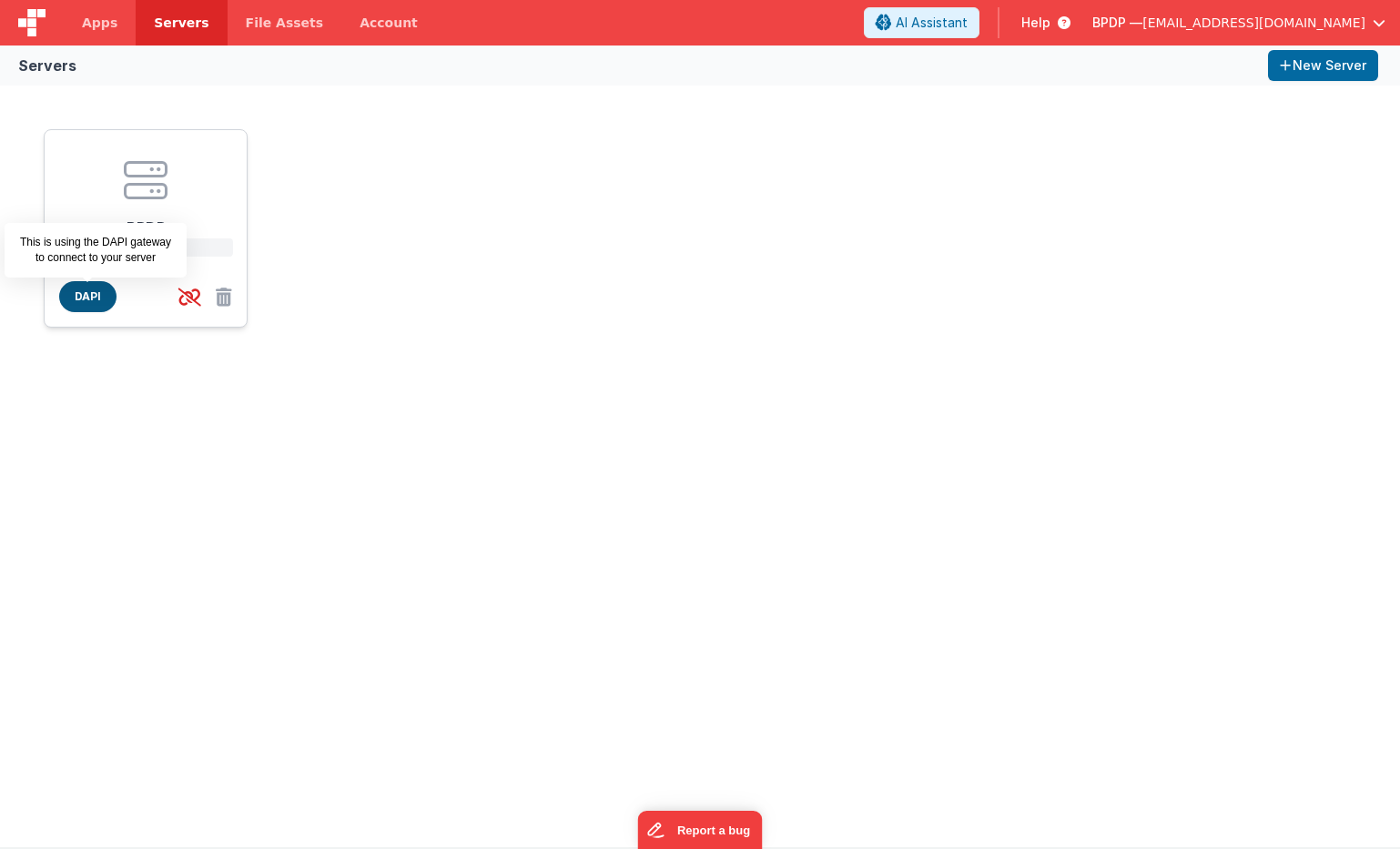
click at [88, 292] on span "DAPI" at bounding box center [87, 296] width 57 height 31
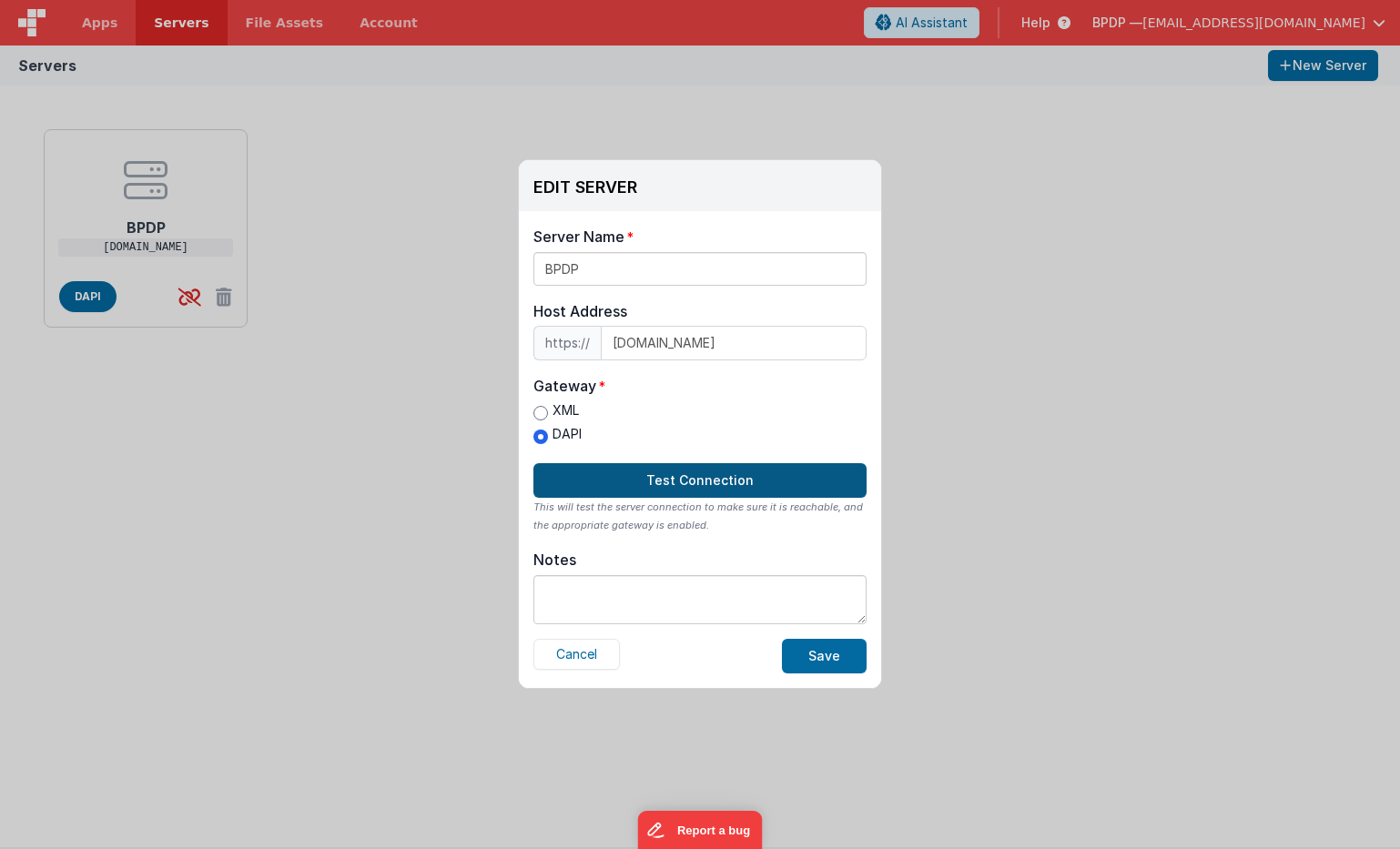
click at [692, 478] on button "Test Connection" at bounding box center [700, 480] width 334 height 35
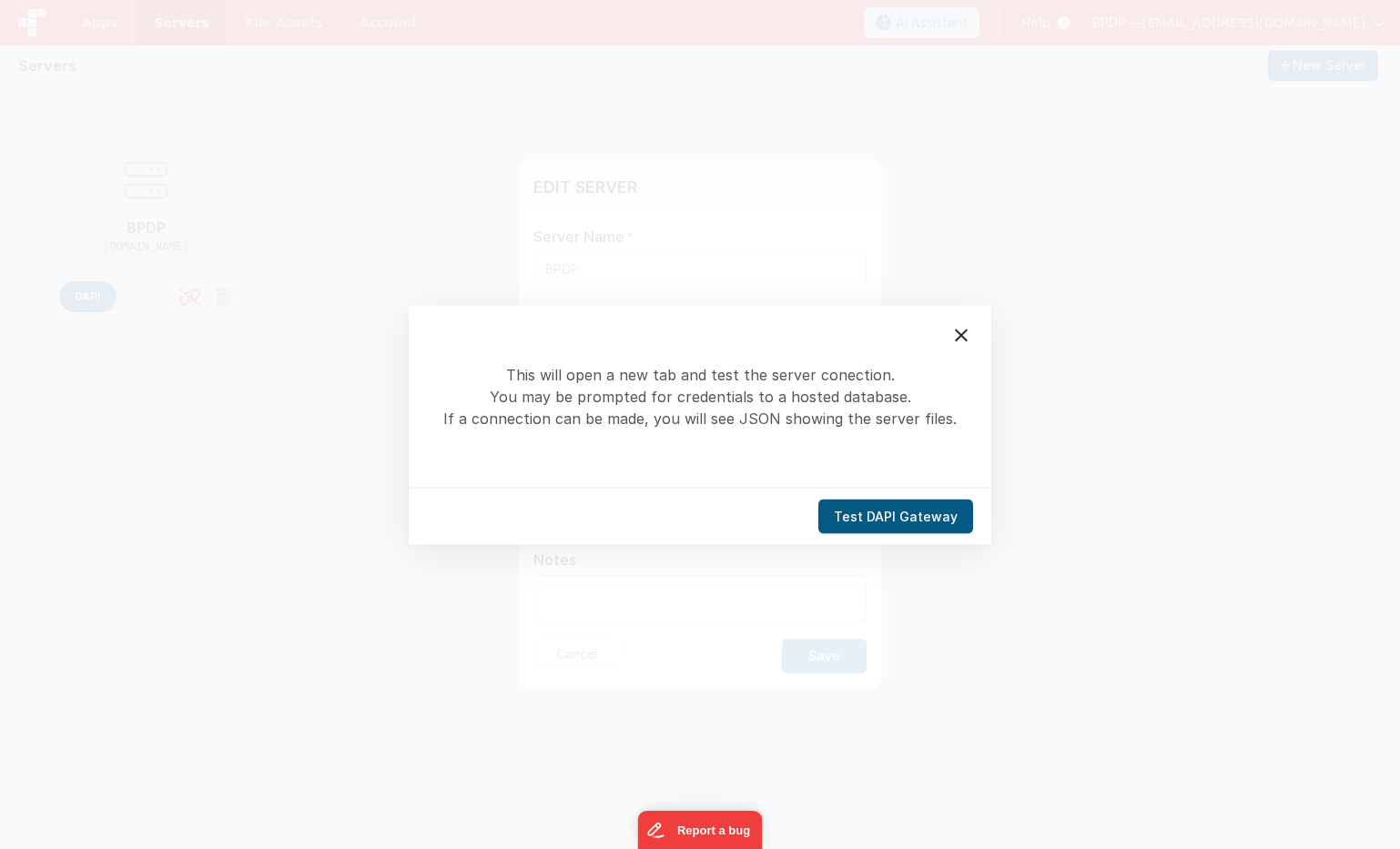
click at [890, 511] on button "Test DAPI Gateway" at bounding box center [895, 516] width 155 height 35
click at [957, 336] on icon at bounding box center [961, 334] width 22 height 22
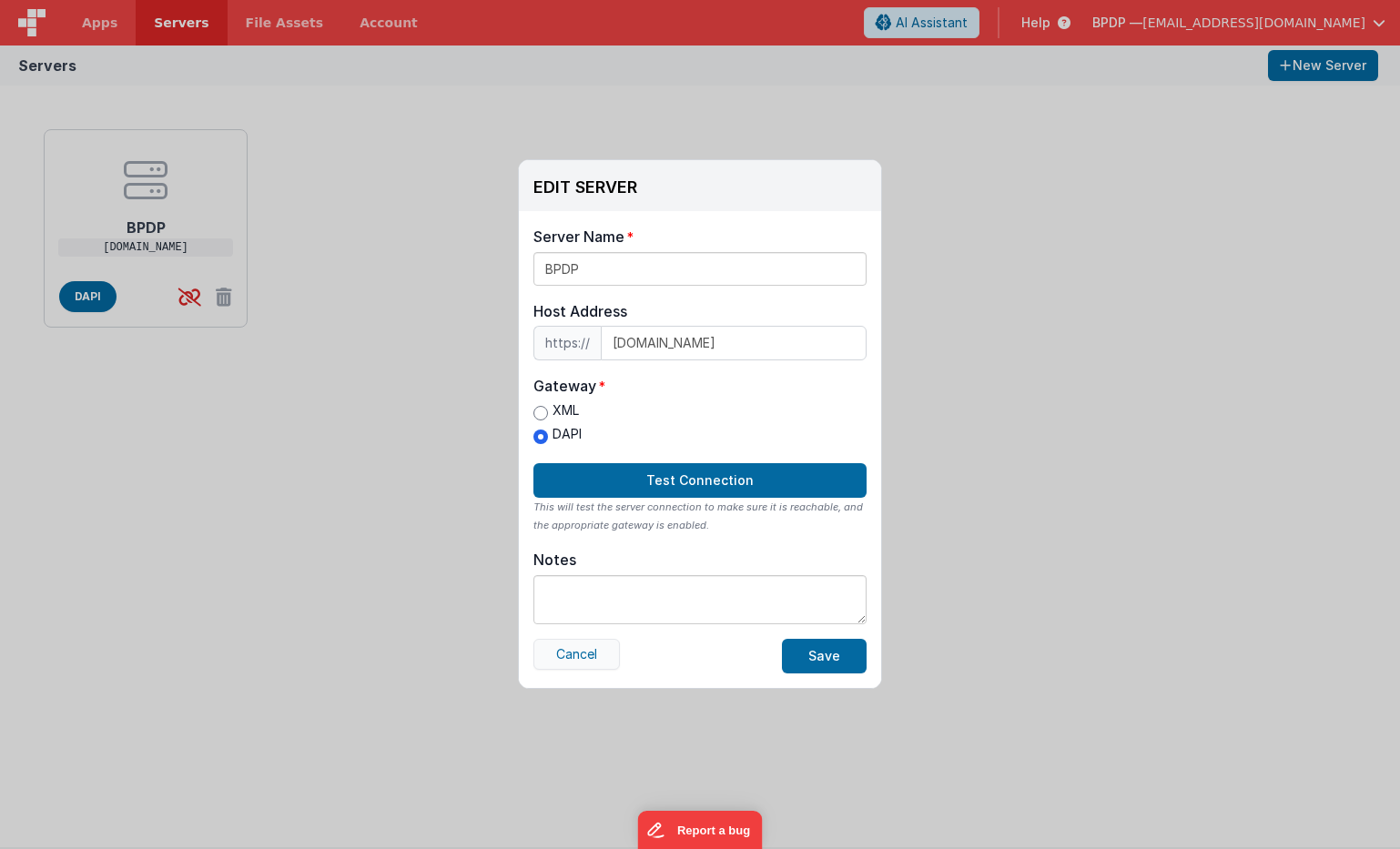
click at [573, 655] on button "Cancel" at bounding box center [577, 654] width 86 height 31
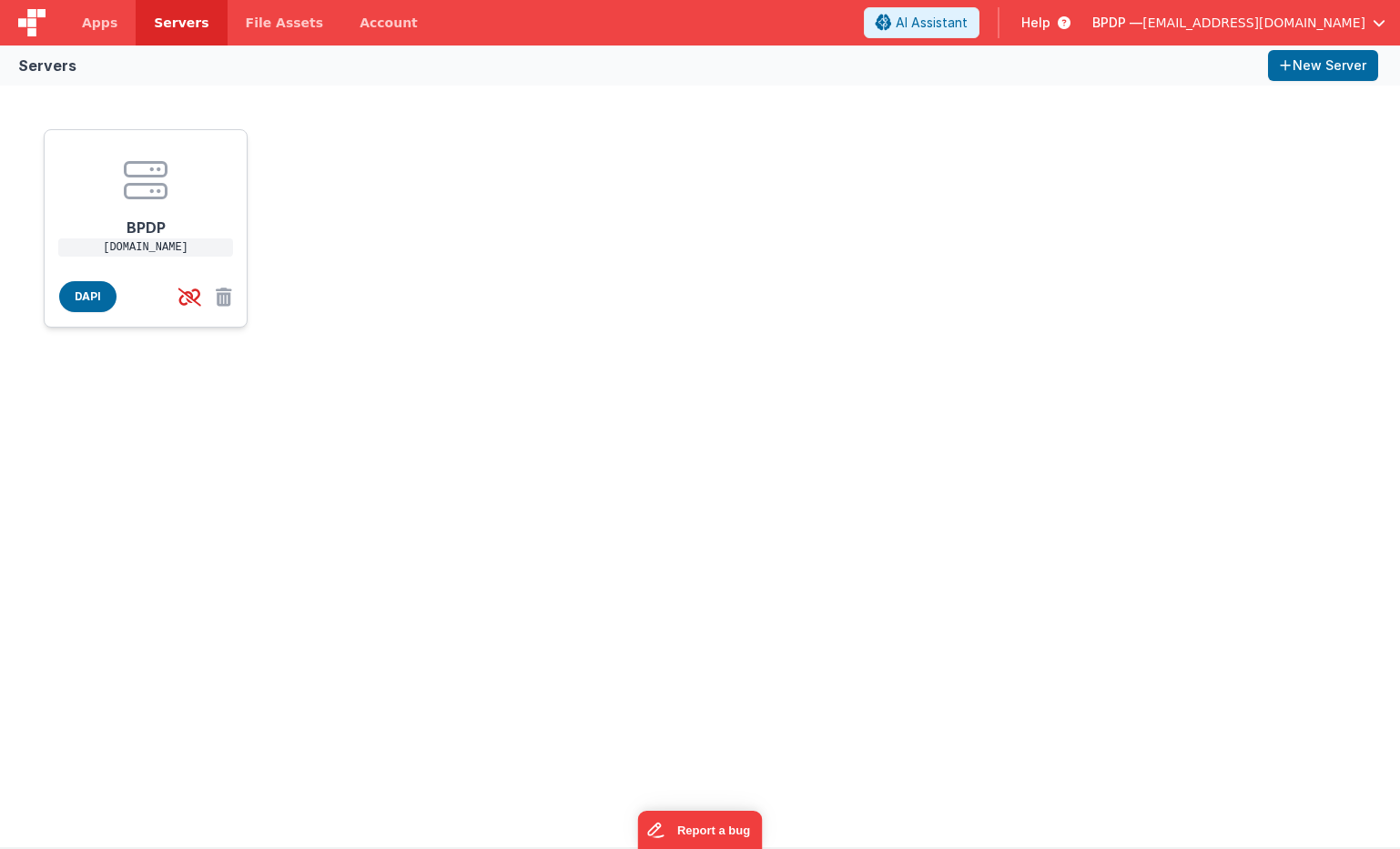
click at [148, 174] on icon at bounding box center [146, 180] width 44 height 44
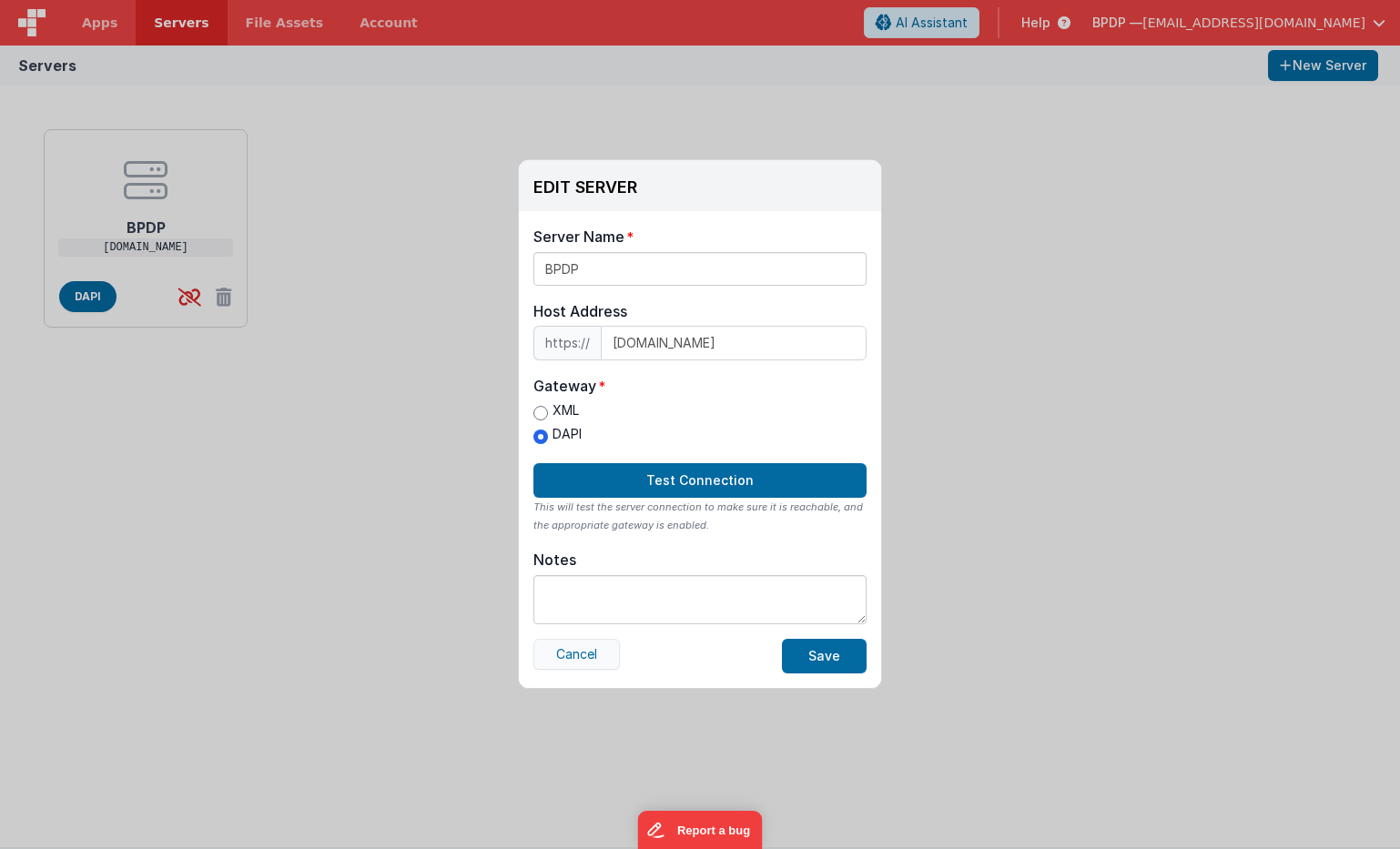
click at [578, 656] on button "Cancel" at bounding box center [577, 654] width 86 height 31
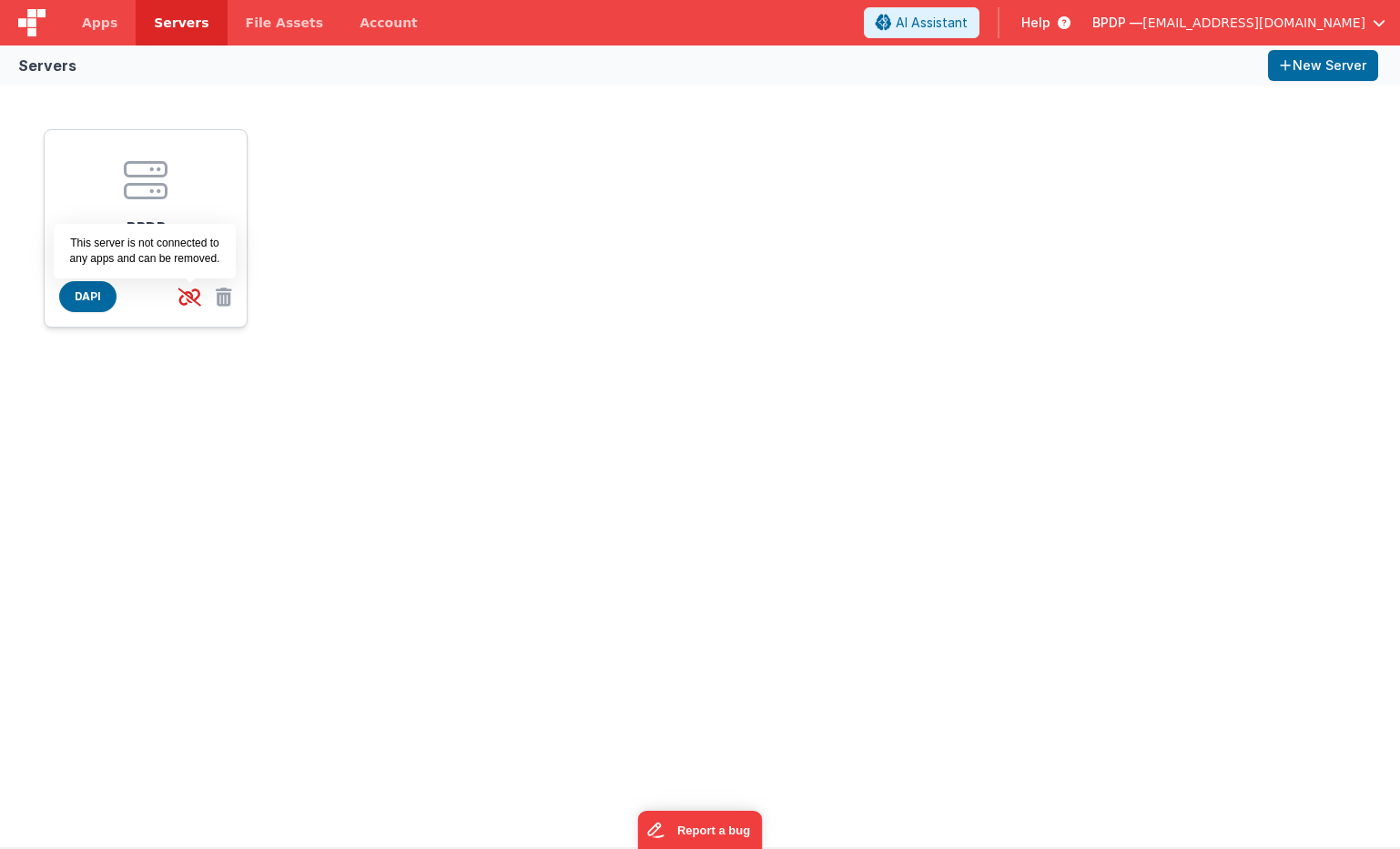
click at [187, 290] on icon at bounding box center [190, 297] width 38 height 30
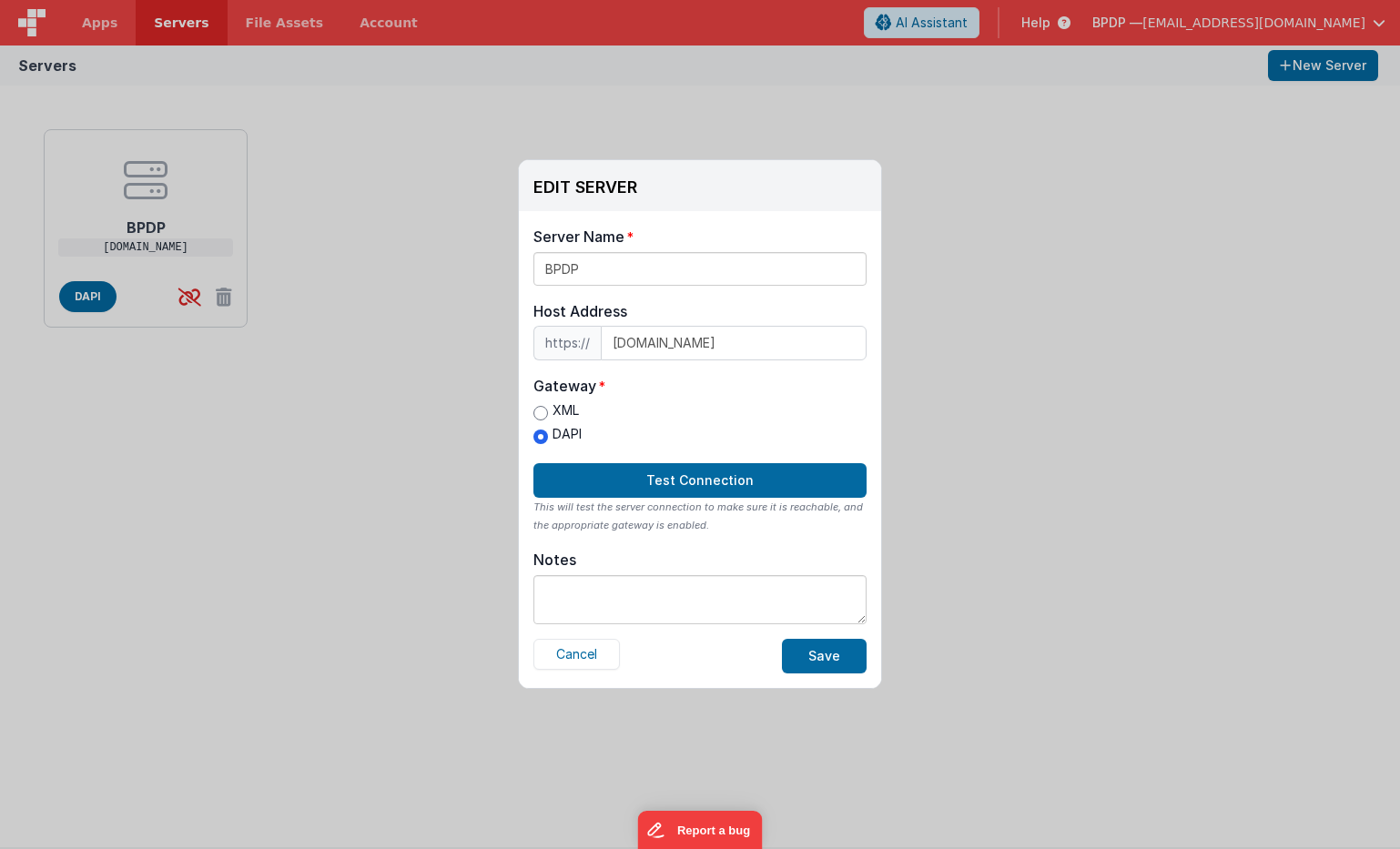
click at [571, 342] on span "https://" at bounding box center [568, 343] width 68 height 35
click at [663, 405] on div "XML DAPI" at bounding box center [700, 424] width 334 height 47
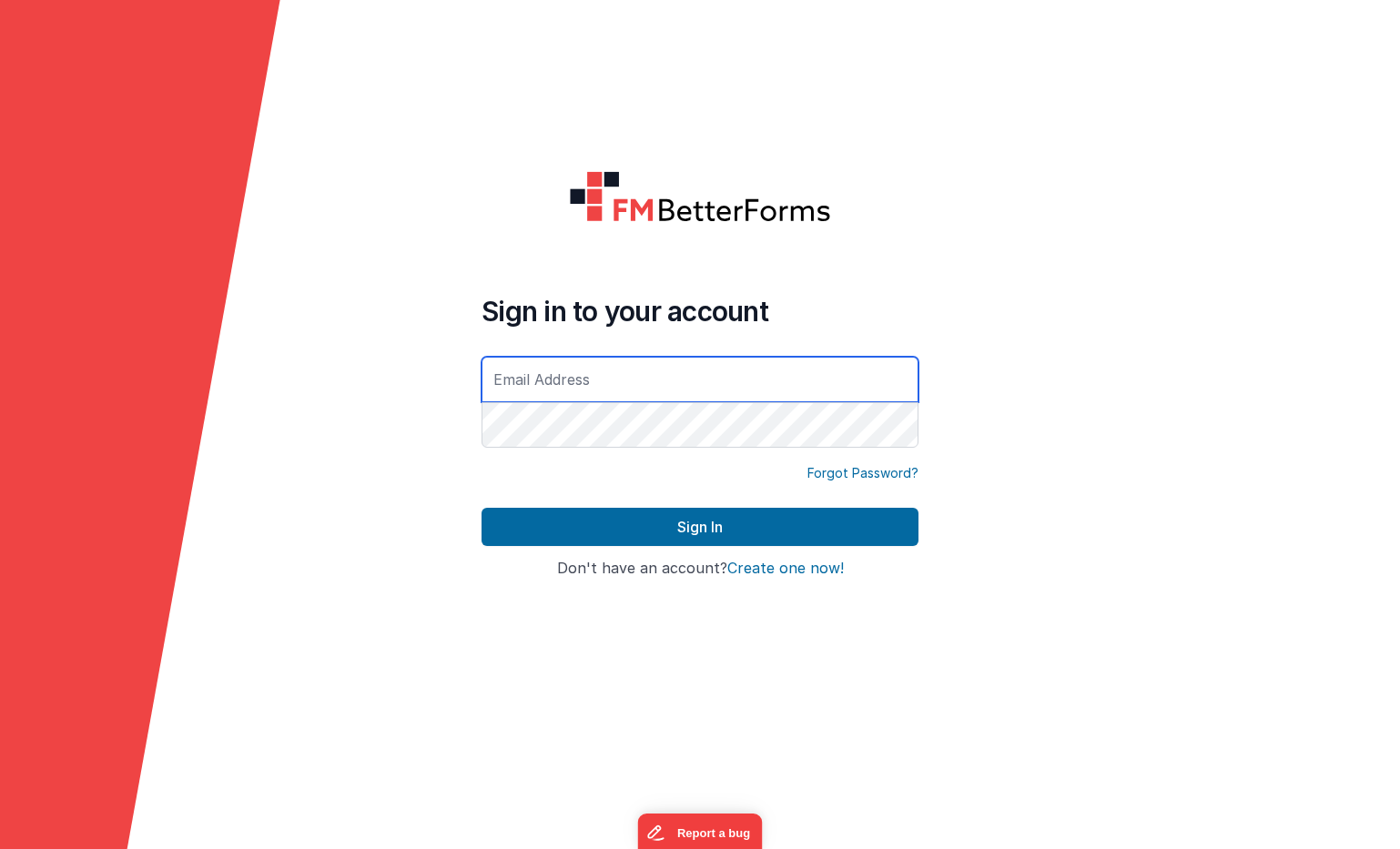
type input "[EMAIL_ADDRESS][DOMAIN_NAME]"
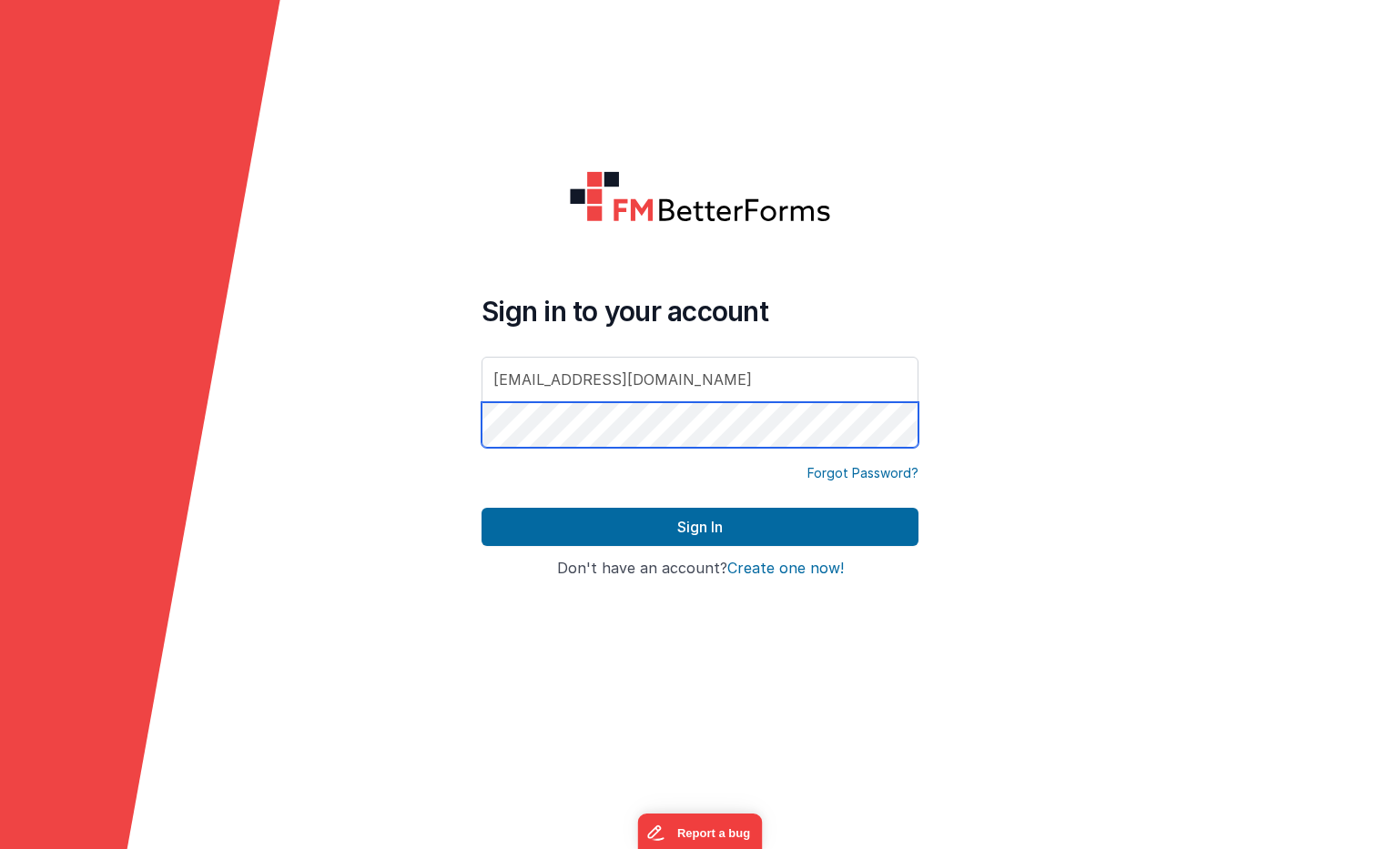
click at [700, 527] on button "Sign In" at bounding box center [700, 527] width 437 height 39
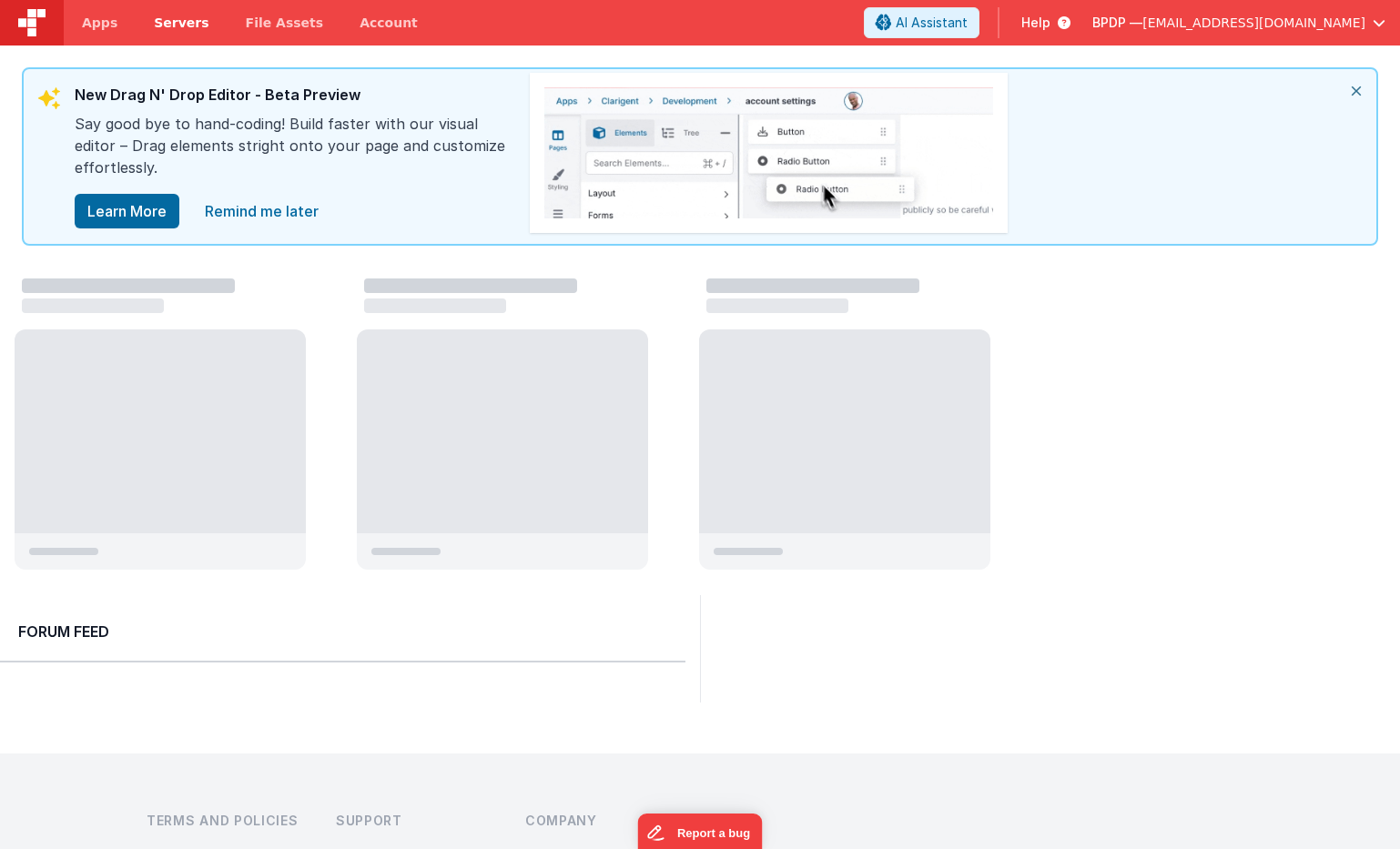
click at [169, 21] on span "Servers" at bounding box center [181, 23] width 54 height 18
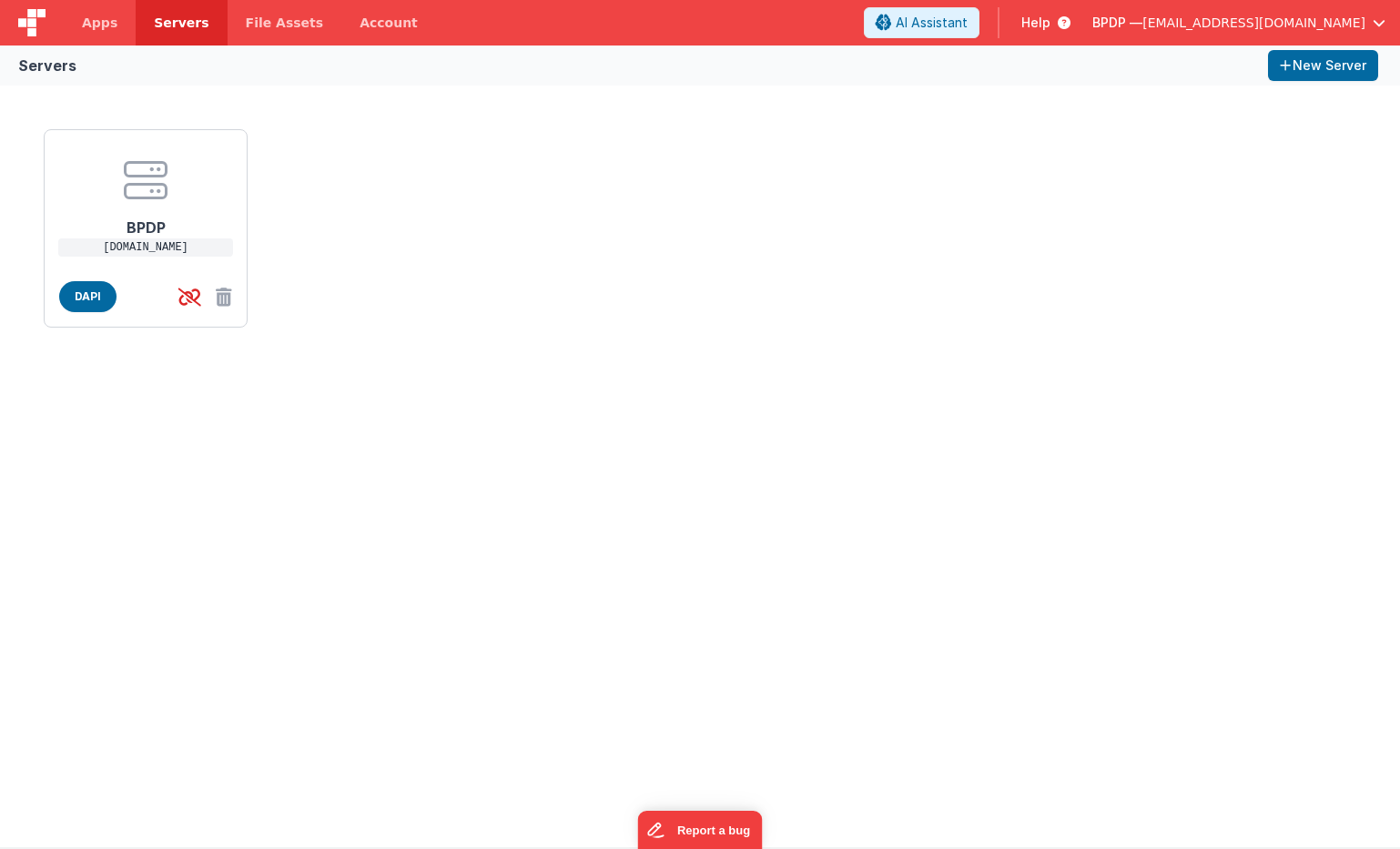
click at [1050, 17] on span "Help" at bounding box center [1035, 23] width 29 height 18
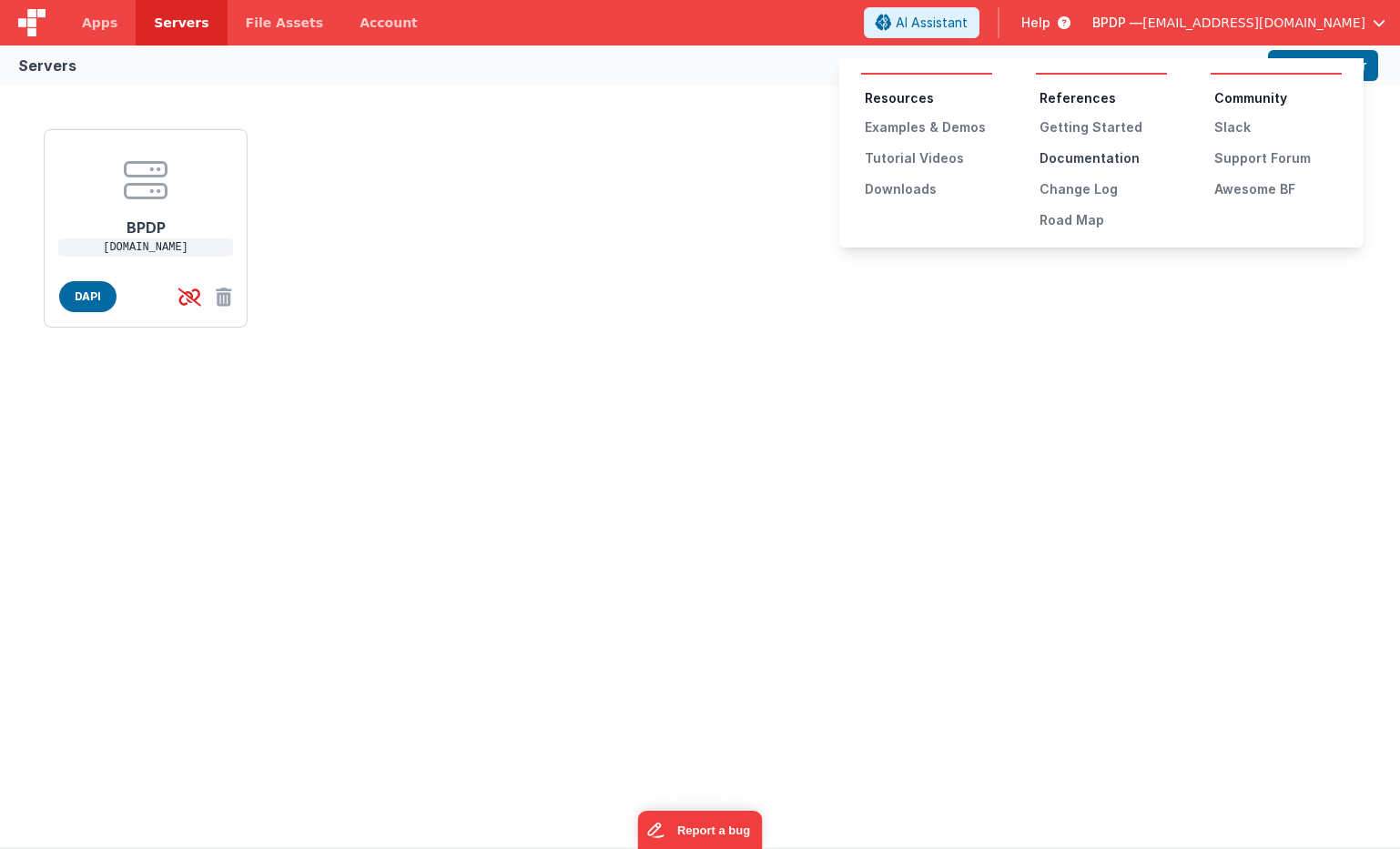
click at [1088, 156] on div "Documentation" at bounding box center [1104, 158] width 128 height 18
